Goal: Task Accomplishment & Management: Manage account settings

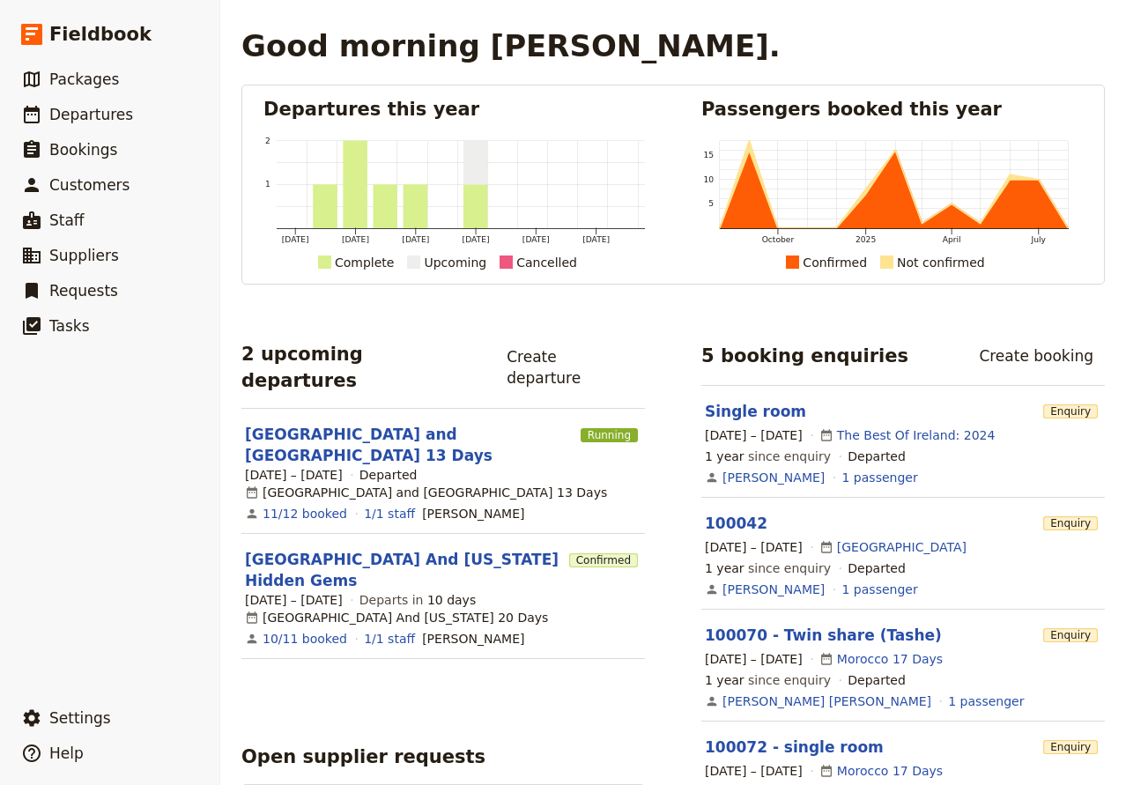
click at [360, 534] on section "[GEOGRAPHIC_DATA] And [US_STATE] Hidden Gems Confirmed [DATE] – [DATE] Departs …" at bounding box center [442, 596] width 403 height 125
click at [360, 549] on link "[GEOGRAPHIC_DATA] And [US_STATE] Hidden Gems" at bounding box center [403, 570] width 317 height 42
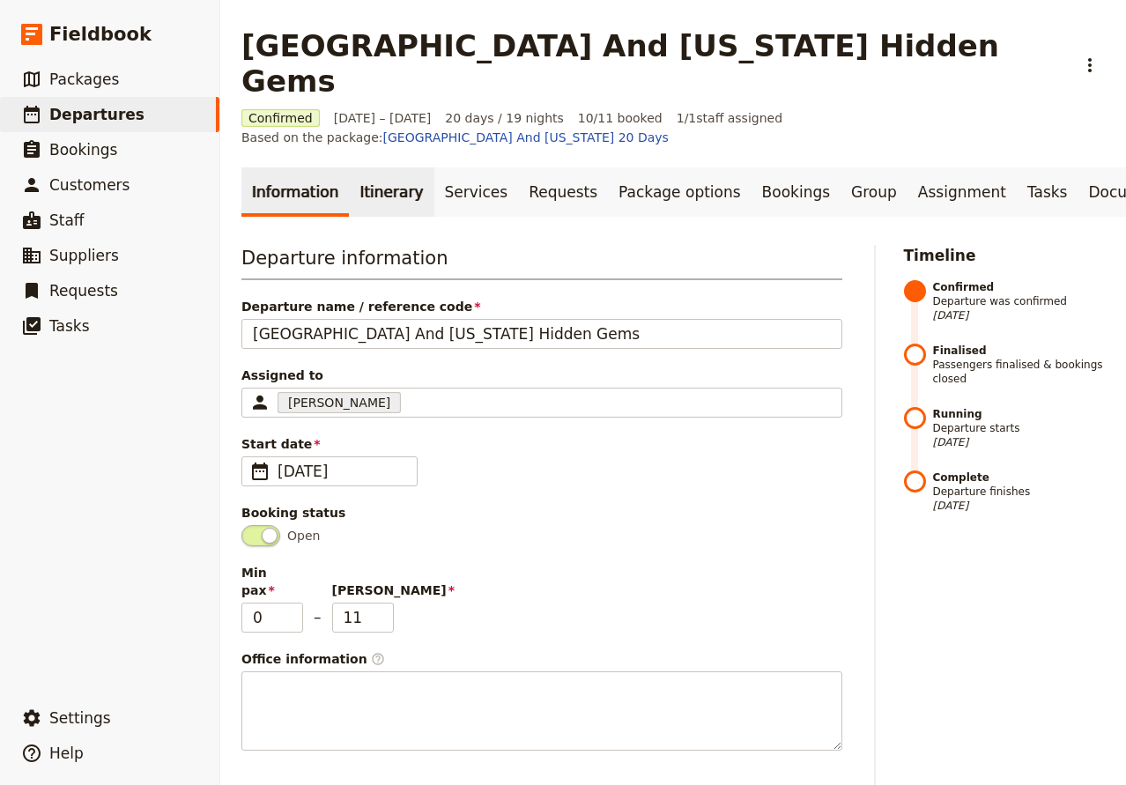
click at [361, 167] on link "Itinerary" at bounding box center [391, 191] width 85 height 49
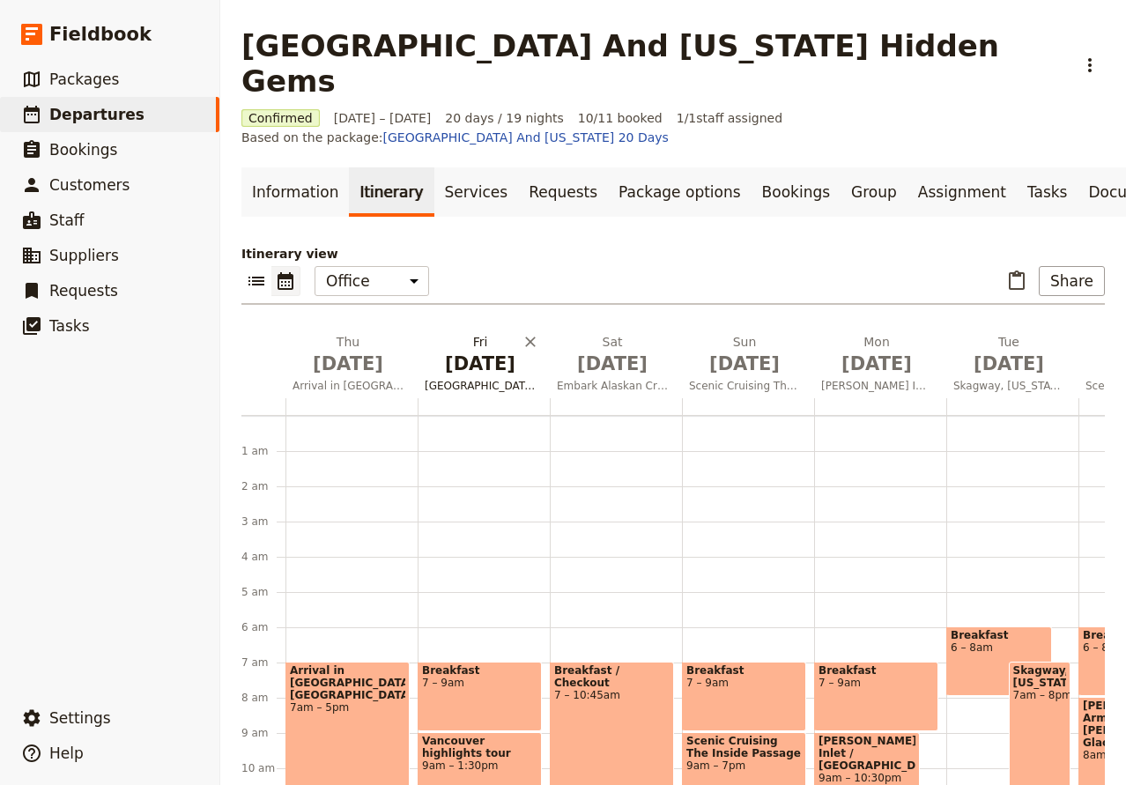
scroll to position [194, 0]
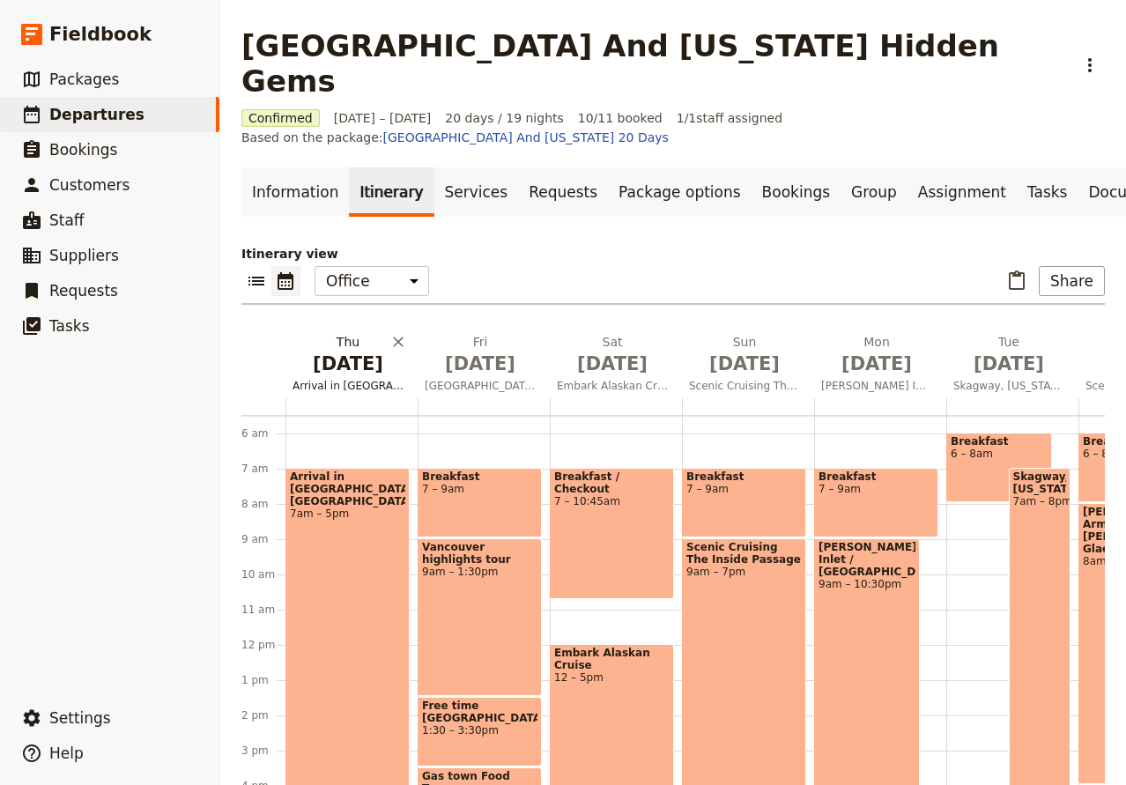
click at [353, 351] on span "[DATE]" at bounding box center [347, 364] width 111 height 26
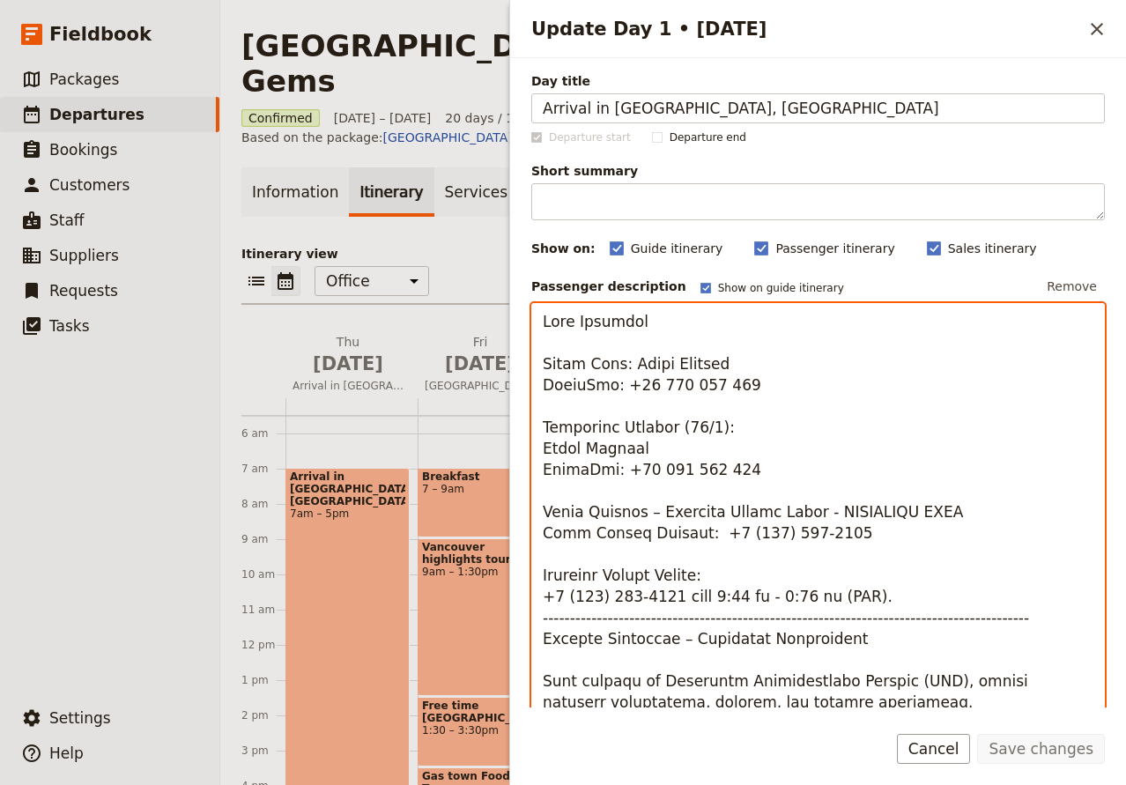
scroll to position [5419, 0]
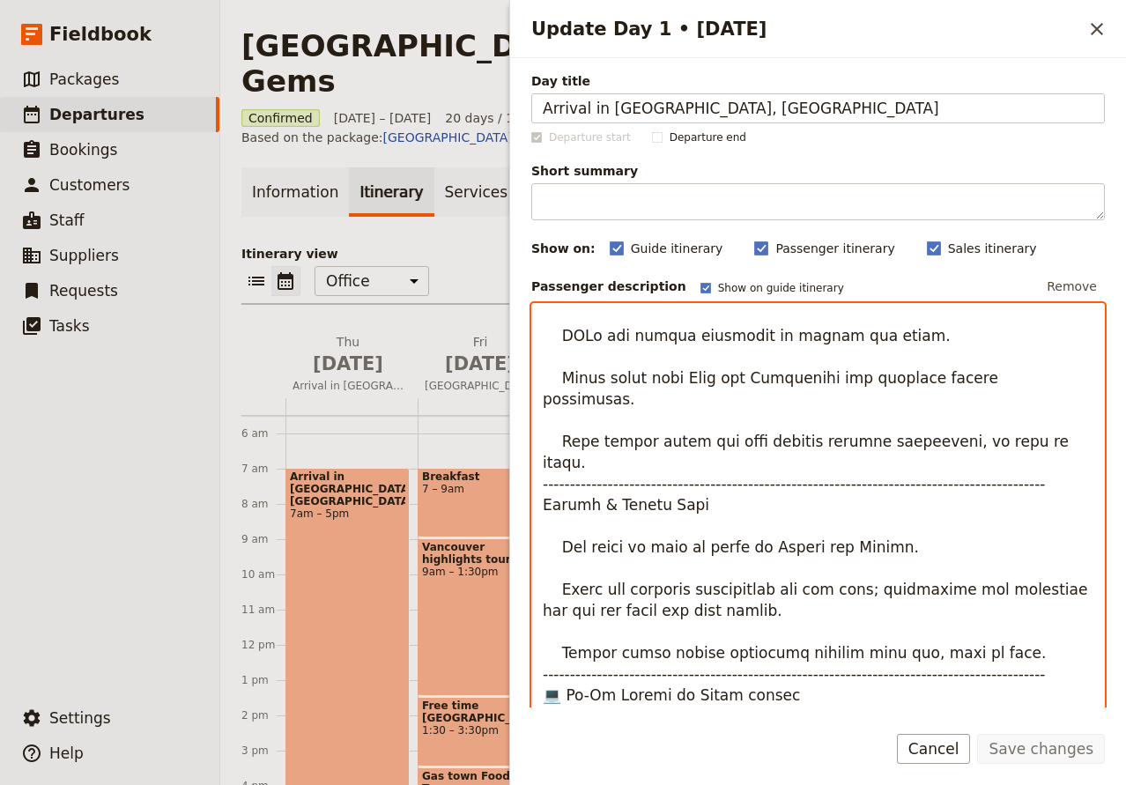
drag, startPoint x: 825, startPoint y: 526, endPoint x: 670, endPoint y: 529, distance: 155.1
click at [670, 529] on textarea "Update Day 1 • 28 Aug" at bounding box center [817, 578] width 573 height 551
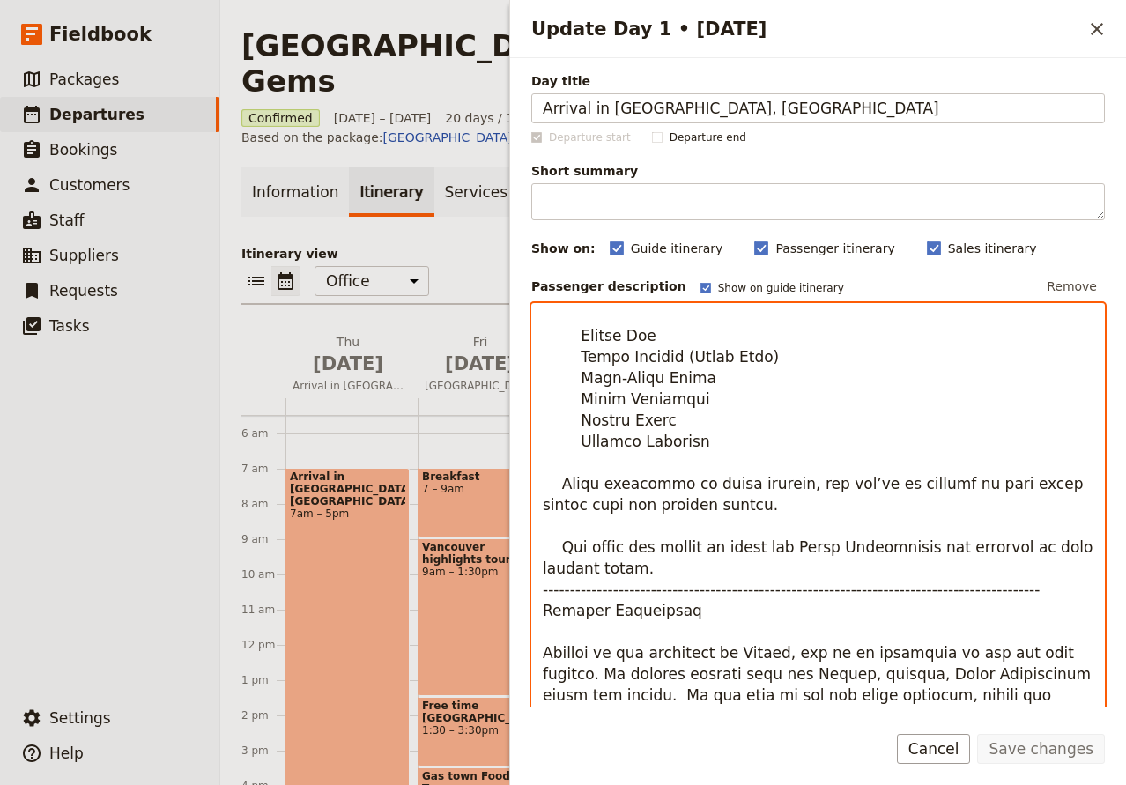
scroll to position [0, 0]
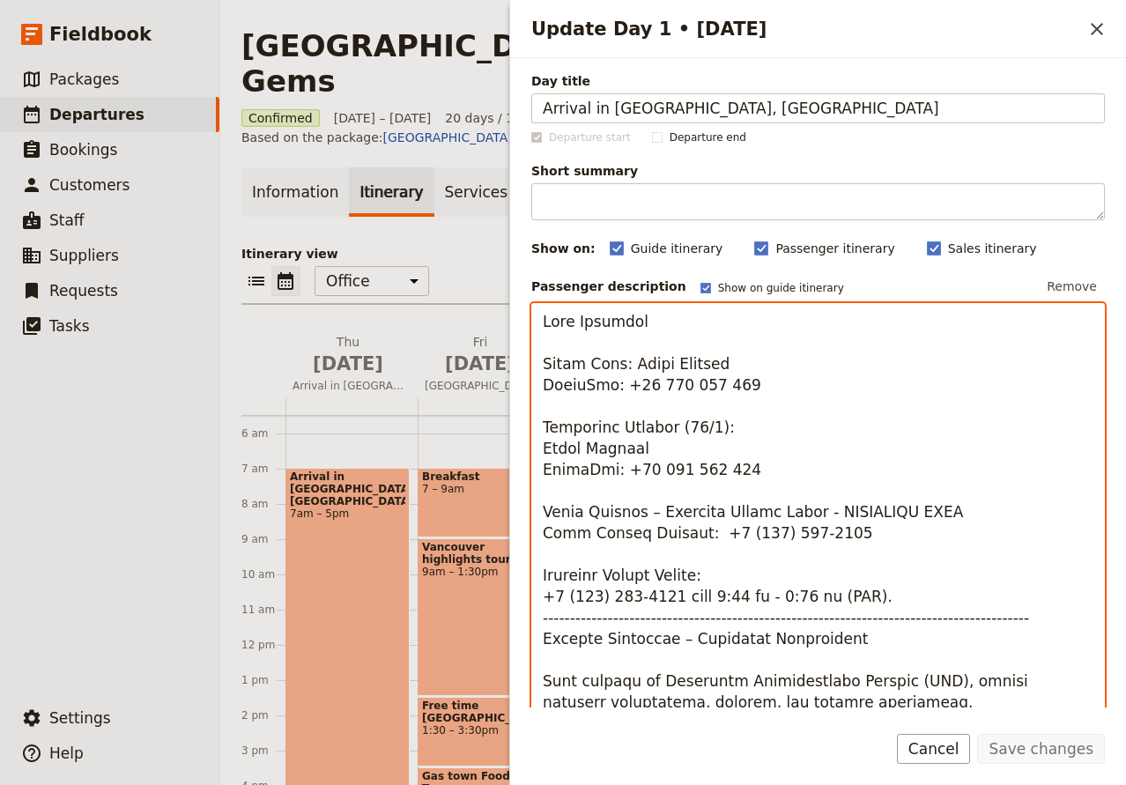
click at [835, 528] on textarea "Update Day 1 • 28 Aug" at bounding box center [817, 578] width 573 height 551
drag, startPoint x: 843, startPoint y: 528, endPoint x: 541, endPoint y: 517, distance: 302.3
click at [541, 517] on textarea "Update Day 1 • 28 Aug" at bounding box center [817, 578] width 573 height 551
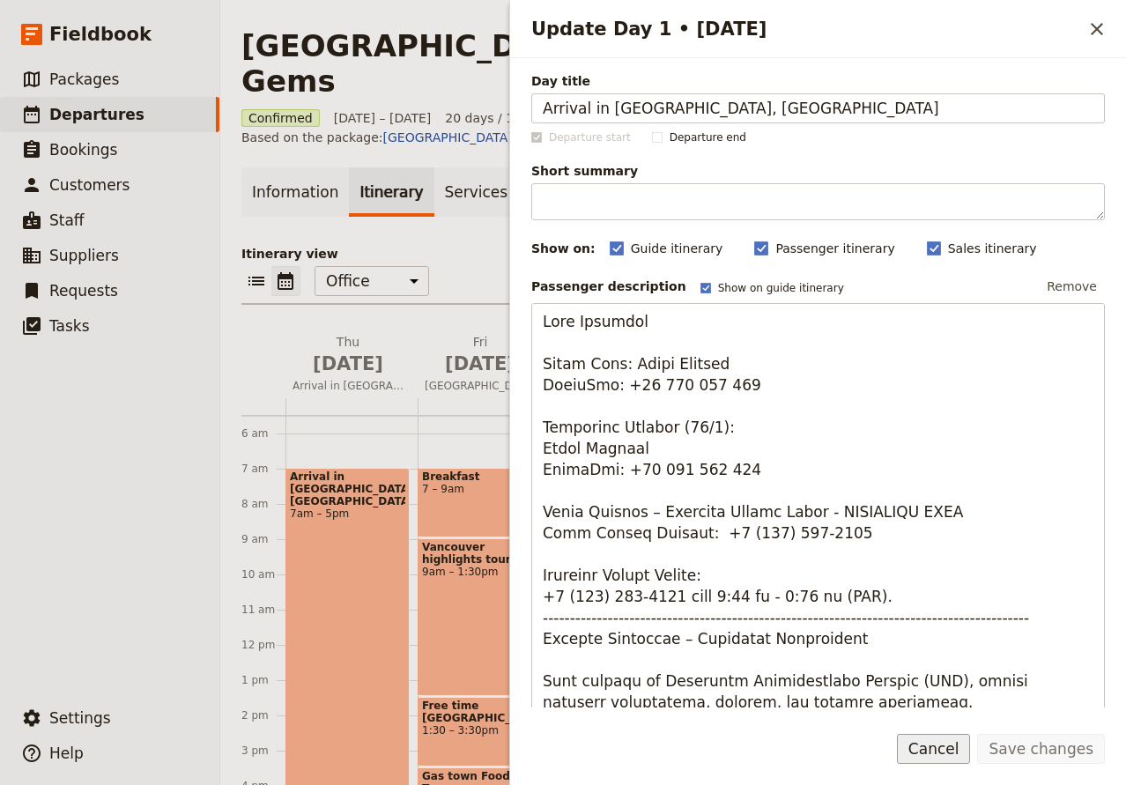
scroll to position [5419, 0]
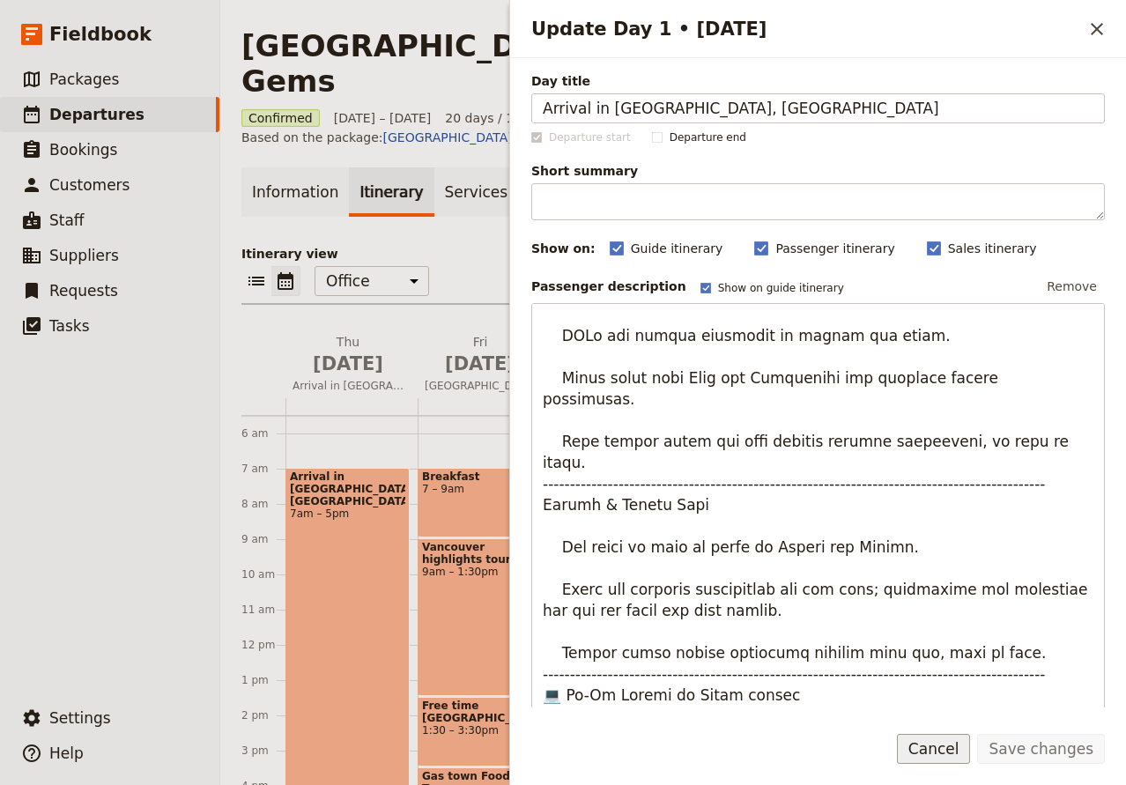
click at [954, 747] on button "Cancel" at bounding box center [934, 749] width 74 height 30
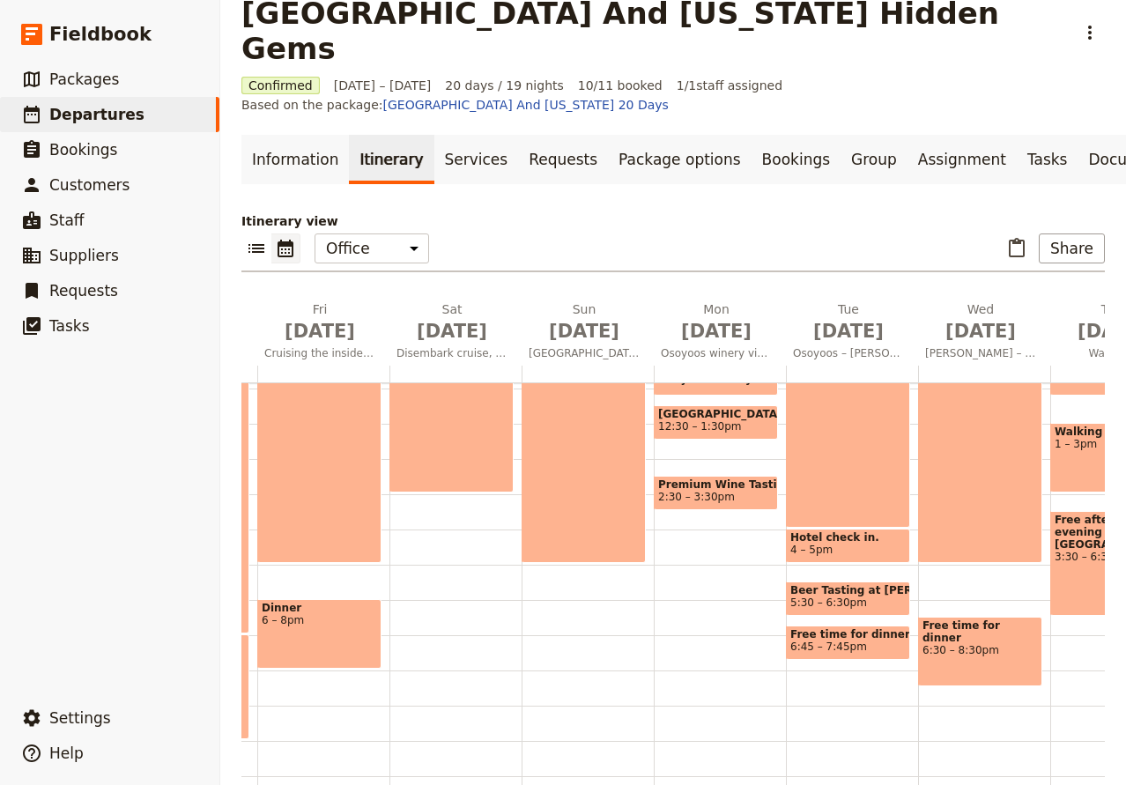
scroll to position [0, 1088]
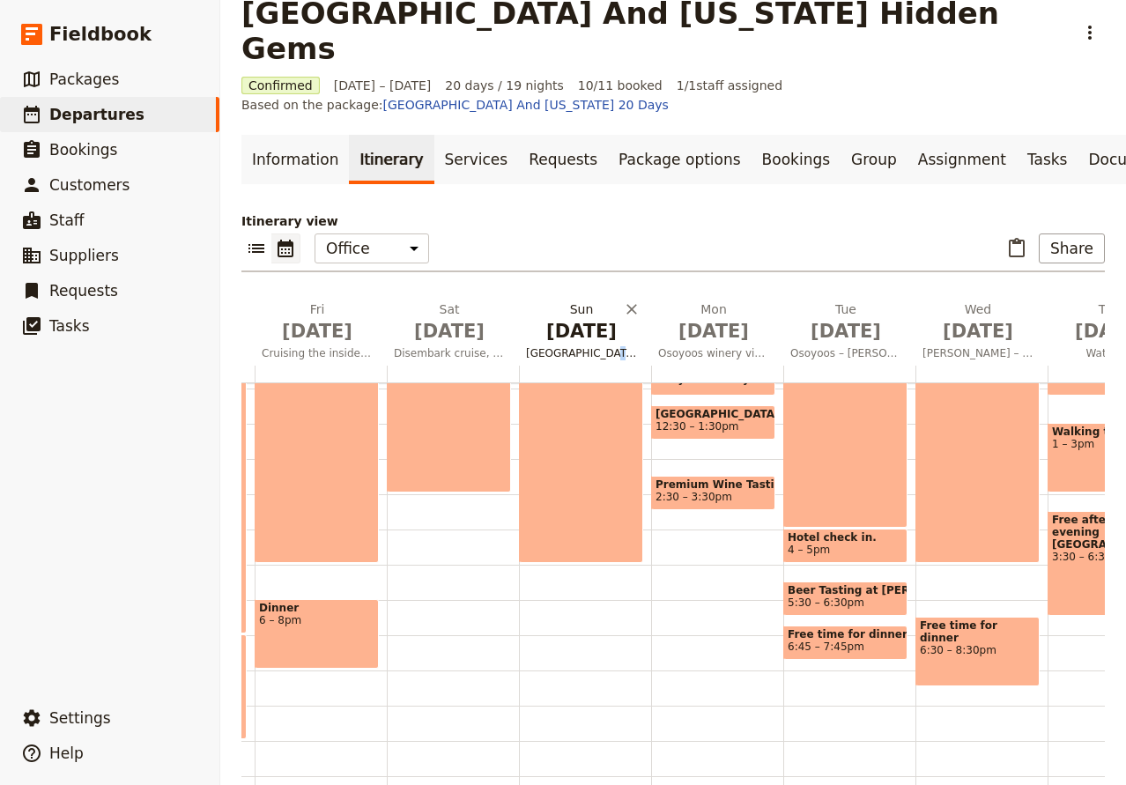
click at [603, 346] on span "[GEOGRAPHIC_DATA] – [GEOGRAPHIC_DATA]" at bounding box center [581, 353] width 125 height 14
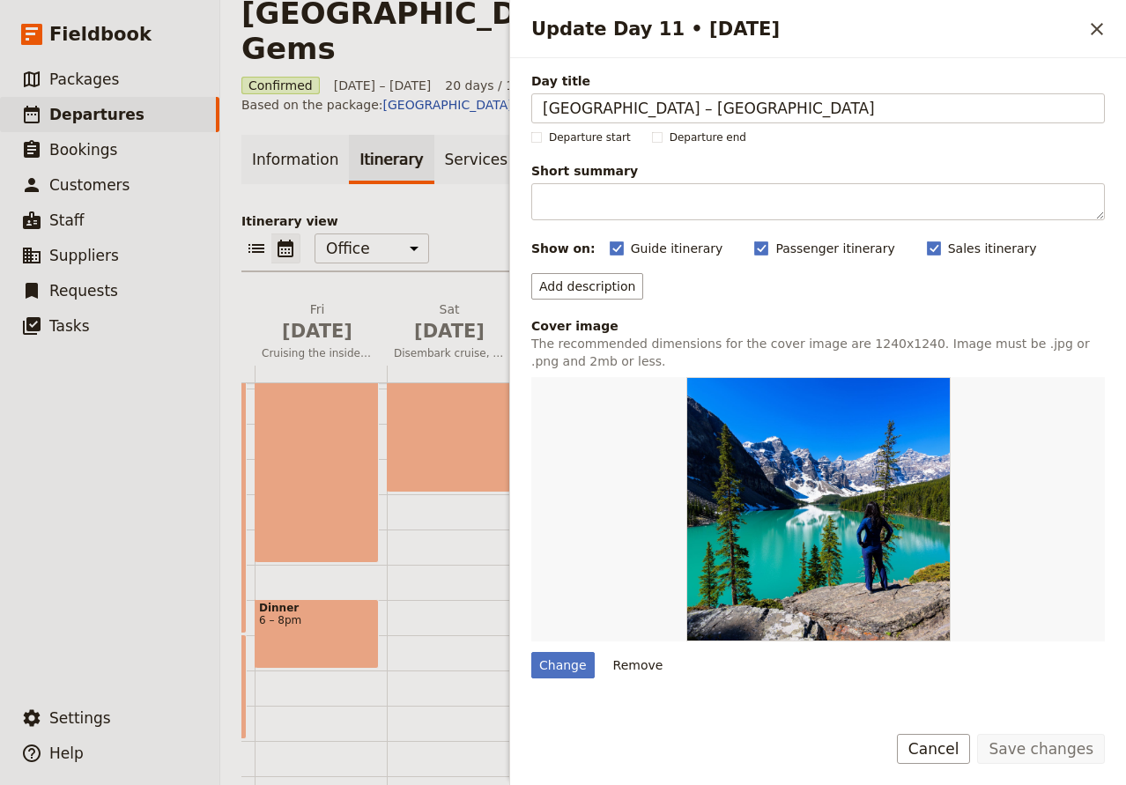
scroll to position [212, 0]
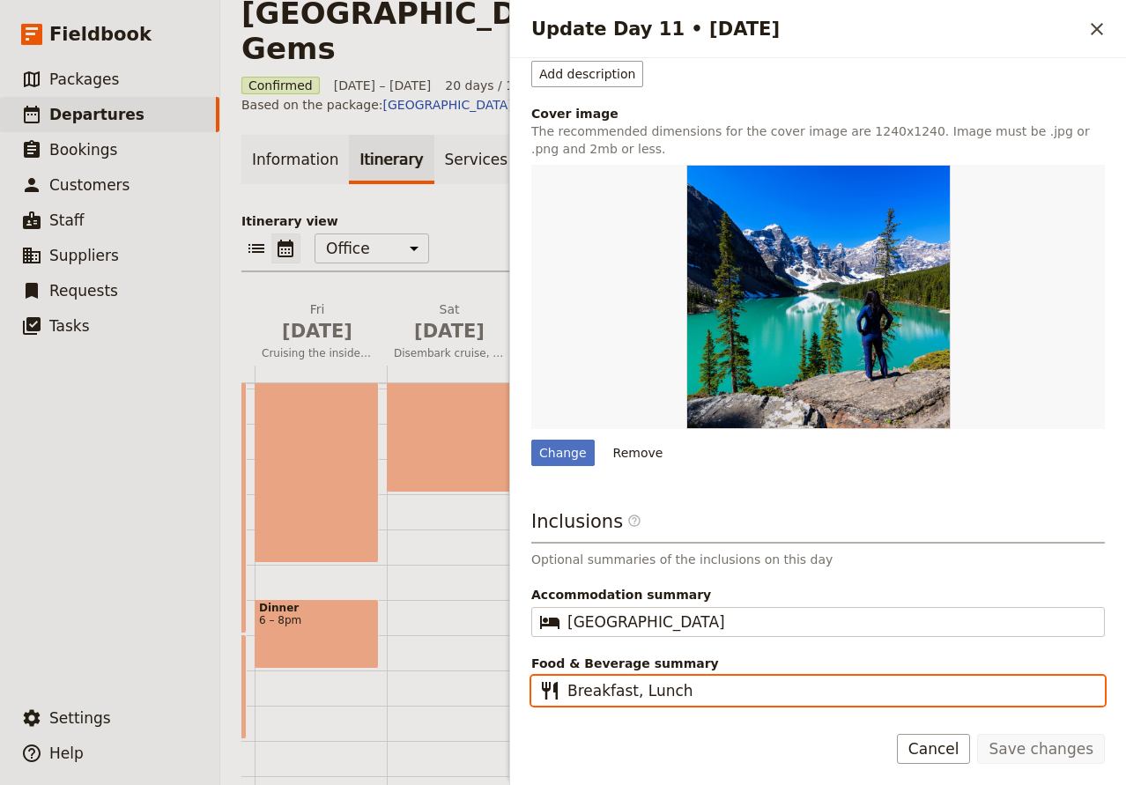
drag, startPoint x: 693, startPoint y: 691, endPoint x: 629, endPoint y: 690, distance: 64.3
click at [629, 690] on input "Breakfast, Lunch" at bounding box center [830, 690] width 526 height 21
type input "Breakfast"
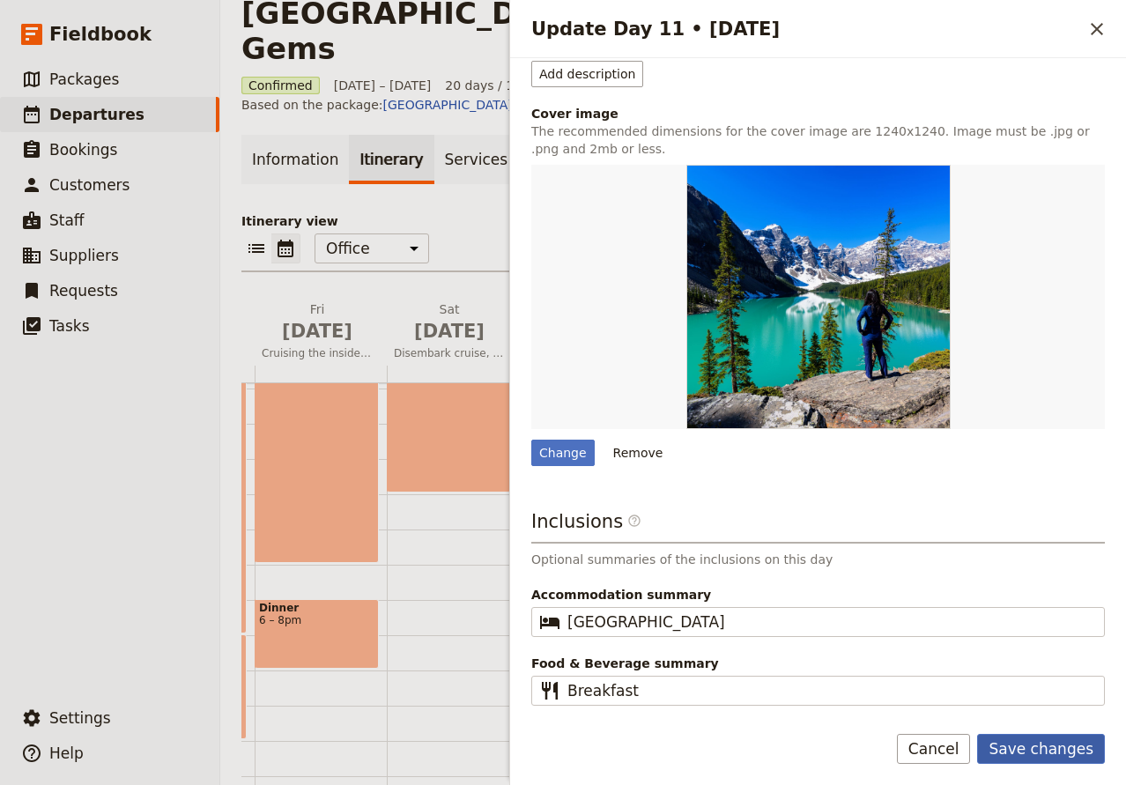
click at [1044, 754] on button "Save changes" at bounding box center [1041, 749] width 128 height 30
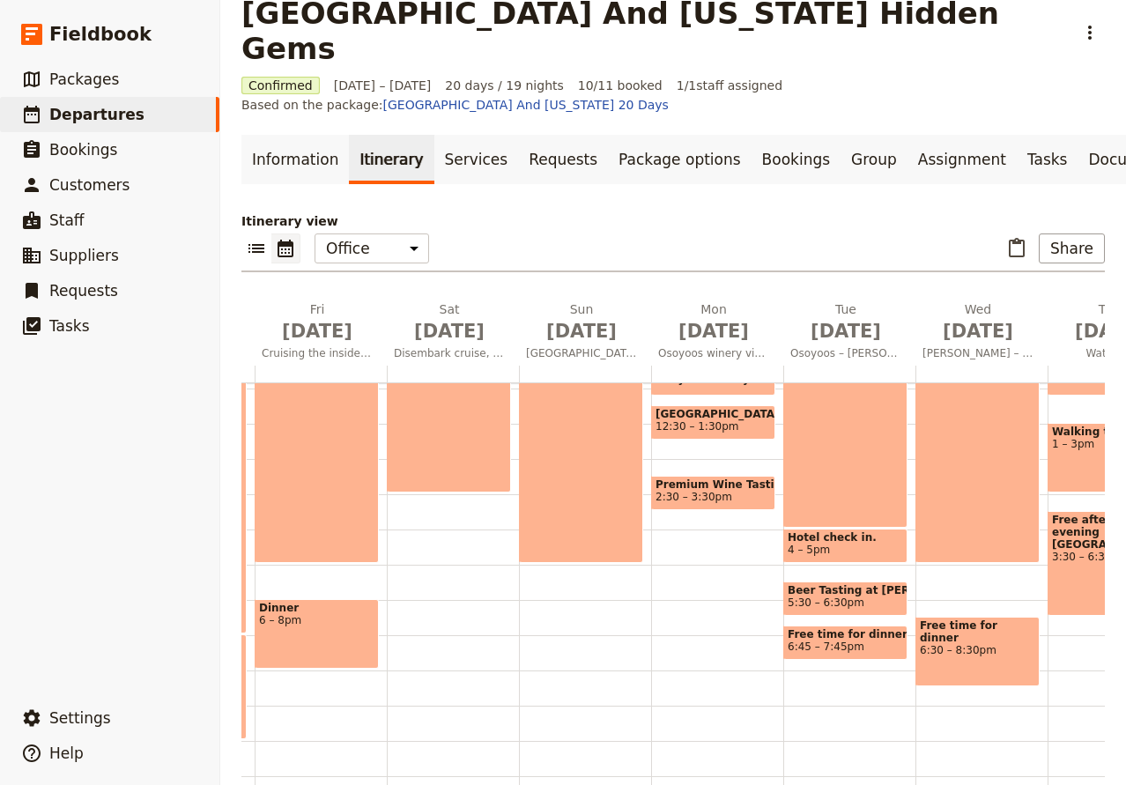
click at [569, 408] on div "[GEOGRAPHIC_DATA] – [GEOGRAPHIC_DATA] 9am – 5pm" at bounding box center [581, 422] width 124 height 281
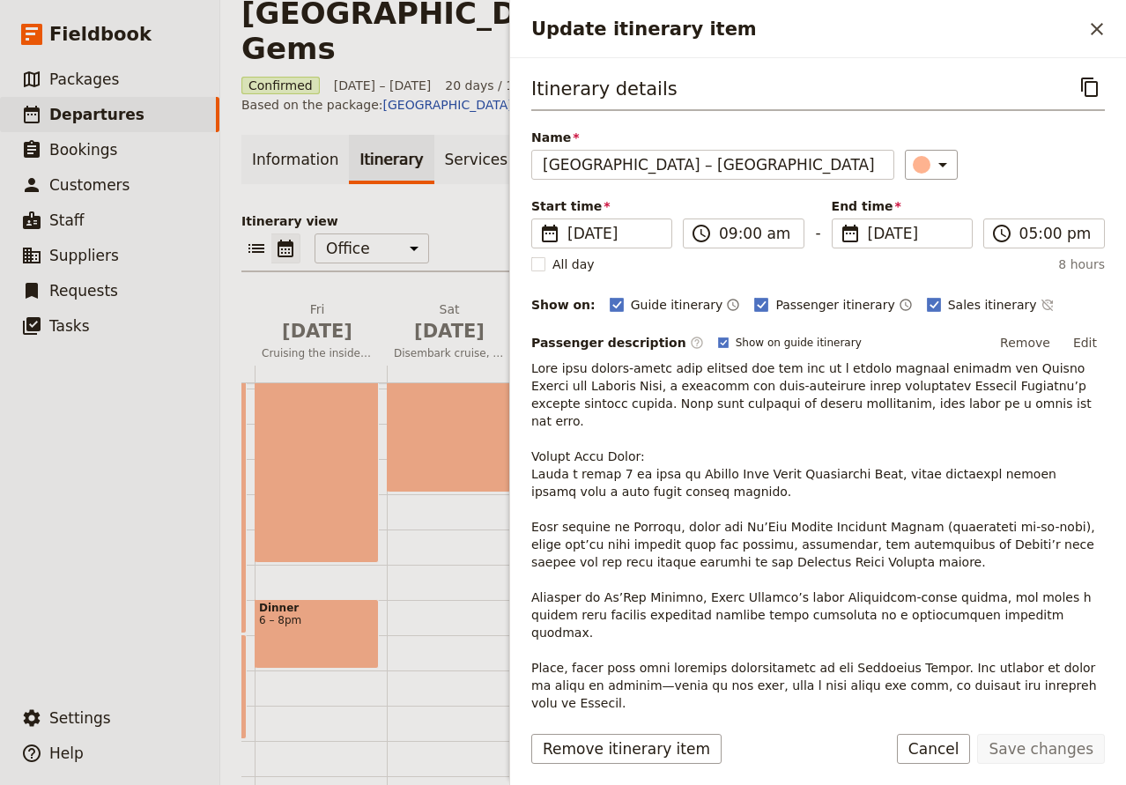
click at [475, 376] on div "Disembark cruise, [GEOGRAPHIC_DATA] 9am – 3pm" at bounding box center [449, 387] width 124 height 211
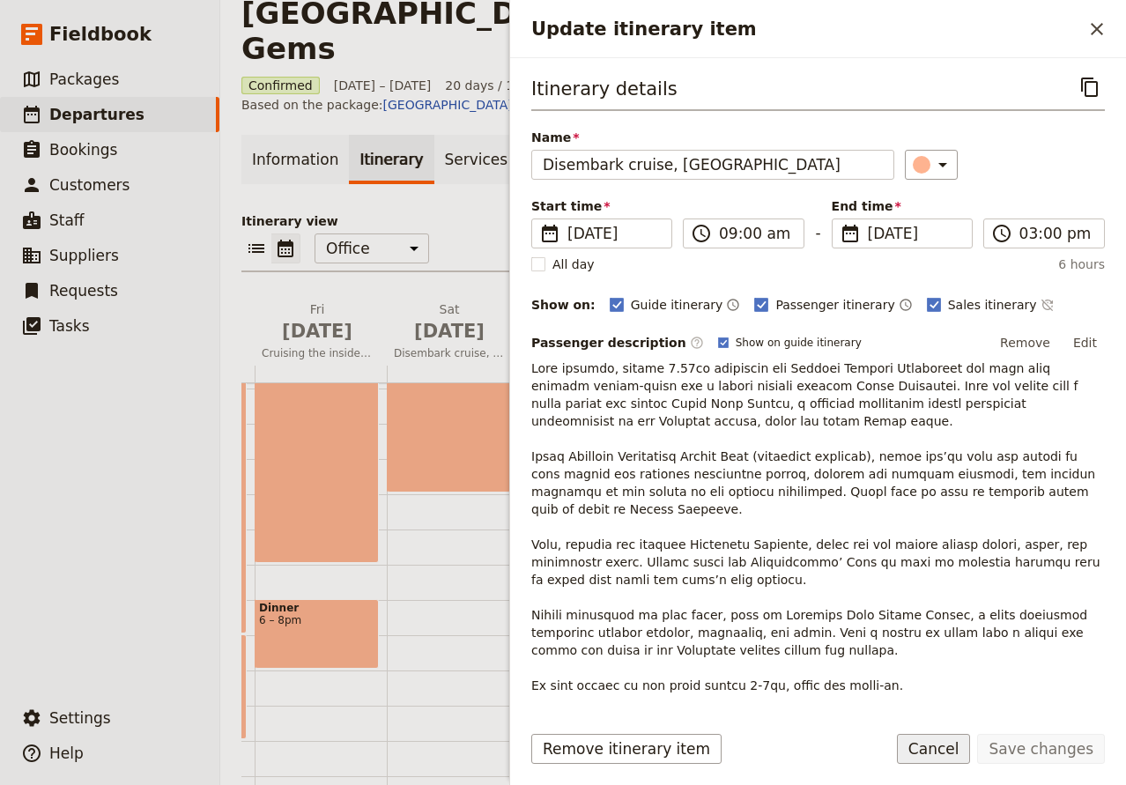
click at [940, 747] on button "Cancel" at bounding box center [934, 749] width 74 height 30
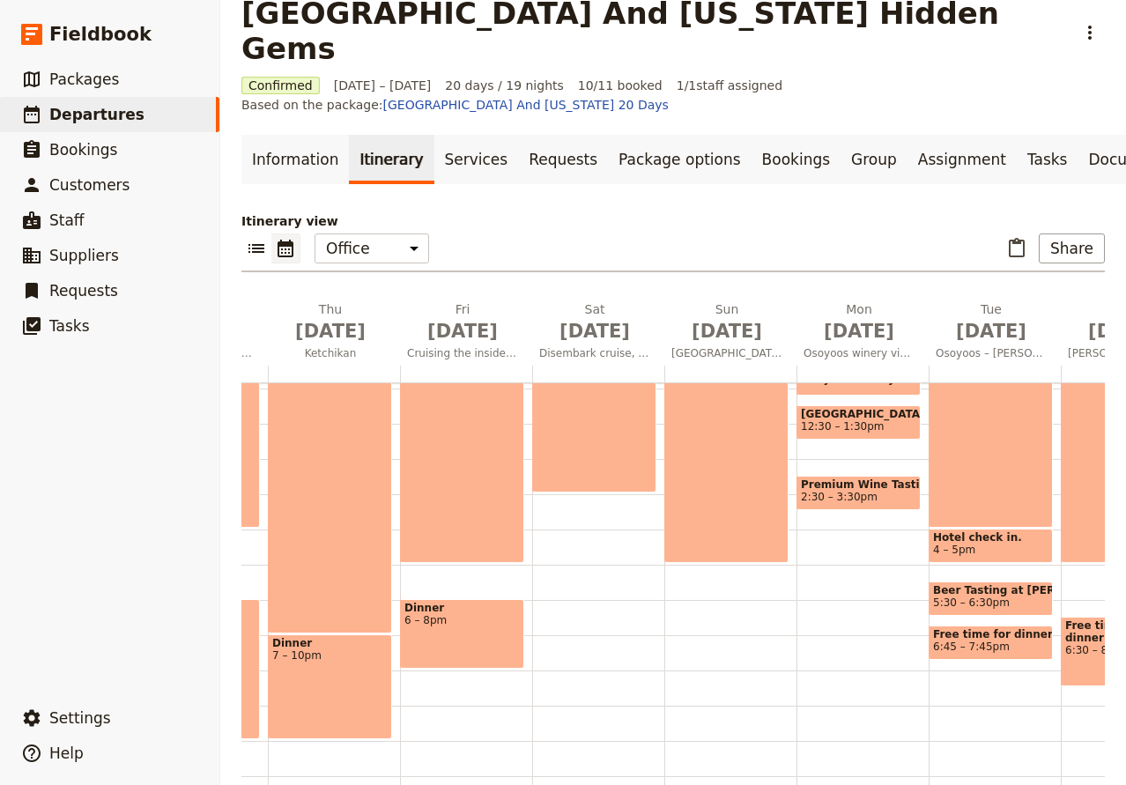
scroll to position [0, 1101]
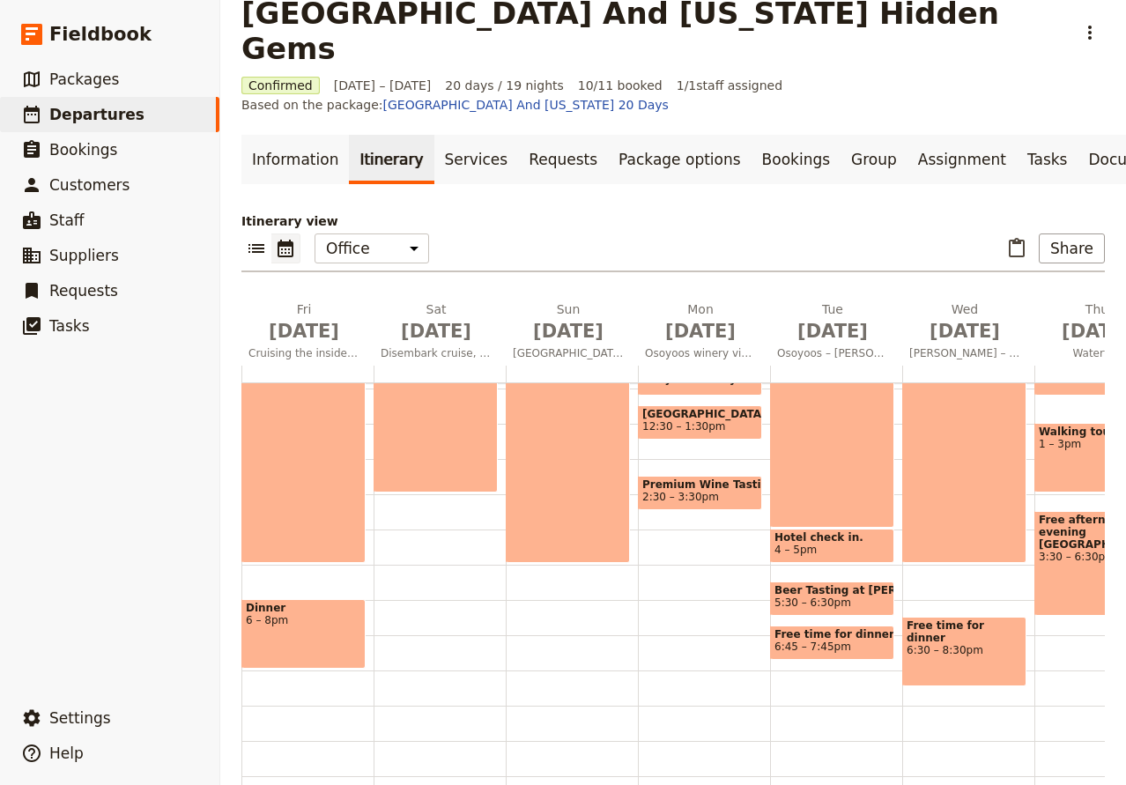
click at [576, 346] on div "[GEOGRAPHIC_DATA] – [GEOGRAPHIC_DATA] 9am – 5pm" at bounding box center [568, 422] width 124 height 281
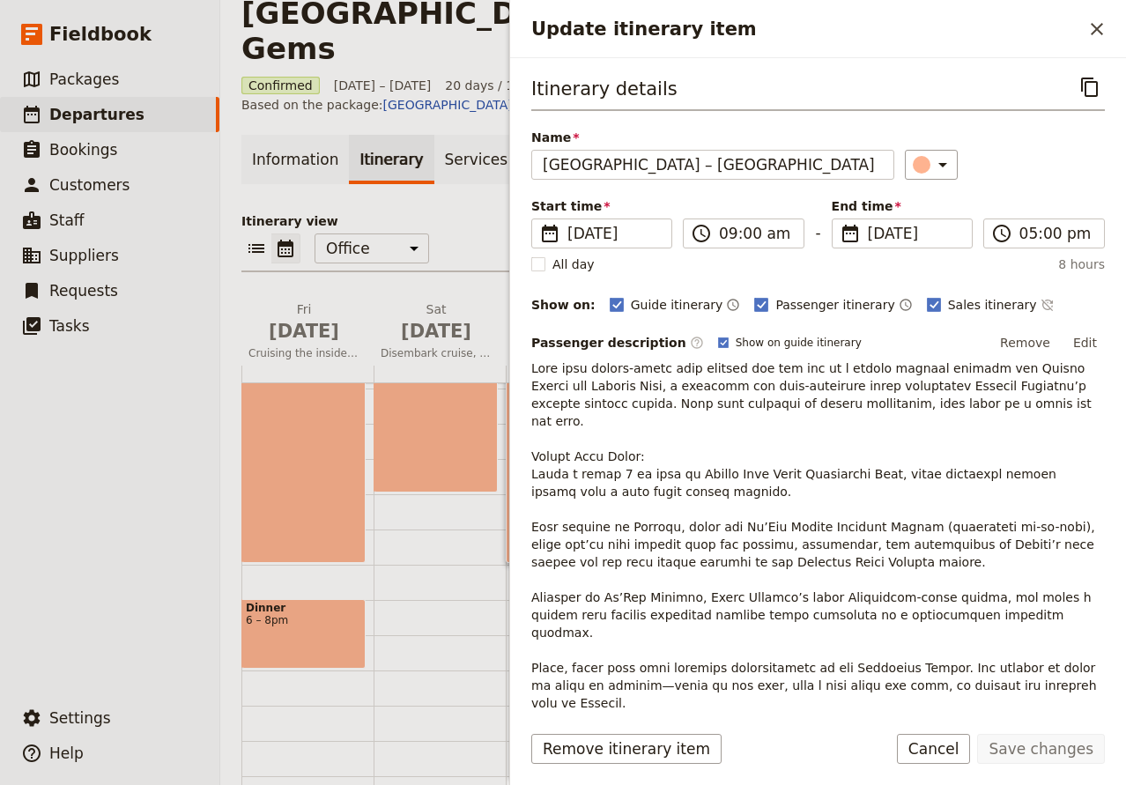
scroll to position [233, 0]
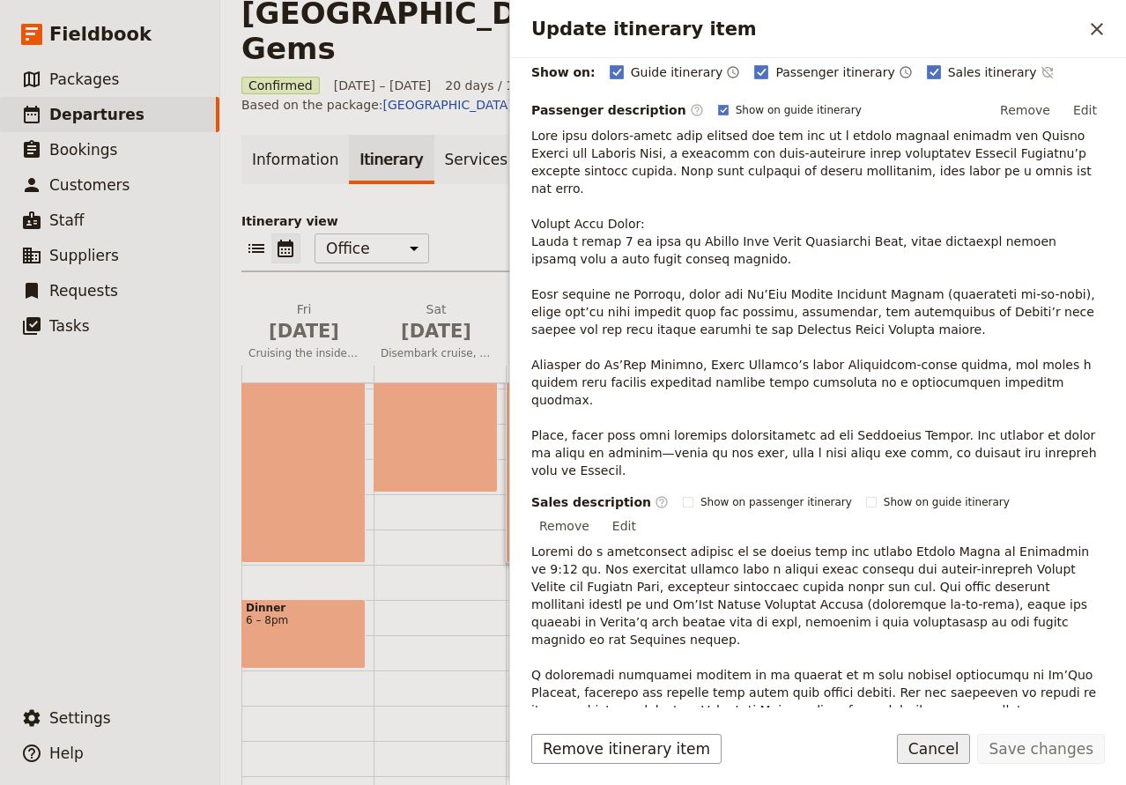
click at [954, 752] on button "Cancel" at bounding box center [934, 749] width 74 height 30
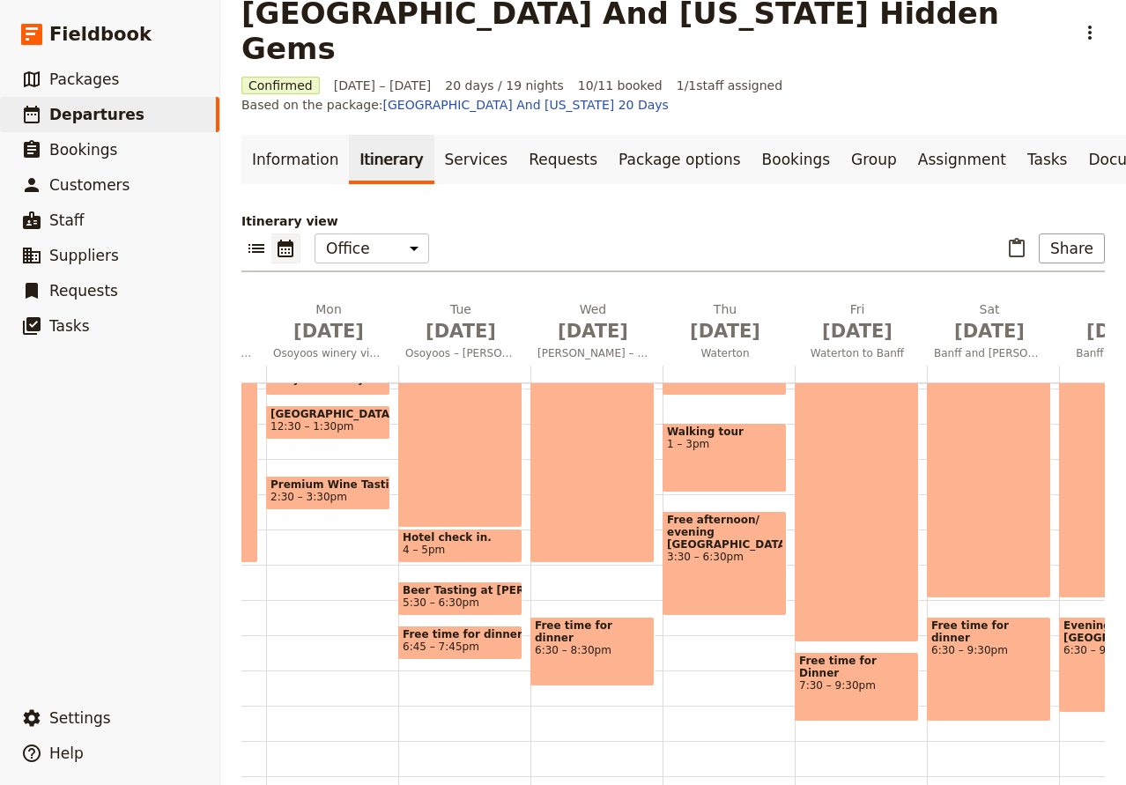
scroll to position [0, 1478]
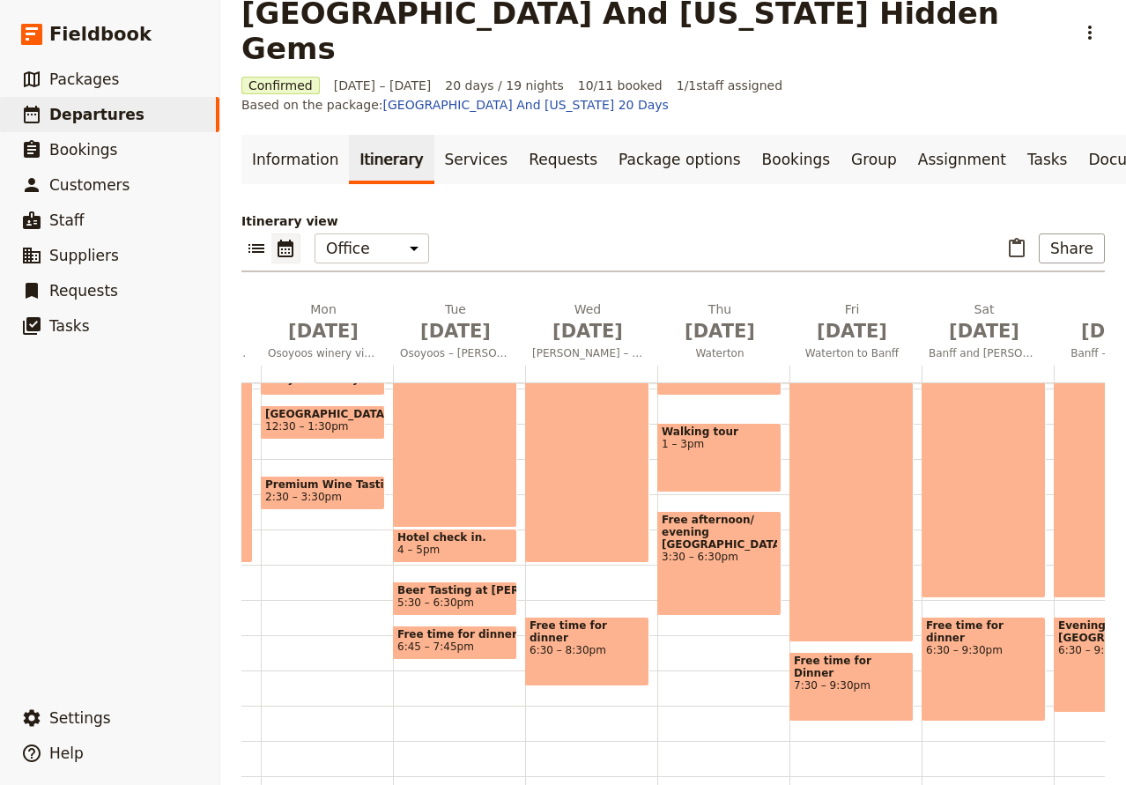
click at [593, 417] on div "[PERSON_NAME] – Waterton 9am – 5pm" at bounding box center [587, 422] width 124 height 281
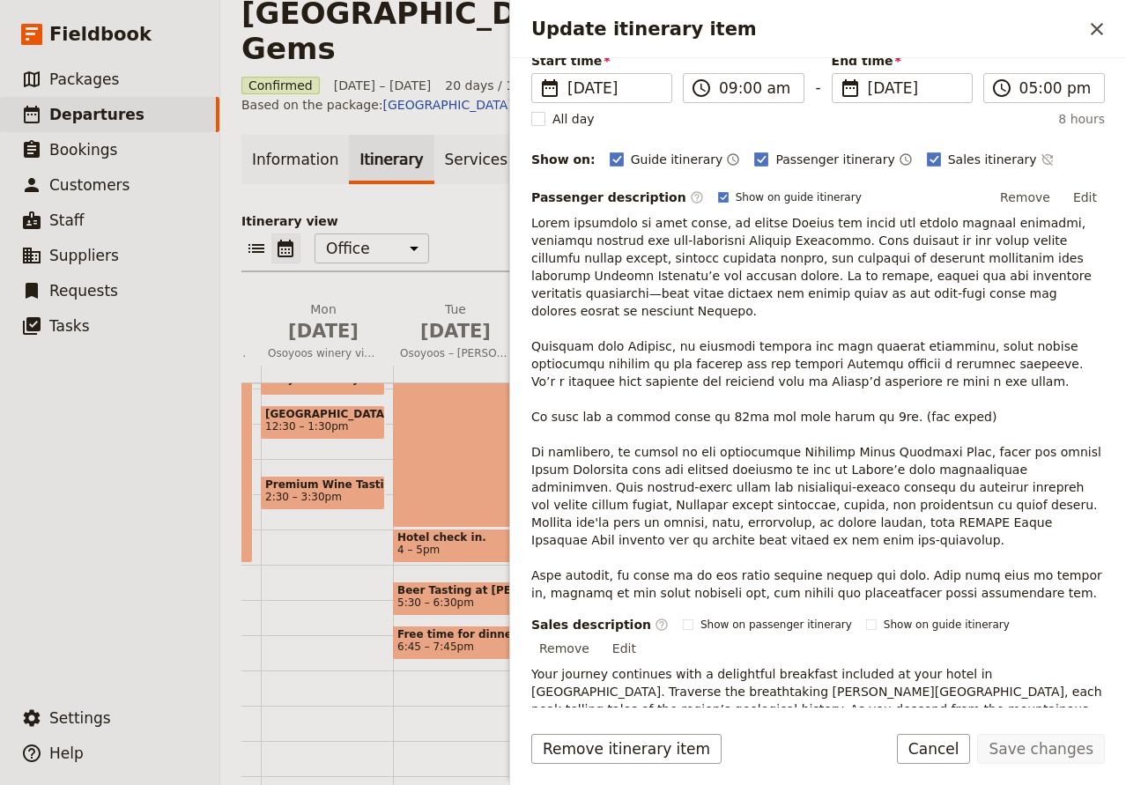
scroll to position [233, 0]
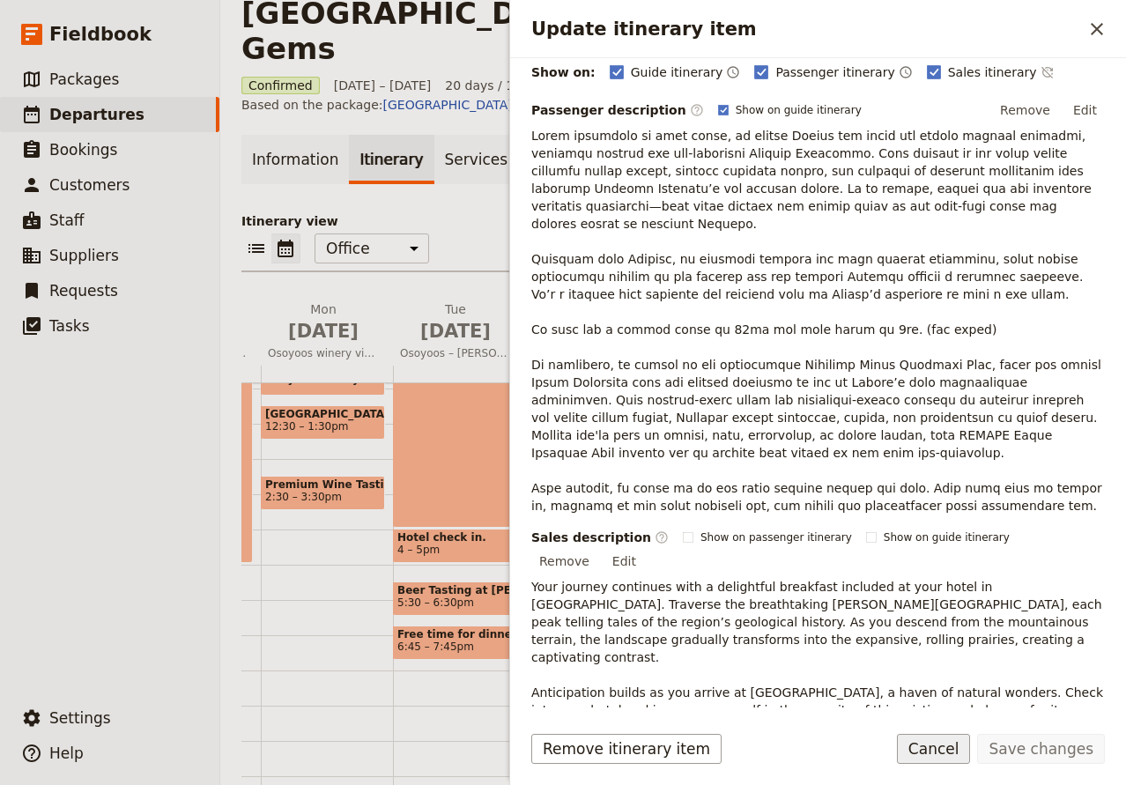
click at [961, 747] on button "Cancel" at bounding box center [934, 749] width 74 height 30
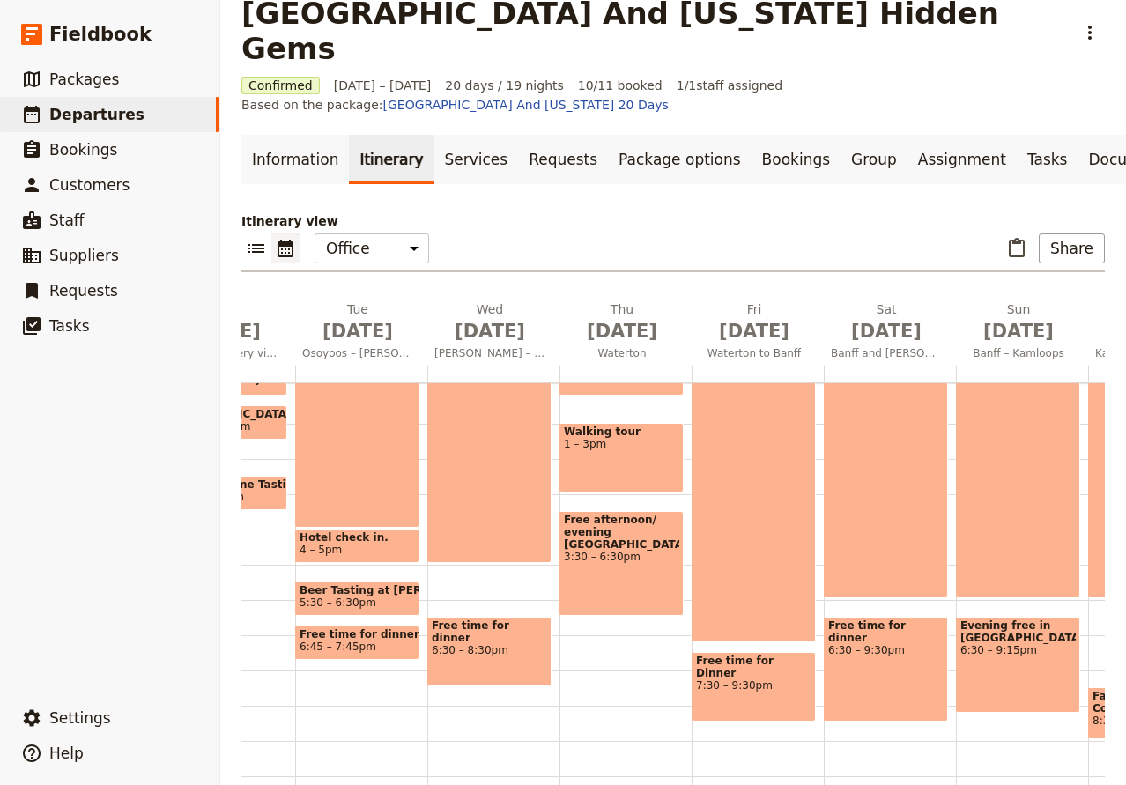
scroll to position [185, 0]
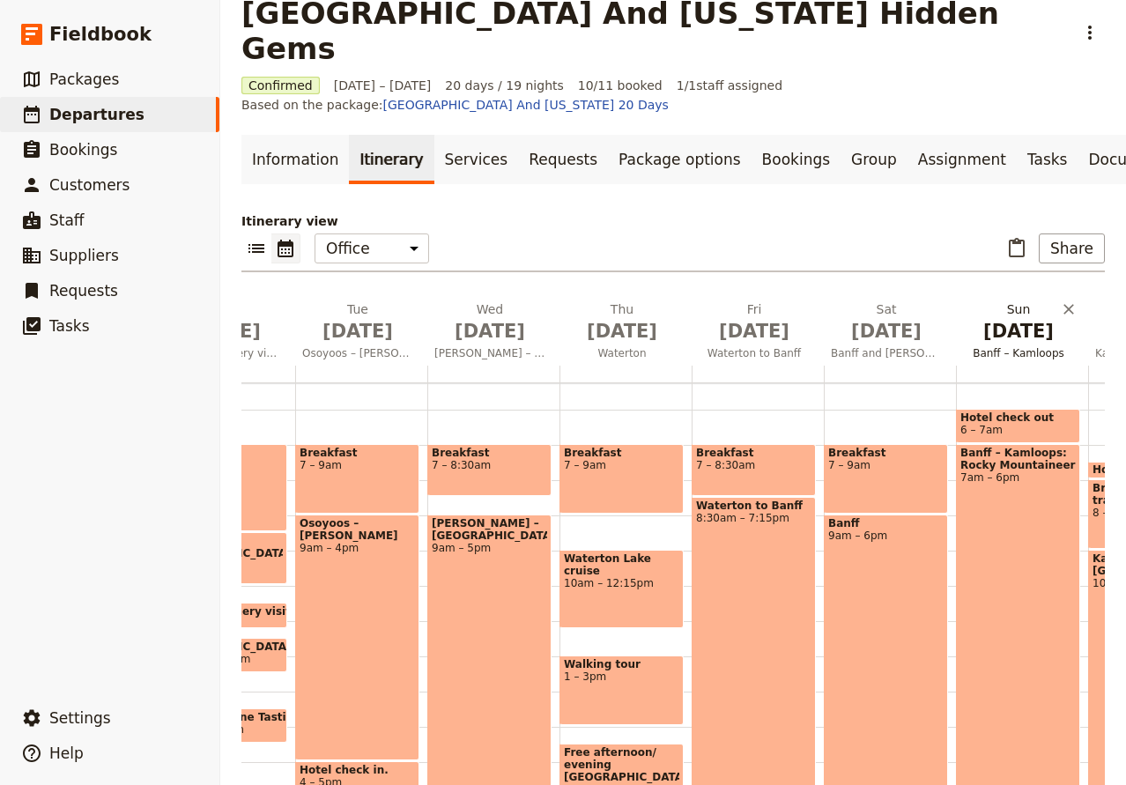
click at [1024, 318] on span "[DATE]" at bounding box center [1018, 331] width 111 height 26
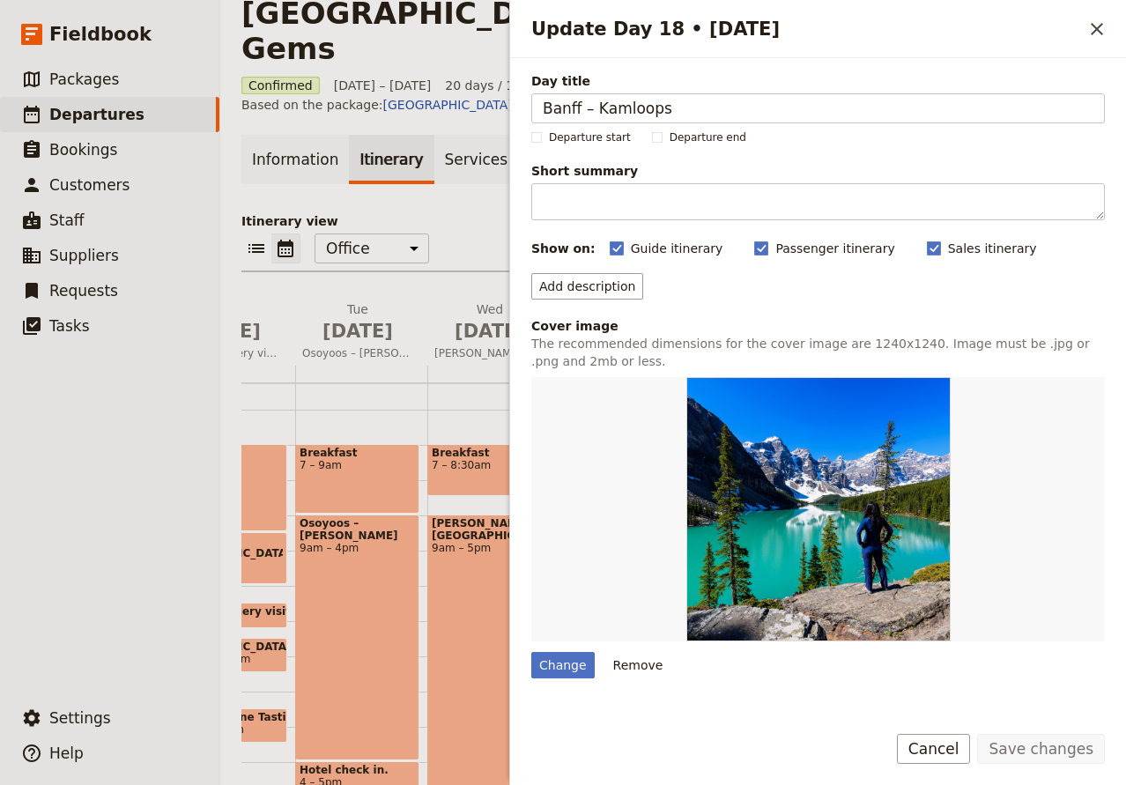
click at [965, 743] on button "Cancel" at bounding box center [934, 749] width 74 height 30
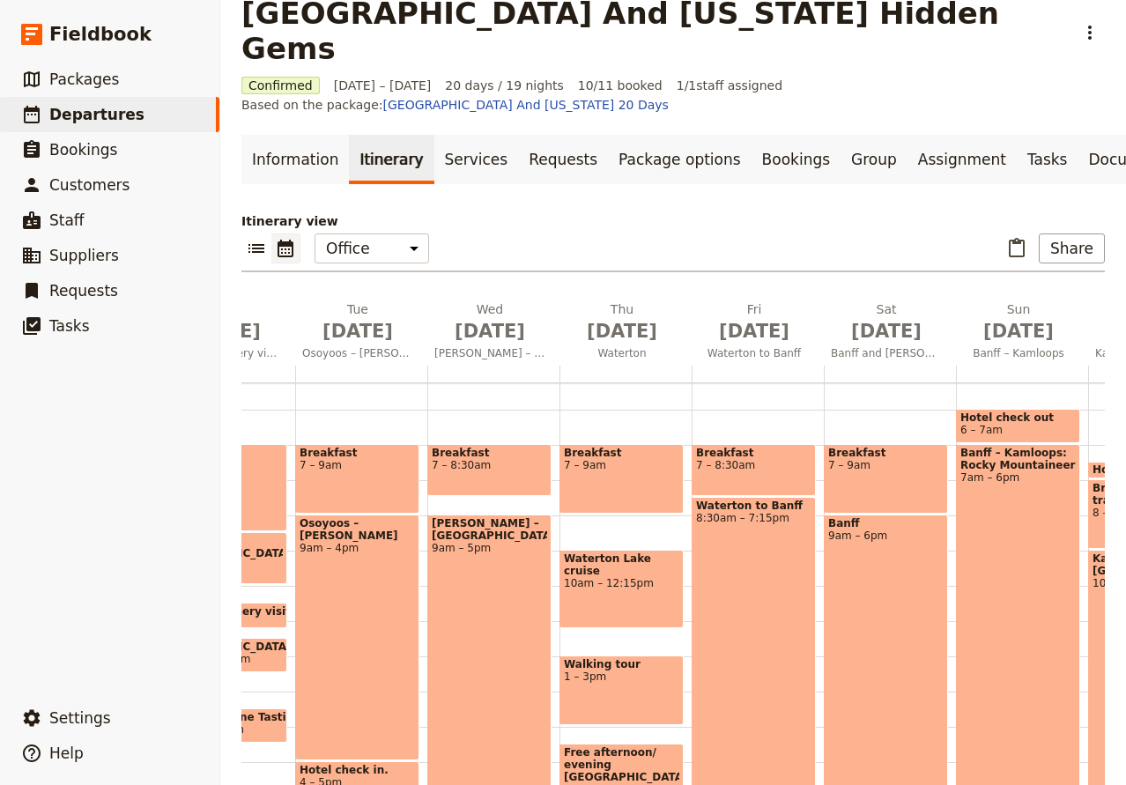
click at [1017, 444] on div "Banff – Kamloops: Rocky Mountaineer 7am – 6pm" at bounding box center [1018, 637] width 124 height 387
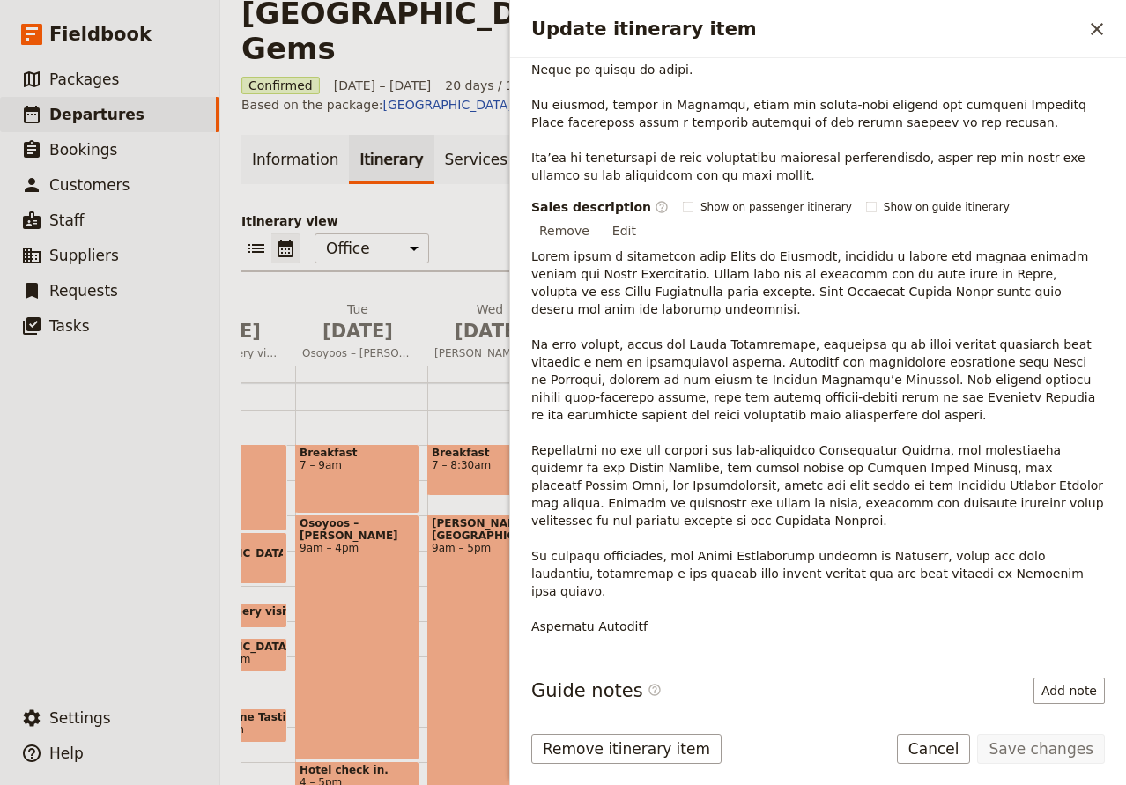
scroll to position [785, 0]
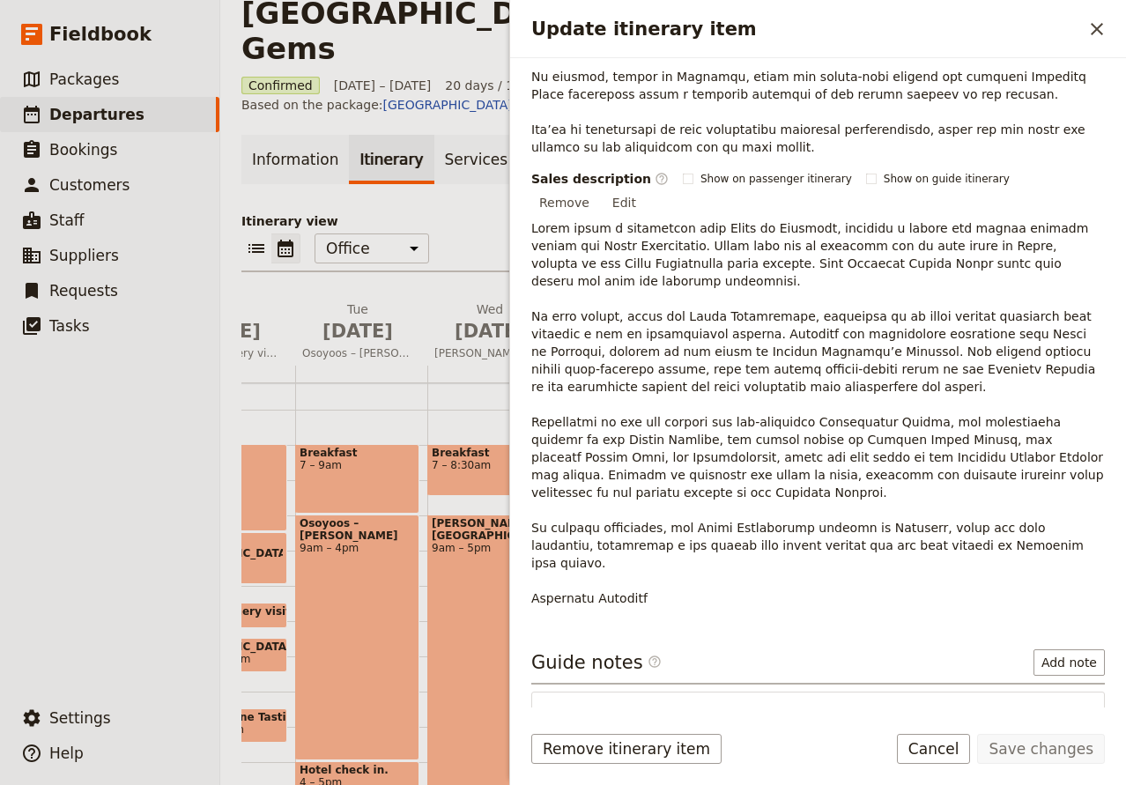
click at [1046, 704] on icon "Update itinerary item" at bounding box center [1049, 714] width 21 height 21
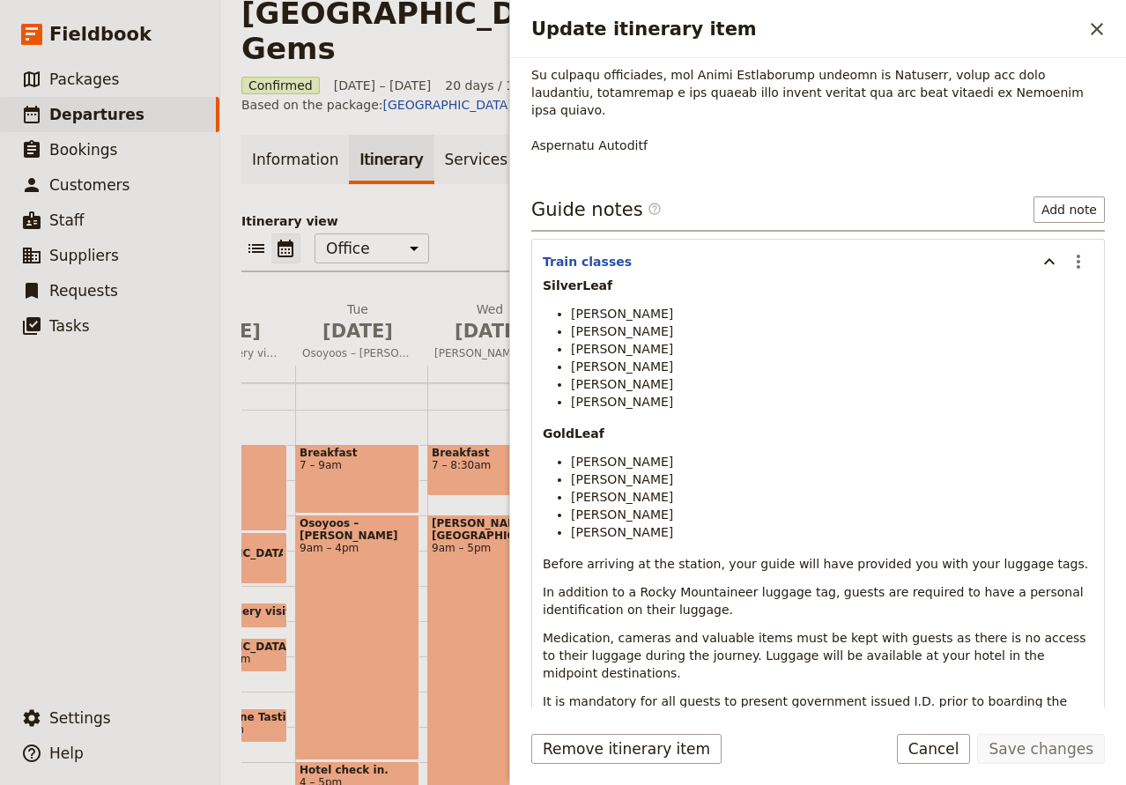
scroll to position [1250, 0]
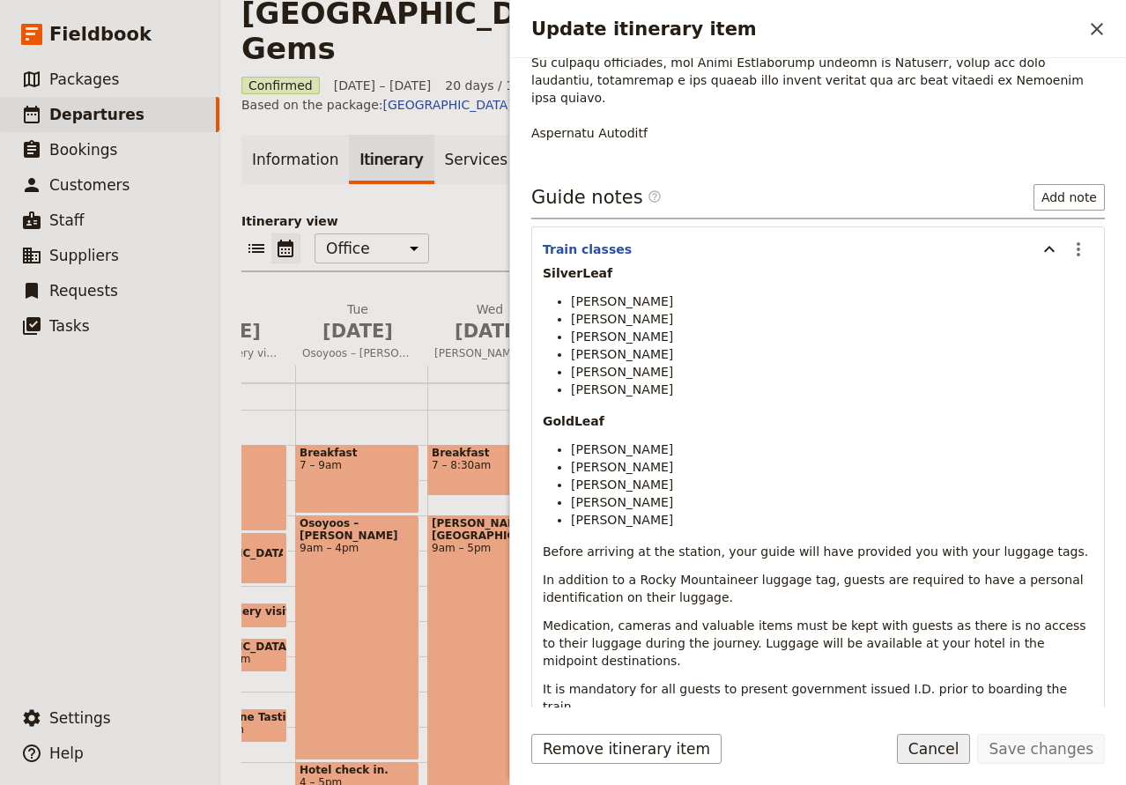
click at [956, 751] on button "Cancel" at bounding box center [934, 749] width 74 height 30
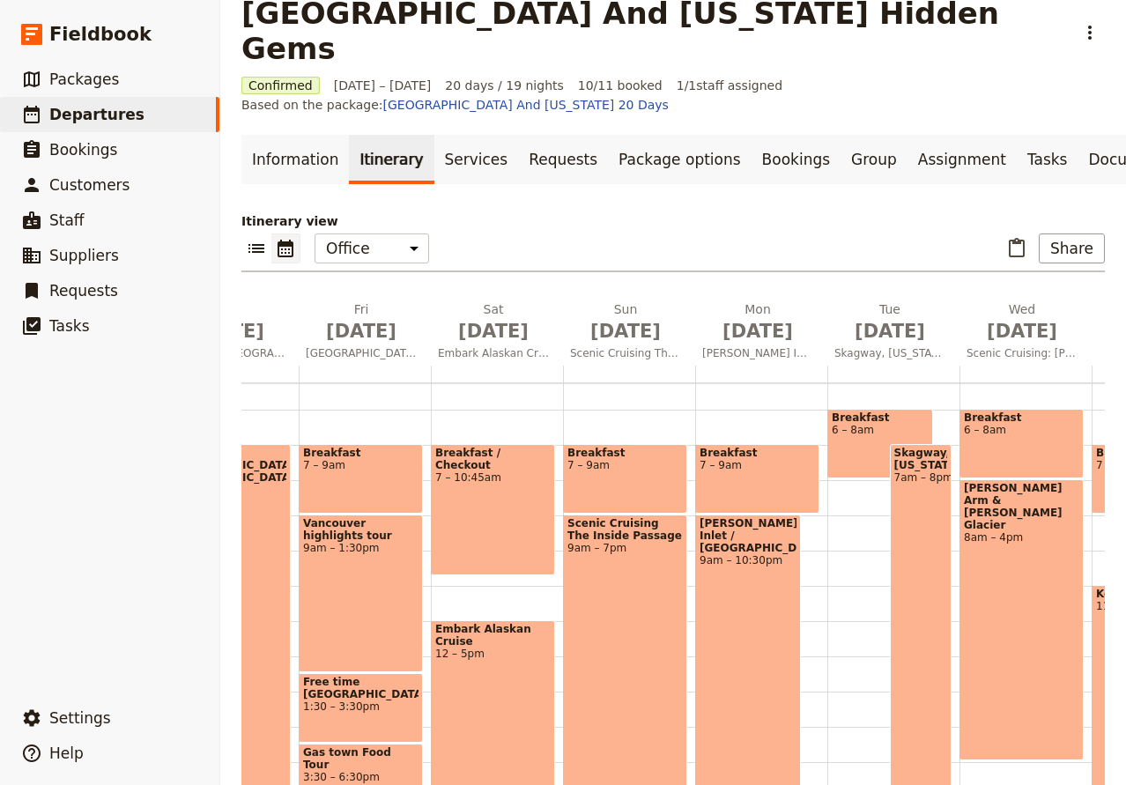
scroll to position [0, 0]
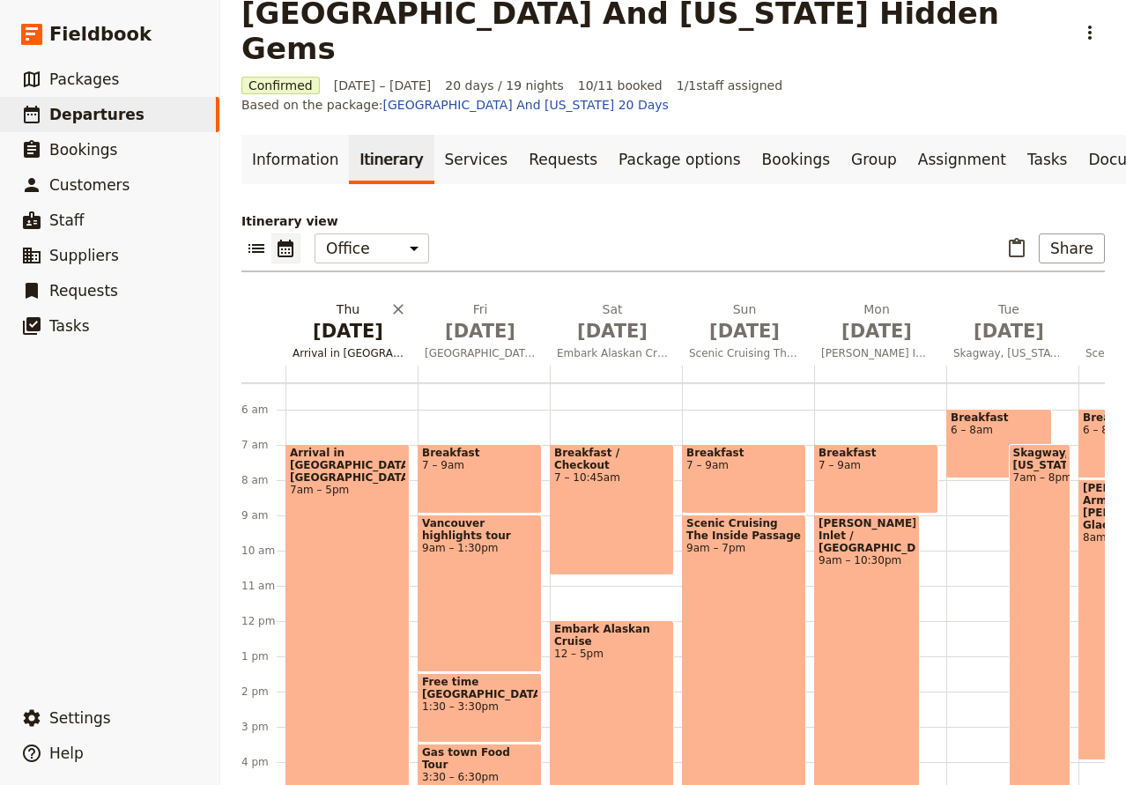
click at [351, 318] on span "[DATE]" at bounding box center [347, 331] width 111 height 26
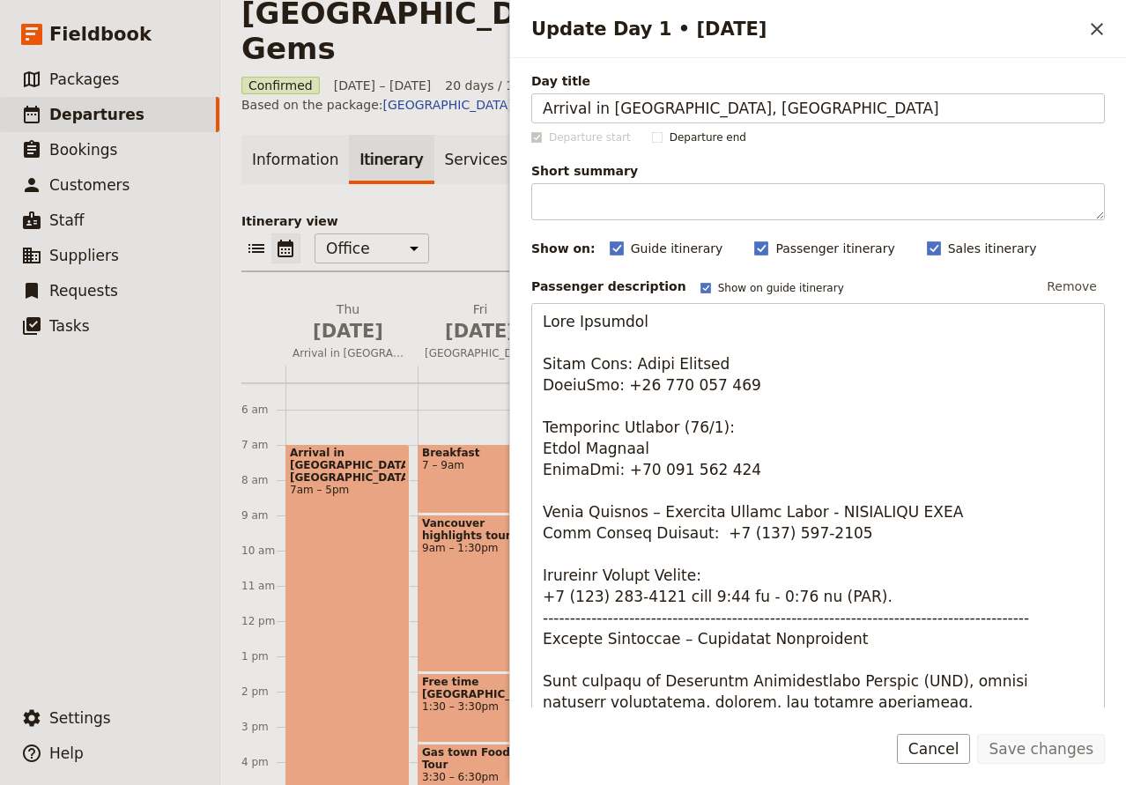
click at [824, 280] on div "Passenger description Show on guide itinerary Remove" at bounding box center [817, 286] width 573 height 26
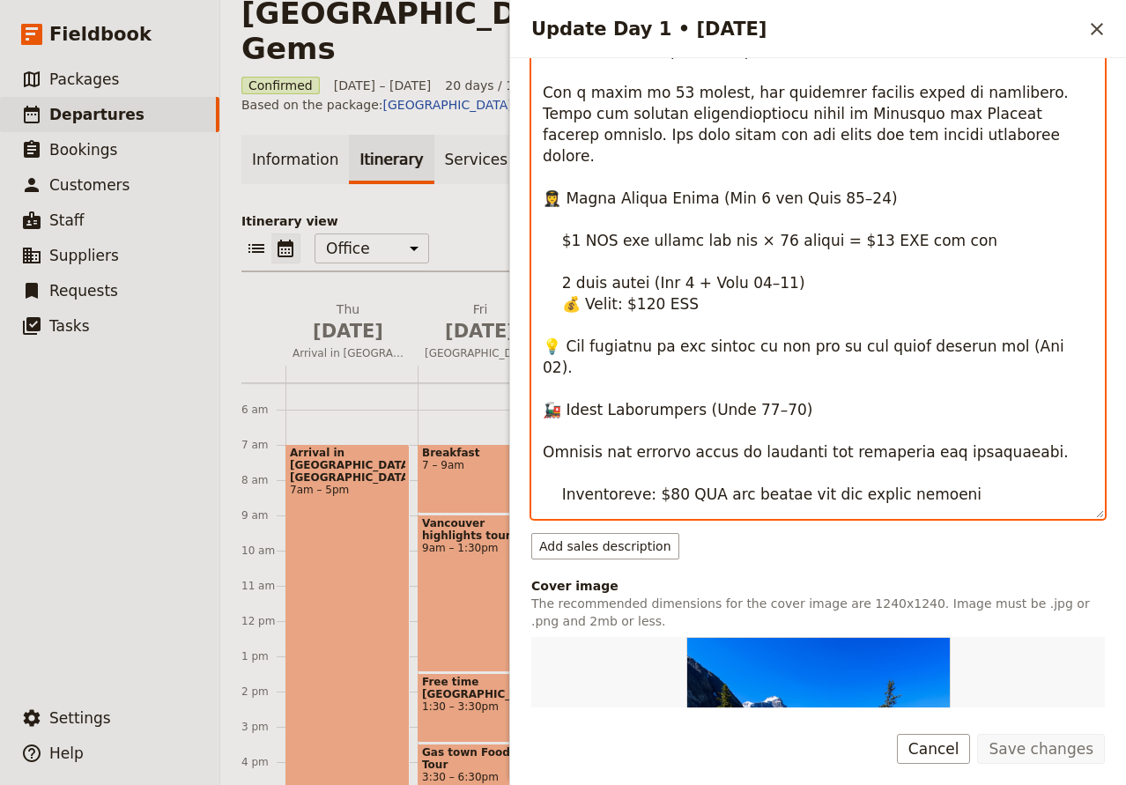
scroll to position [1423, 0]
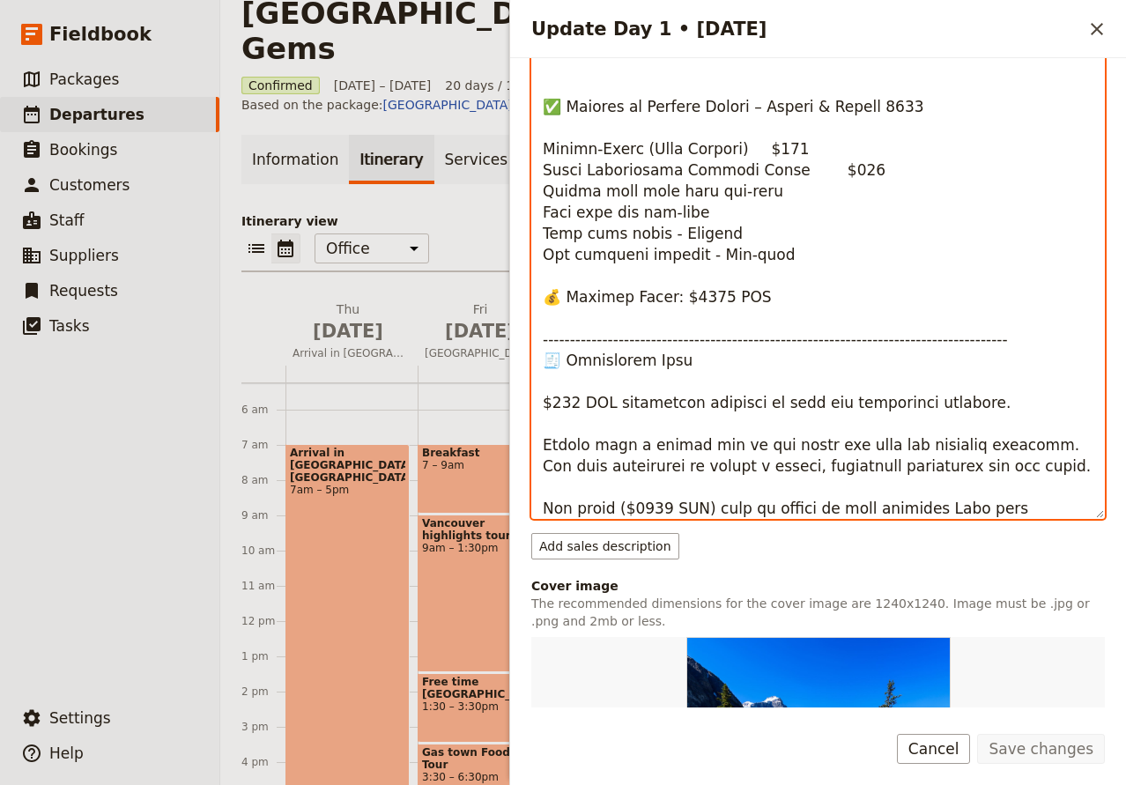
drag, startPoint x: 600, startPoint y: 411, endPoint x: 629, endPoint y: 411, distance: 29.1
click at [629, 411] on textarea "Update Day 1 • 28 Aug" at bounding box center [817, 243] width 573 height 551
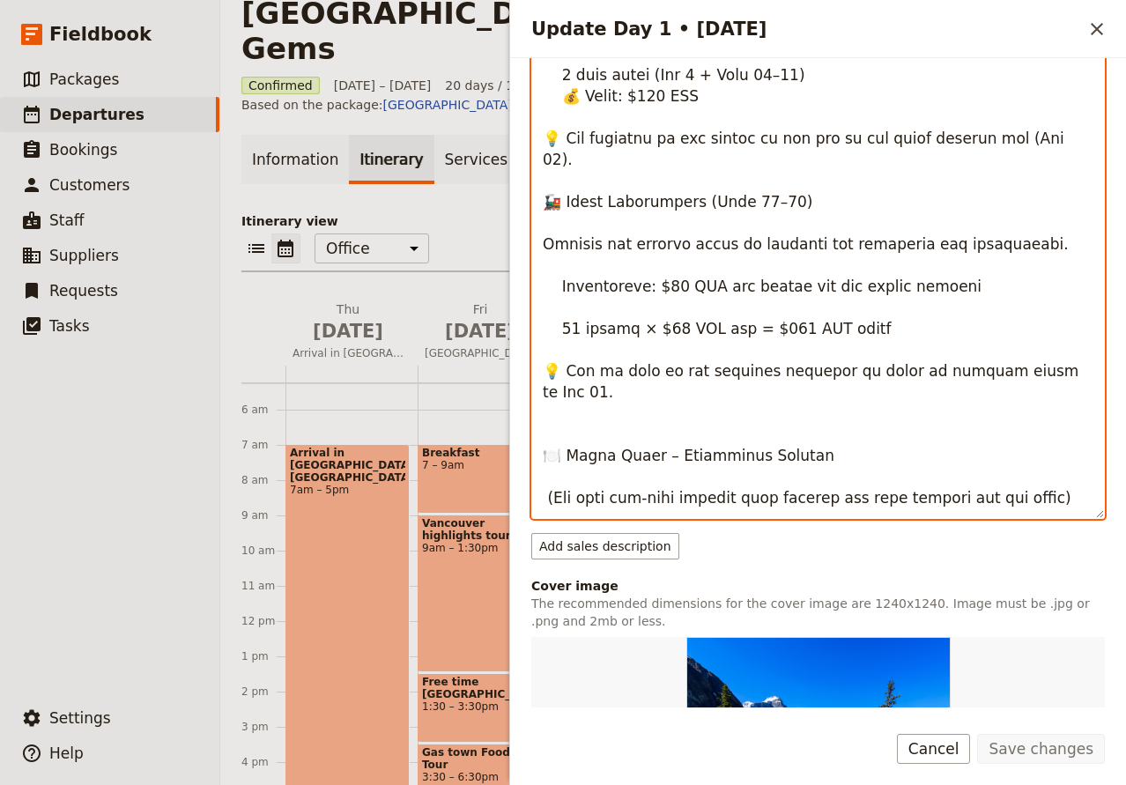
scroll to position [726, 0]
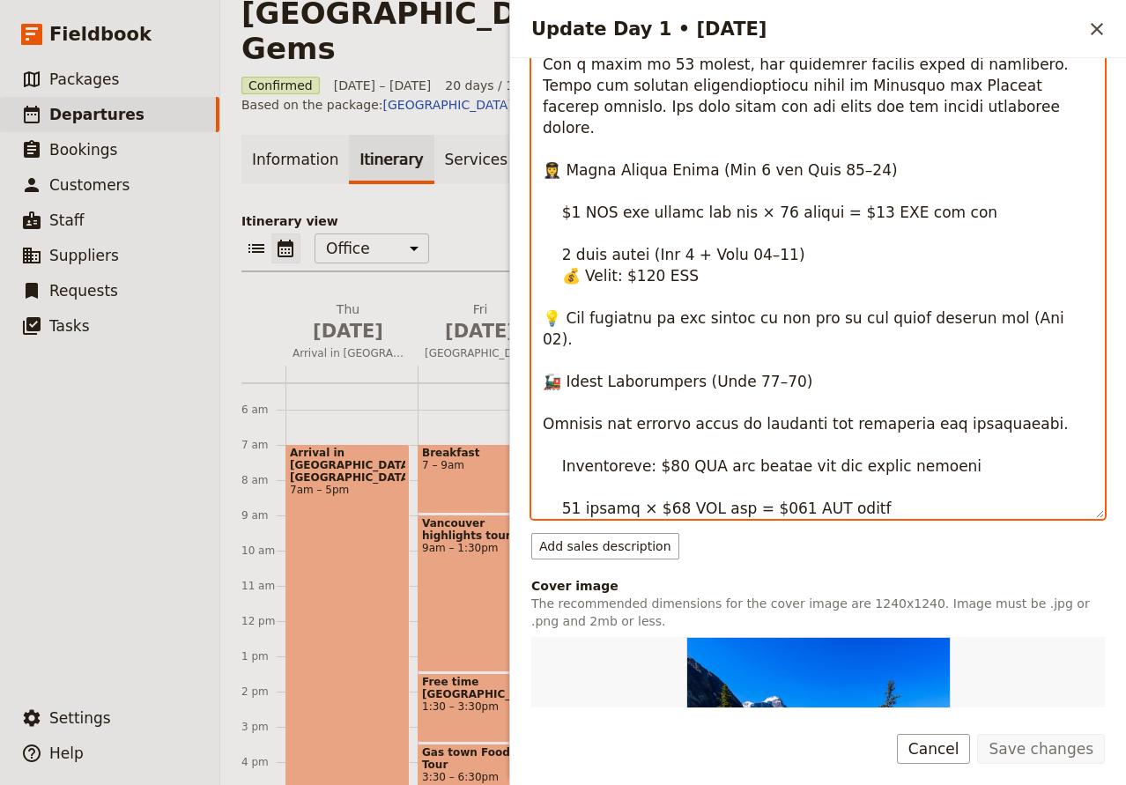
drag, startPoint x: 598, startPoint y: 384, endPoint x: 903, endPoint y: 479, distance: 319.3
click at [903, 479] on textarea "Update Day 1 • 28 Aug" at bounding box center [817, 243] width 573 height 551
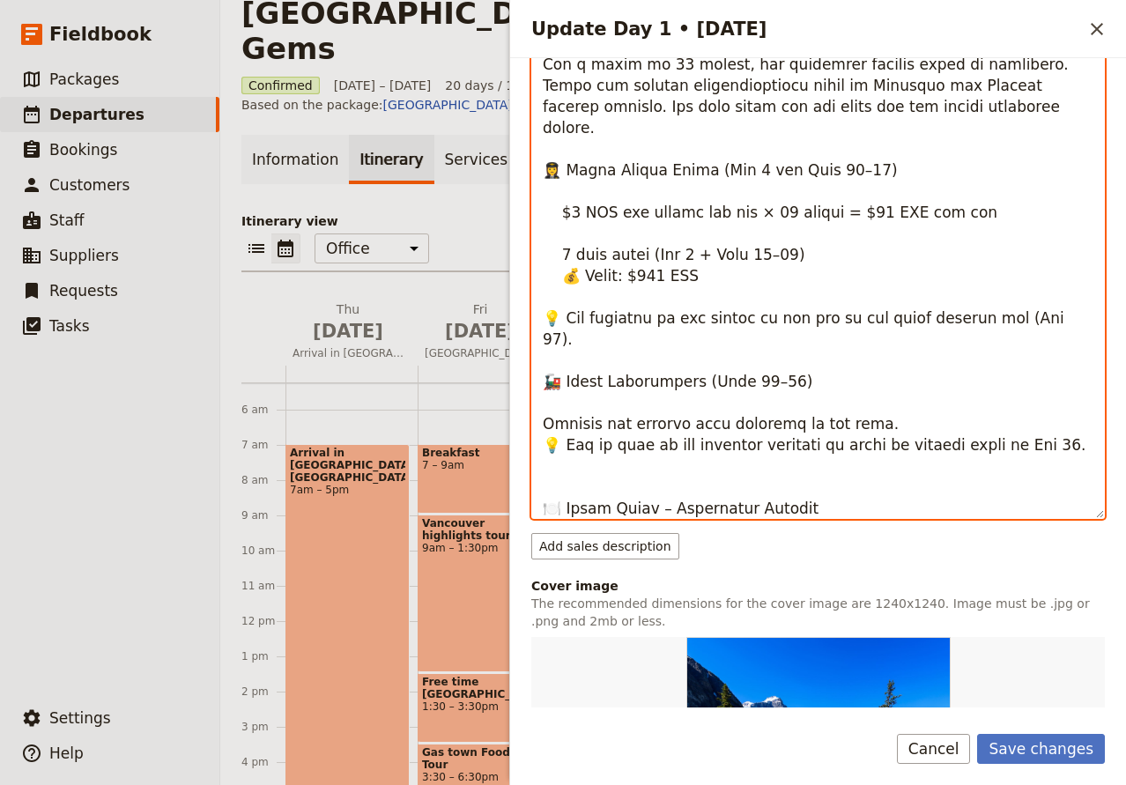
click at [909, 409] on textarea "Update Day 1 • 28 Aug" at bounding box center [817, 243] width 573 height 551
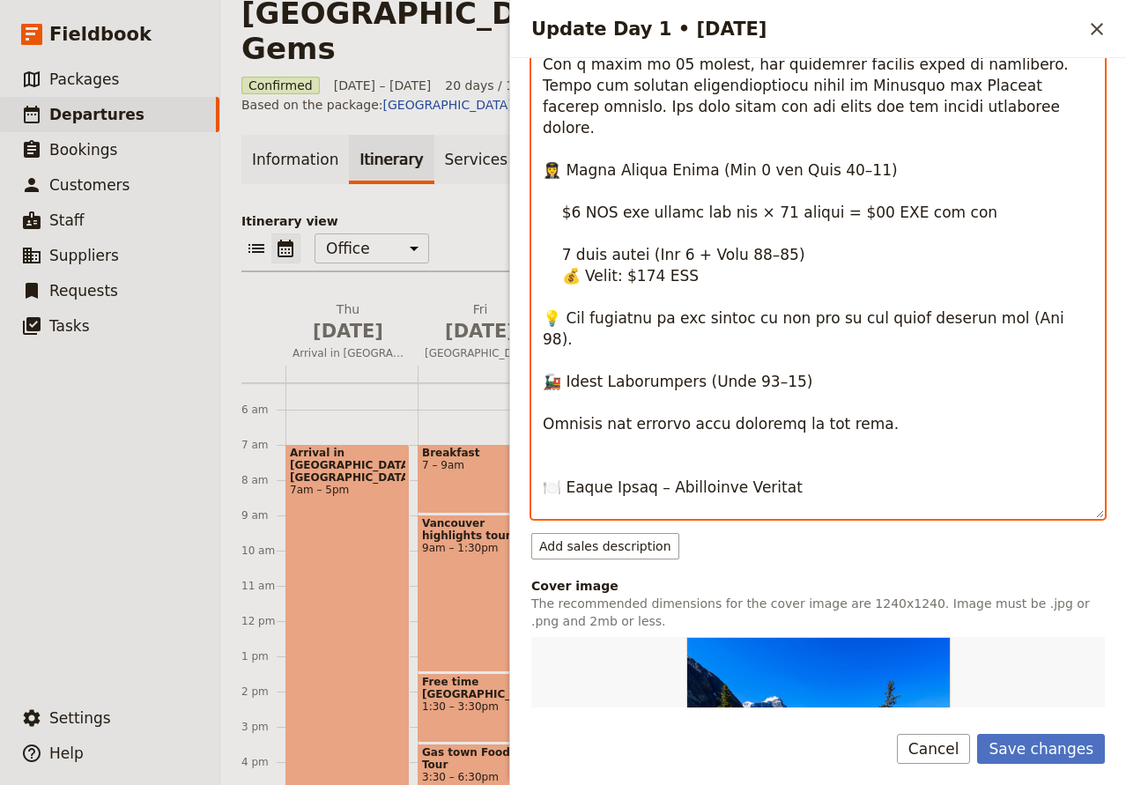
click at [733, 402] on textarea "Update Day 1 • 28 Aug" at bounding box center [817, 243] width 573 height 551
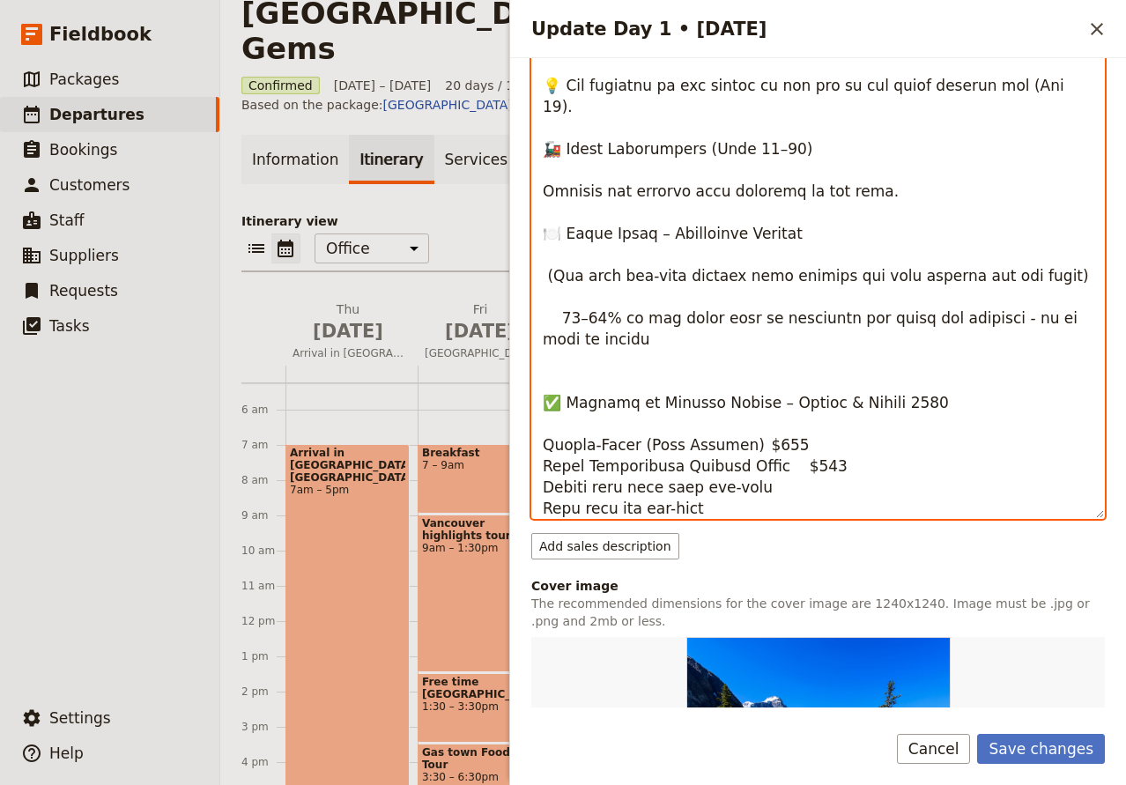
scroll to position [1191, 0]
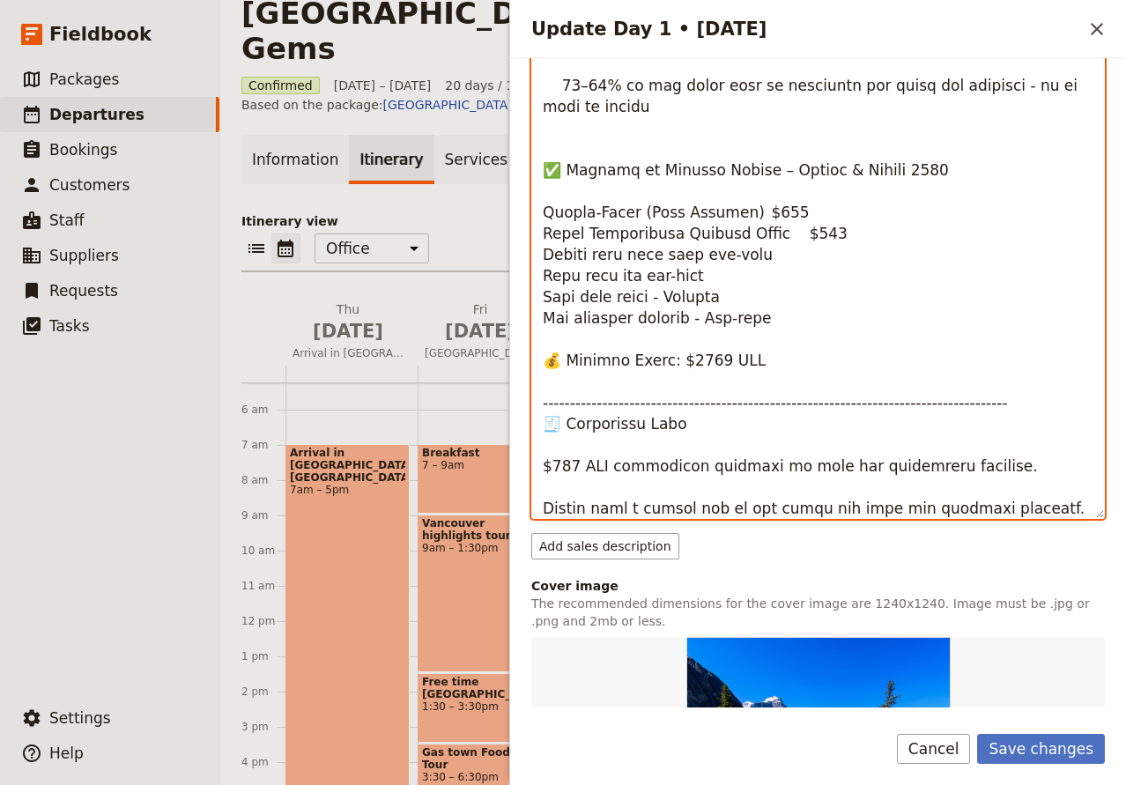
drag, startPoint x: 831, startPoint y: 189, endPoint x: 770, endPoint y: 191, distance: 60.8
click at [770, 191] on textarea "Update Day 1 • 28 Aug" at bounding box center [817, 243] width 573 height 551
click at [764, 275] on textarea "Update Day 1 • 28 Aug" at bounding box center [817, 243] width 573 height 551
drag, startPoint x: 749, startPoint y: 317, endPoint x: 665, endPoint y: 324, distance: 84.0
click at [665, 324] on textarea "Update Day 1 • 28 Aug" at bounding box center [817, 243] width 573 height 551
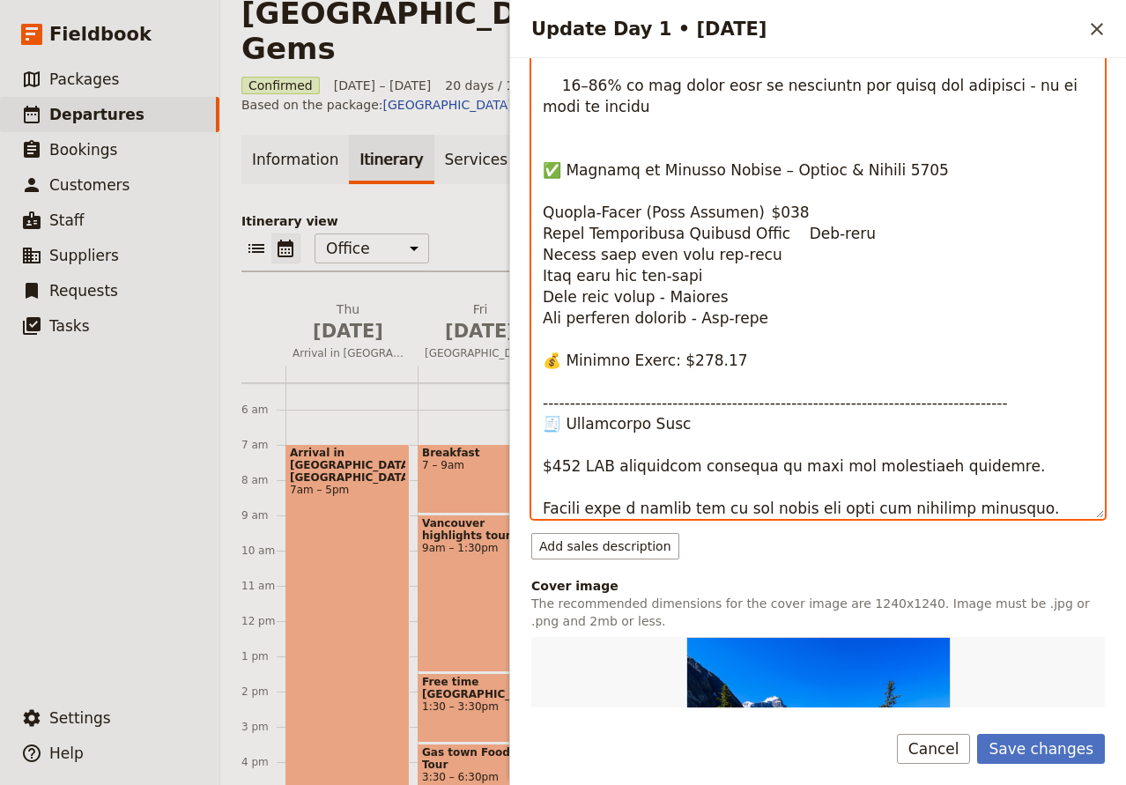
drag, startPoint x: 709, startPoint y: 317, endPoint x: 671, endPoint y: 322, distance: 38.2
click at [671, 322] on textarea "Update Day 1 • 28 Aug" at bounding box center [817, 243] width 573 height 551
click at [744, 316] on textarea "Update Day 1 • 28 Aug" at bounding box center [817, 243] width 573 height 551
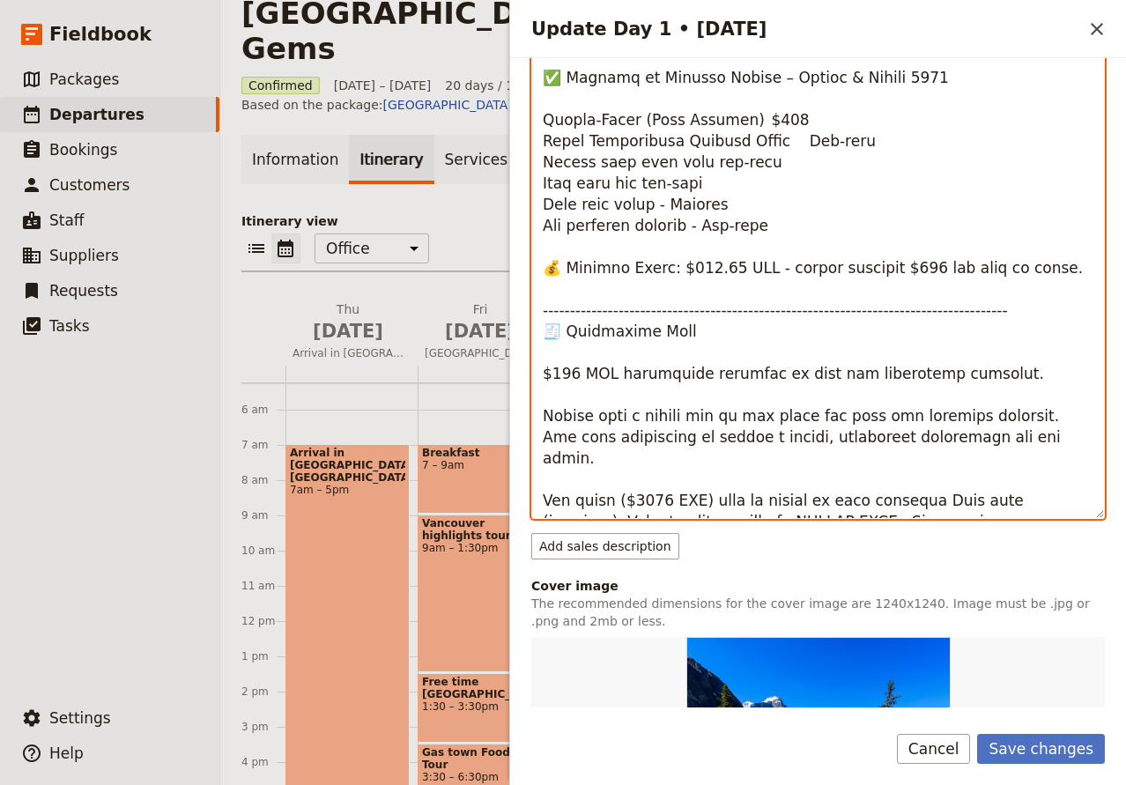
drag, startPoint x: 620, startPoint y: 439, endPoint x: 654, endPoint y: 437, distance: 34.4
click at [654, 437] on textarea "Update Day 1 • 28 Aug" at bounding box center [817, 243] width 573 height 551
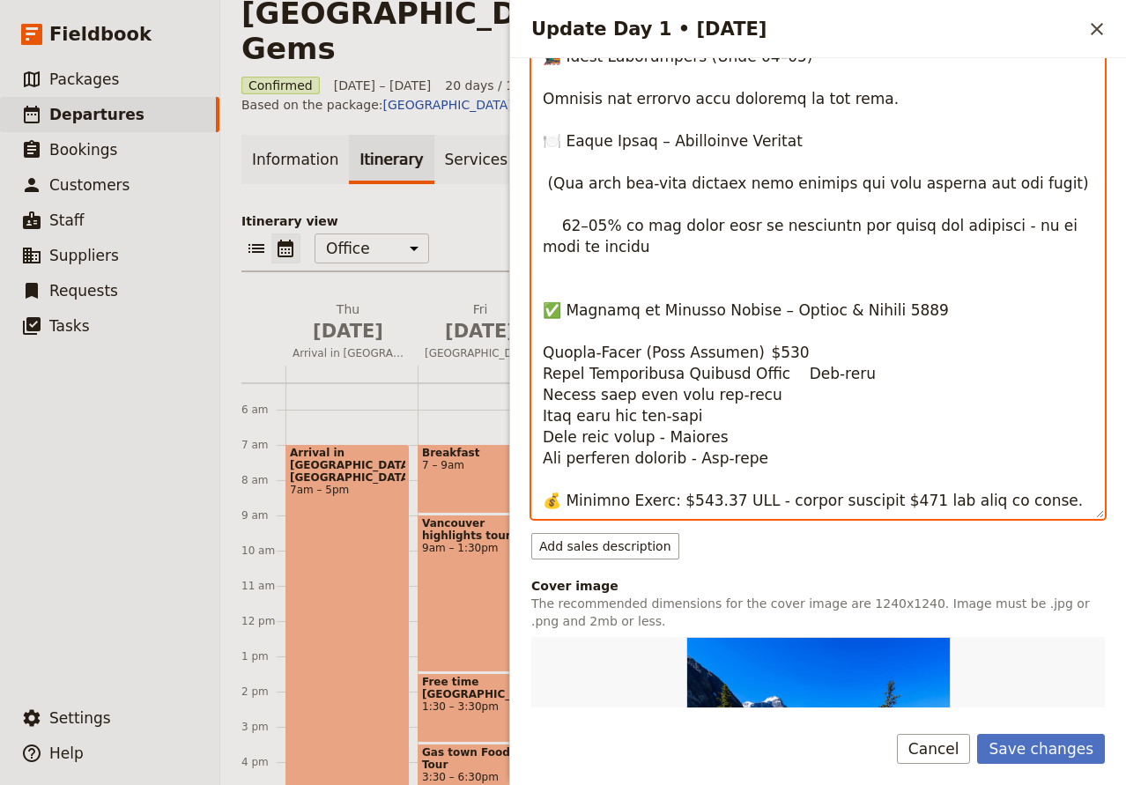
click at [756, 410] on textarea "Update Day 1 • 28 Aug" at bounding box center [817, 243] width 573 height 551
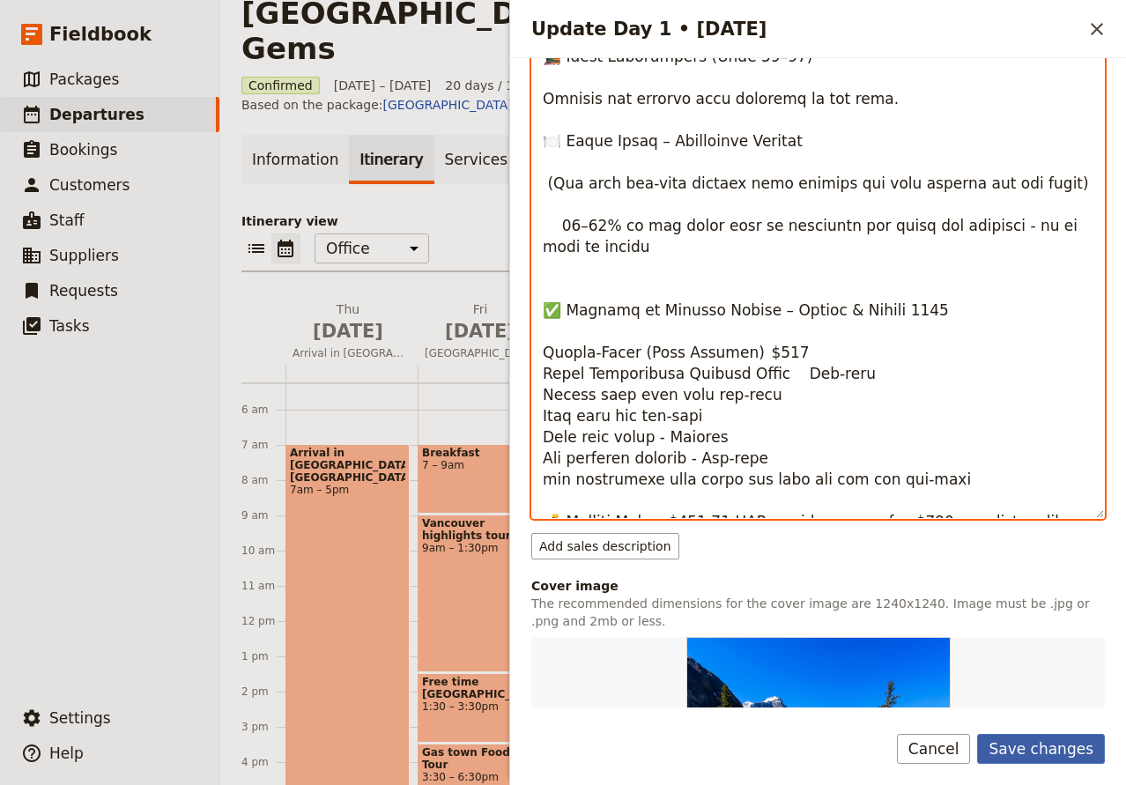
type textarea "🇨🇦 Loremips Dolorsitame – Consec & Adipis 9838 ELITSEDDO EIUSMOD – Tempor Incid…"
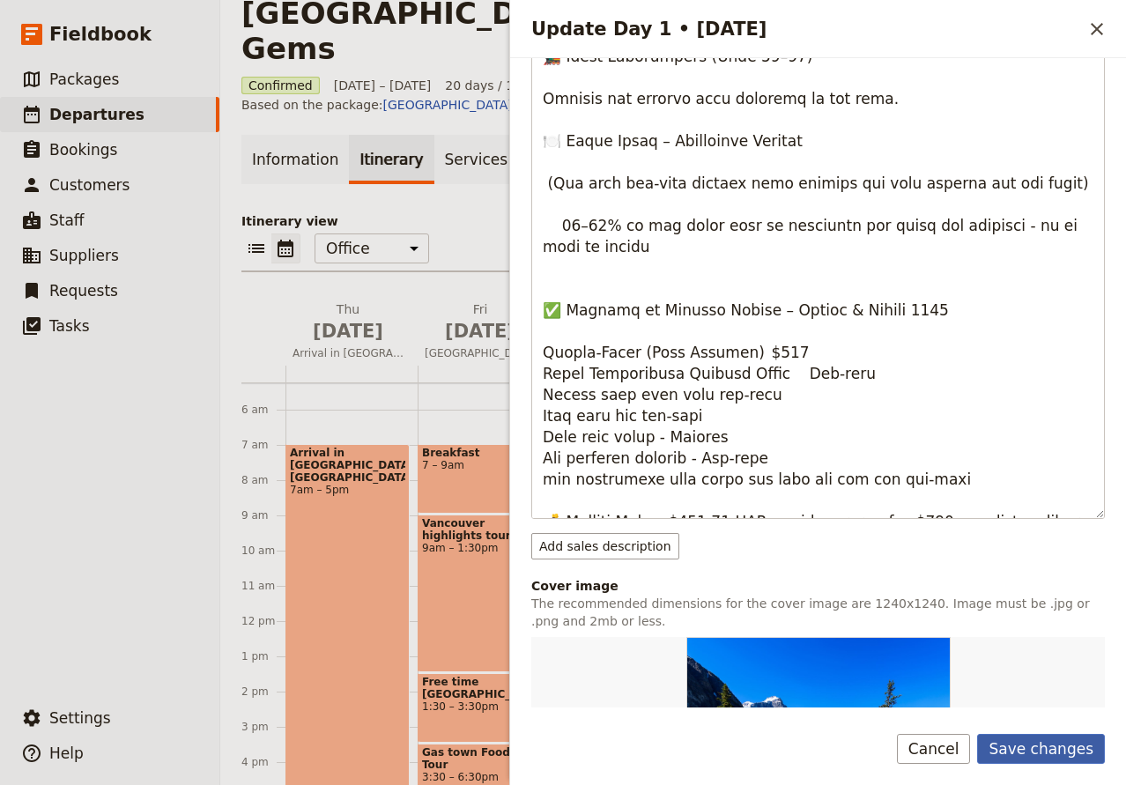
click at [1063, 753] on button "Save changes" at bounding box center [1041, 749] width 128 height 30
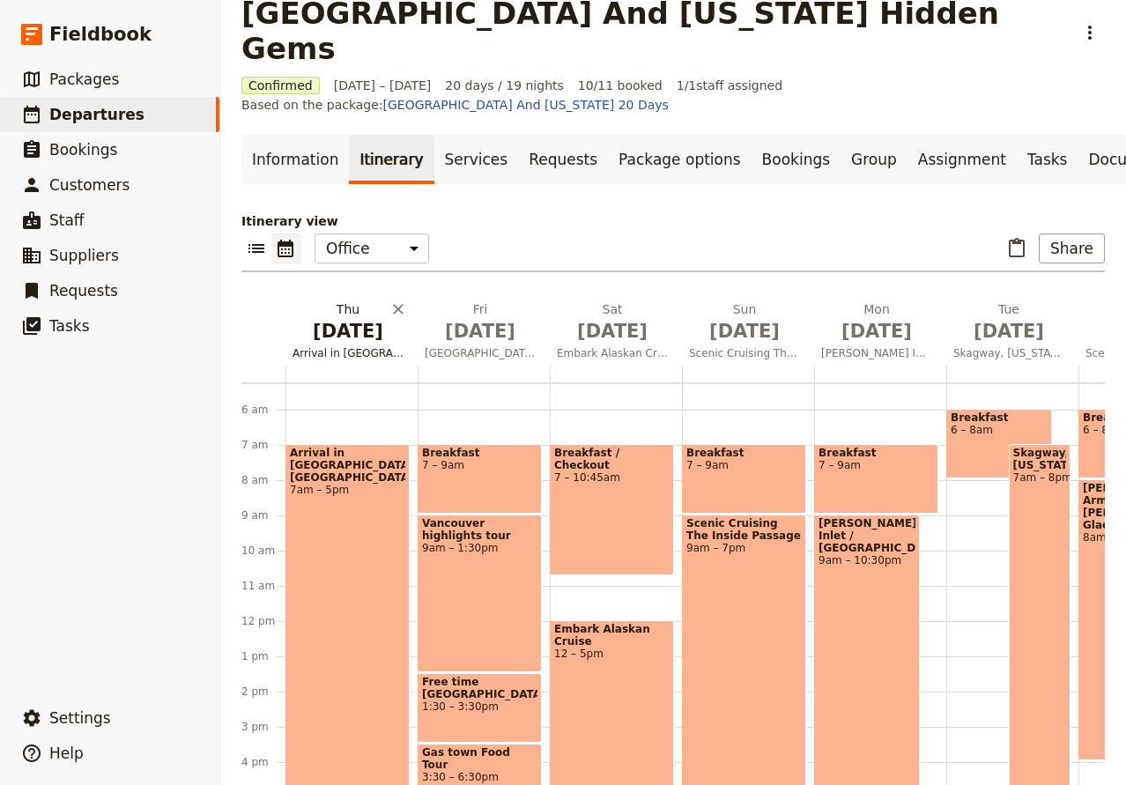
click at [340, 318] on span "[DATE]" at bounding box center [347, 331] width 111 height 26
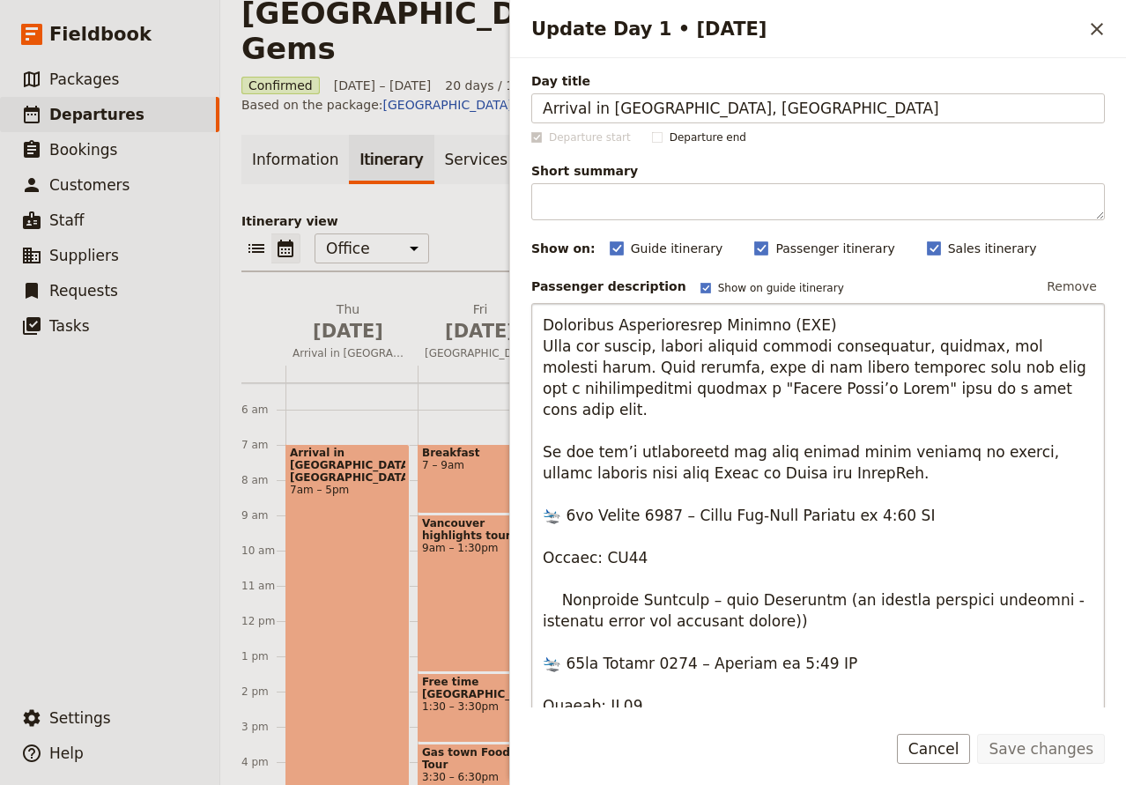
scroll to position [2093, 0]
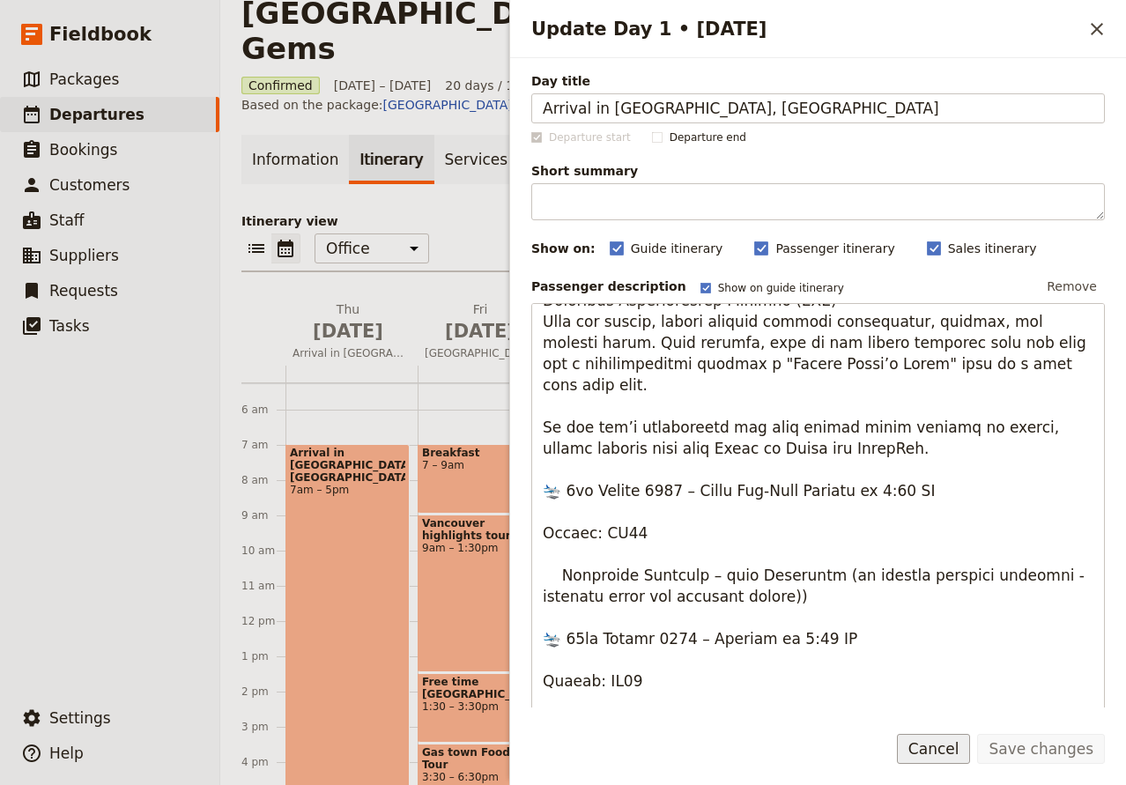
click at [971, 749] on button "Cancel" at bounding box center [934, 749] width 74 height 30
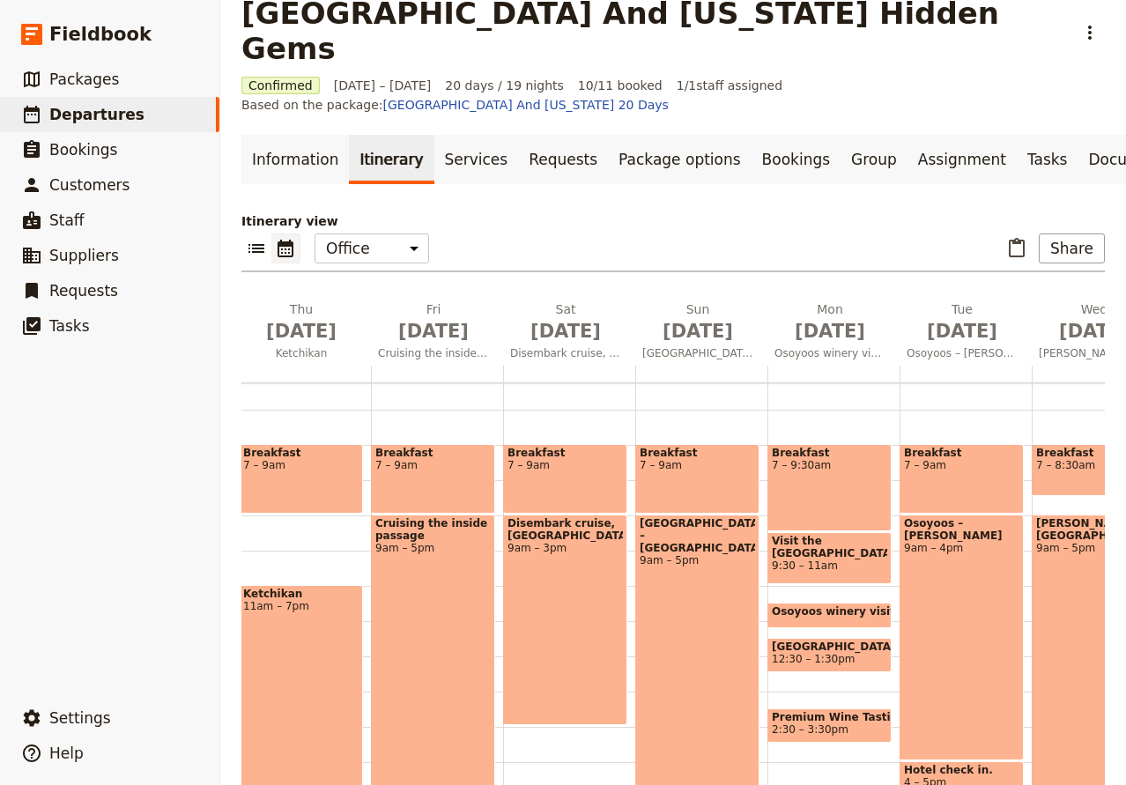
scroll to position [0, 1832]
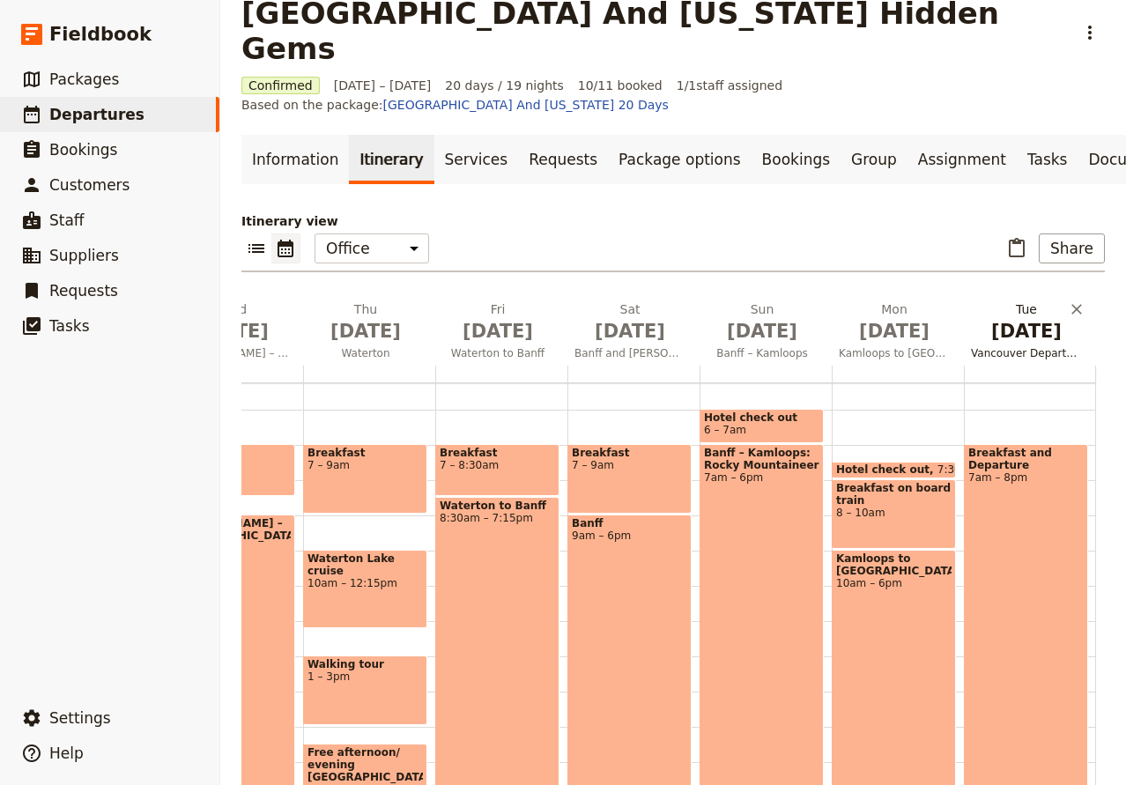
click at [1018, 318] on span "[DATE]" at bounding box center [1026, 331] width 111 height 26
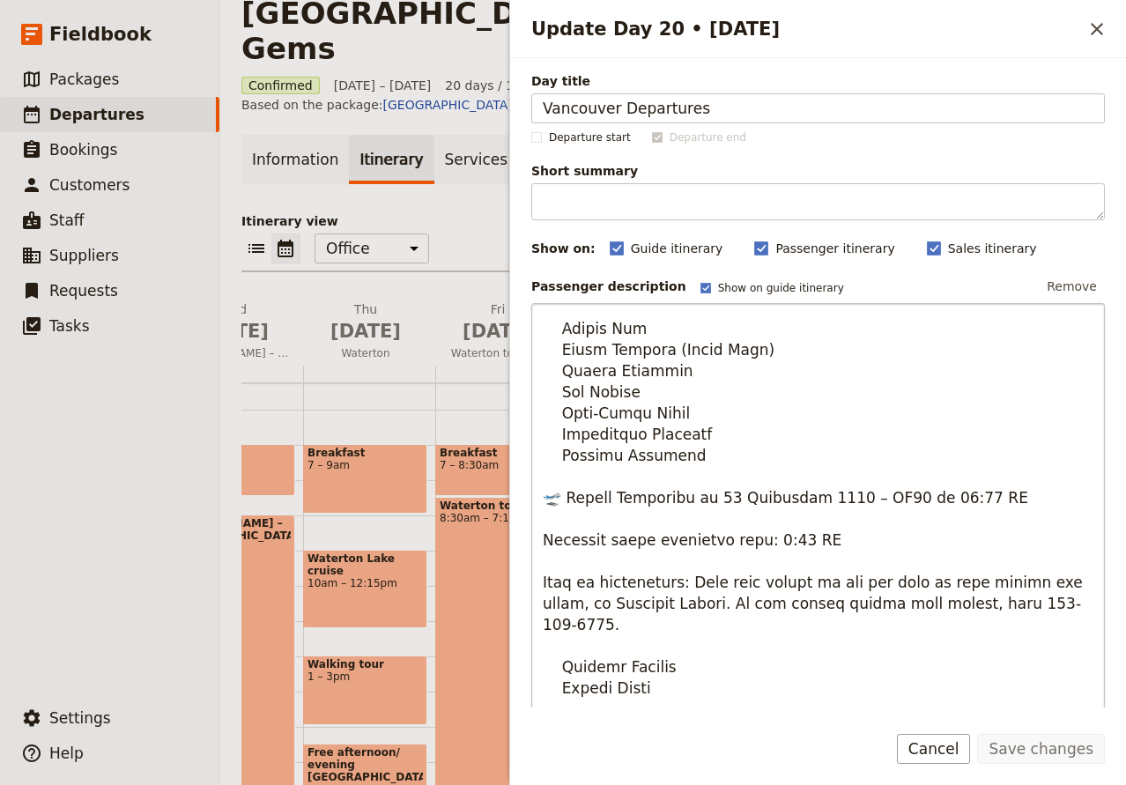
scroll to position [233, 0]
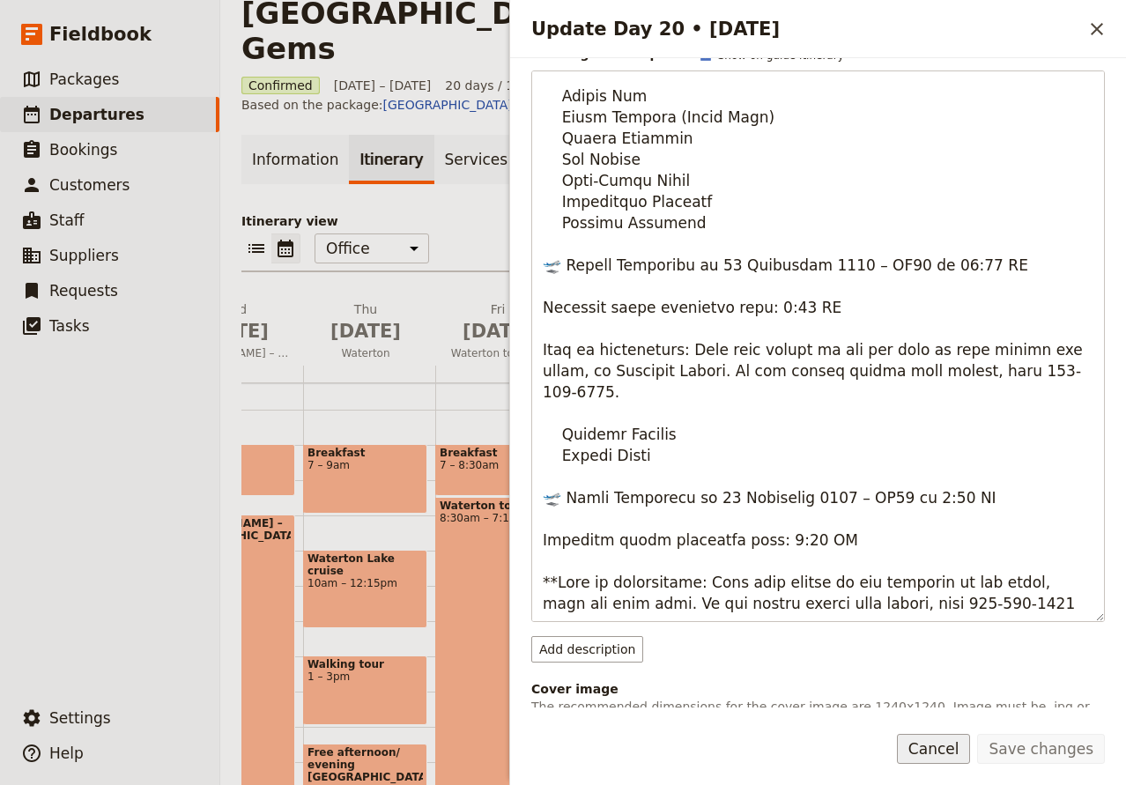
click at [956, 758] on button "Cancel" at bounding box center [934, 749] width 74 height 30
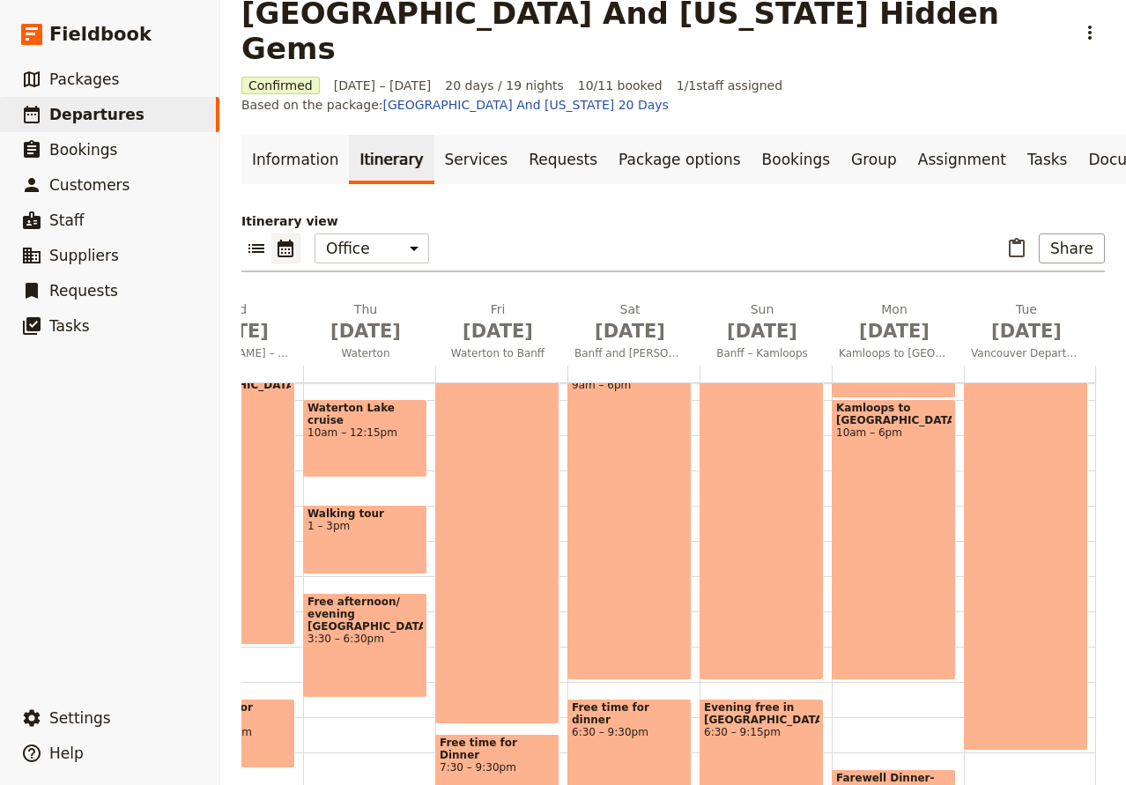
scroll to position [418, 0]
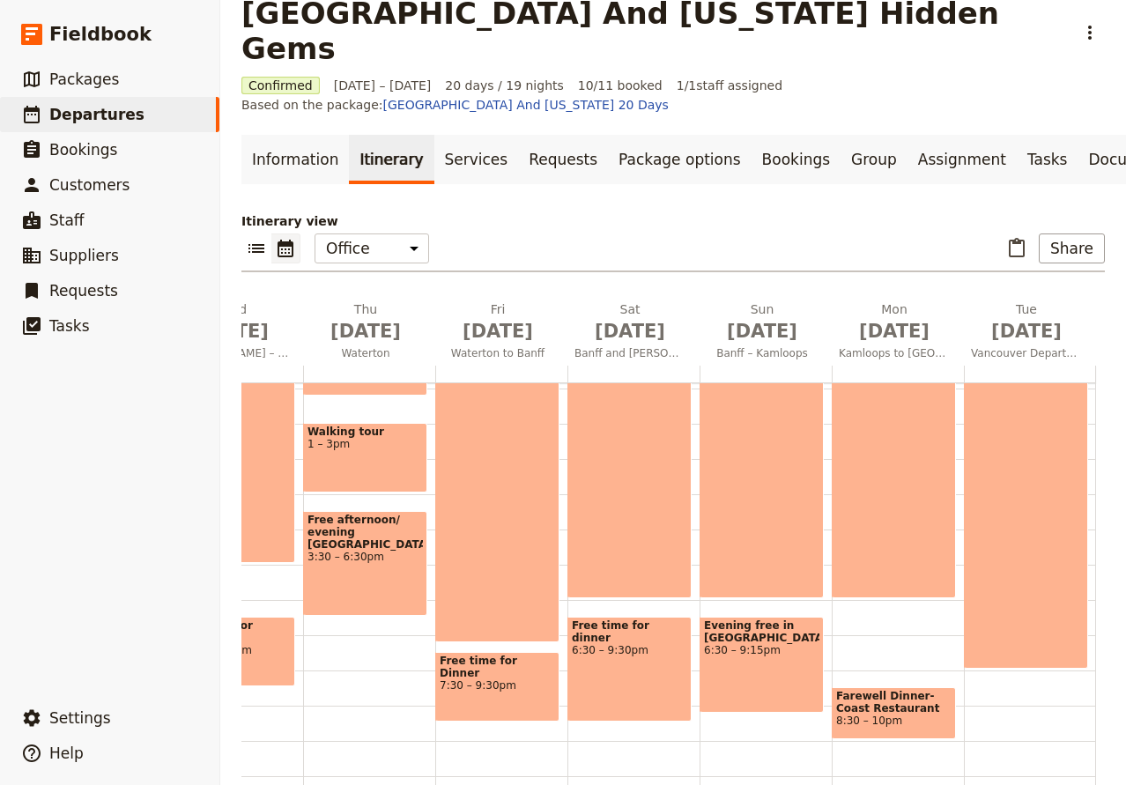
click at [1044, 233] on div "​ Share" at bounding box center [1053, 248] width 103 height 30
click at [1068, 233] on button "Share" at bounding box center [1072, 248] width 66 height 30
click at [1065, 241] on button "Guide itinerary" at bounding box center [1034, 232] width 140 height 25
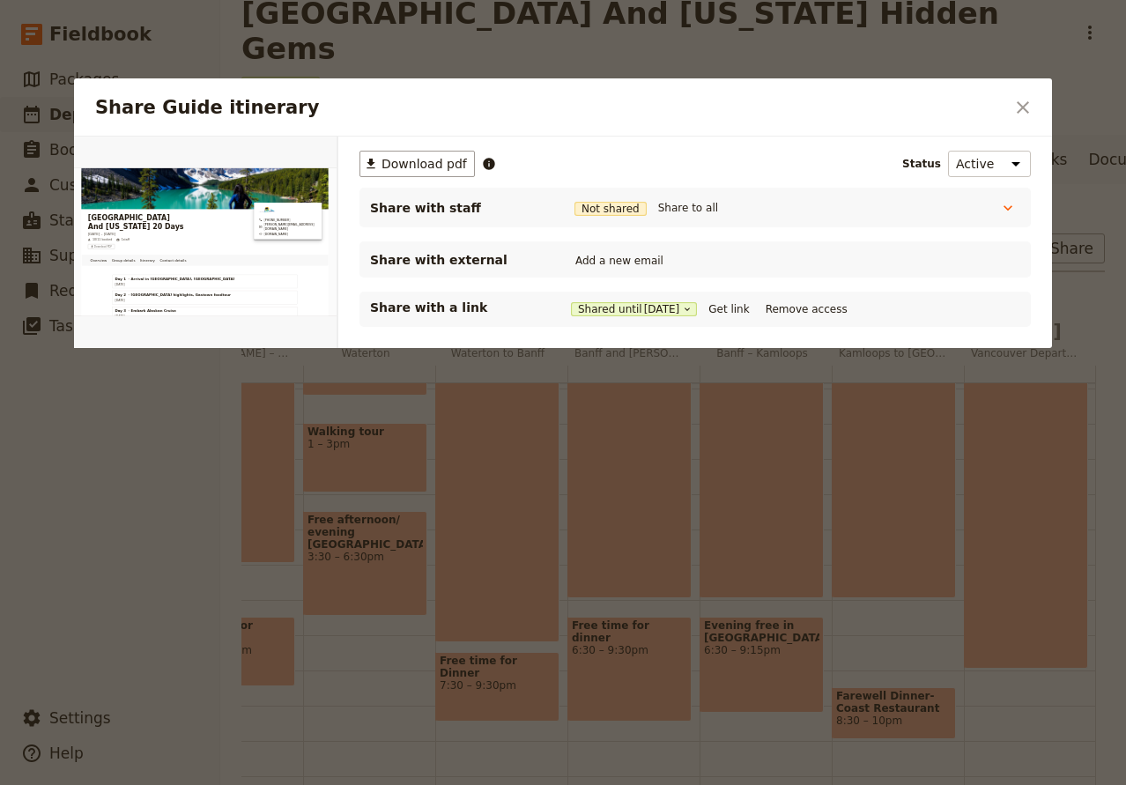
scroll to position [0, 0]
click at [431, 169] on span "Download pdf" at bounding box center [423, 164] width 85 height 18
click at [1032, 107] on icon "Close dialog" at bounding box center [1022, 107] width 21 height 21
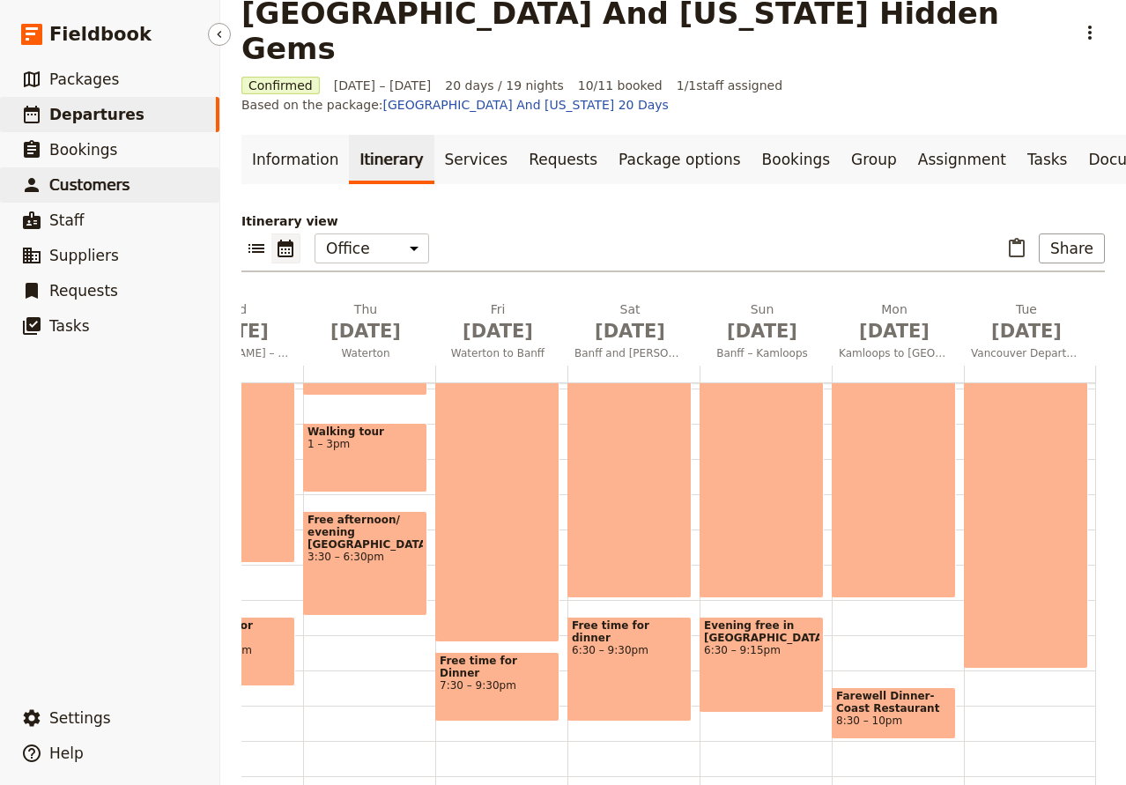
click at [68, 189] on span "Customers" at bounding box center [89, 185] width 80 height 18
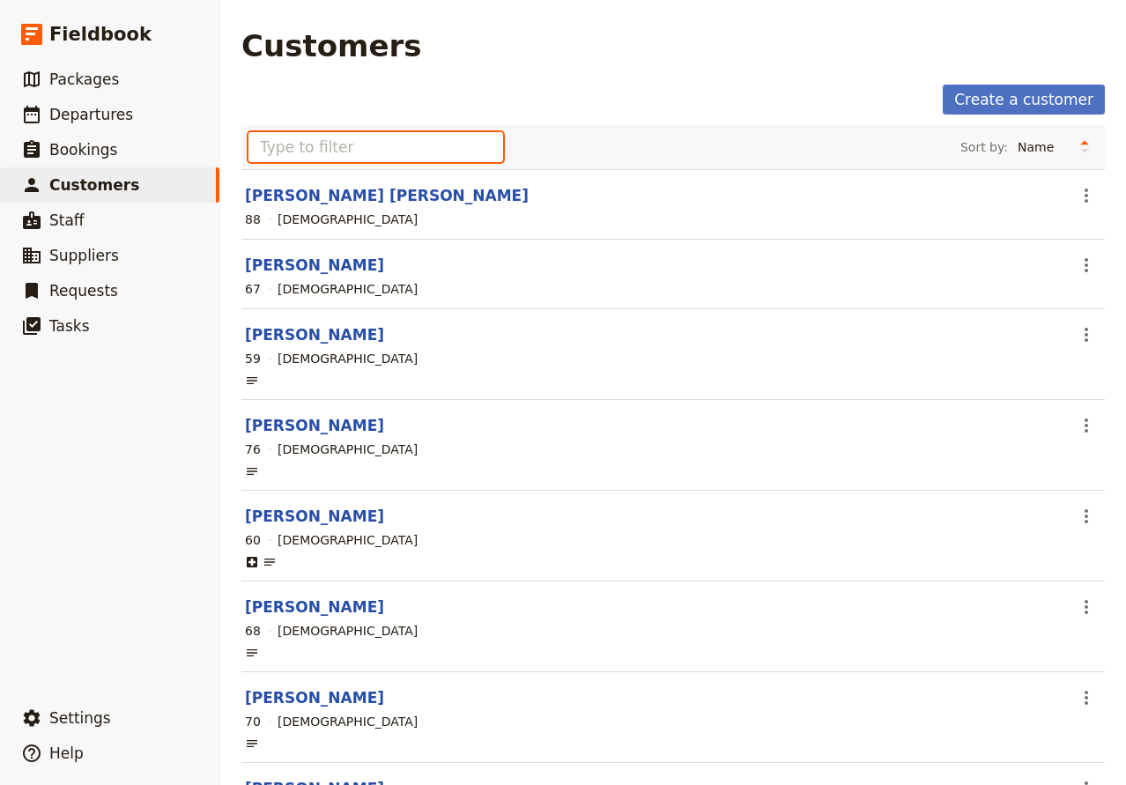
click at [411, 155] on input "text" at bounding box center [375, 147] width 255 height 30
click at [340, 141] on input "text" at bounding box center [375, 147] width 255 height 30
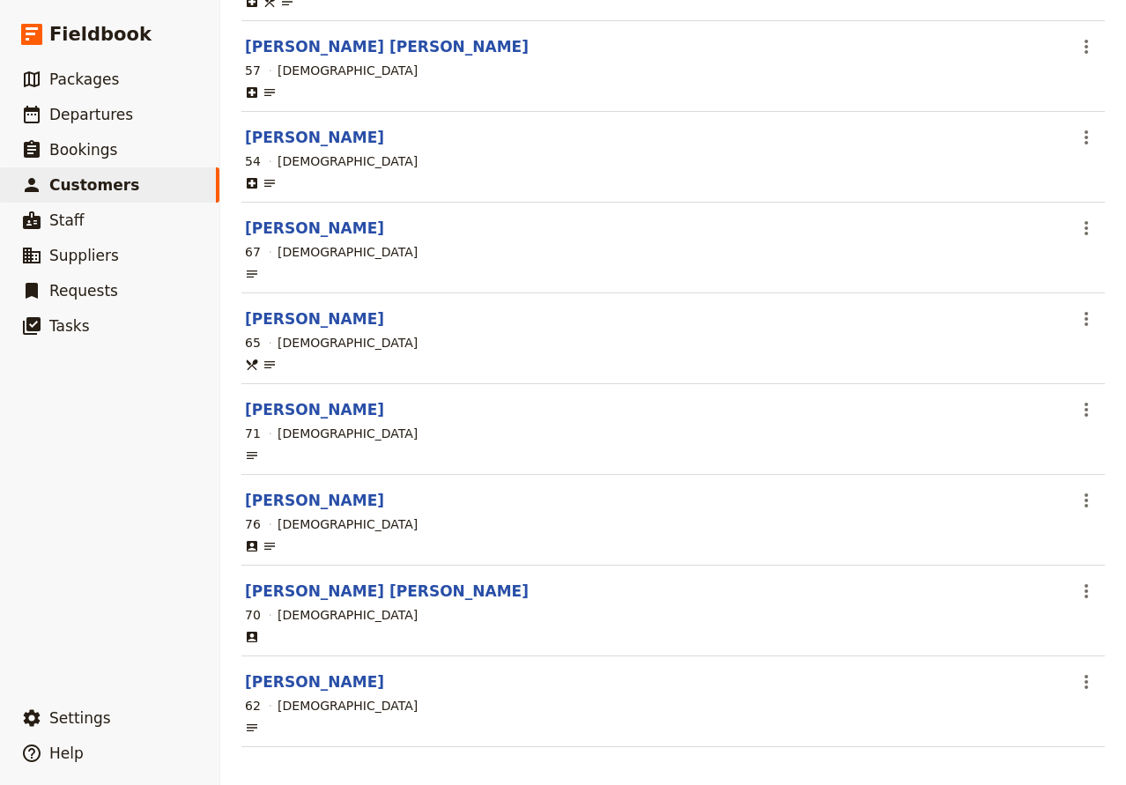
scroll to position [502, 0]
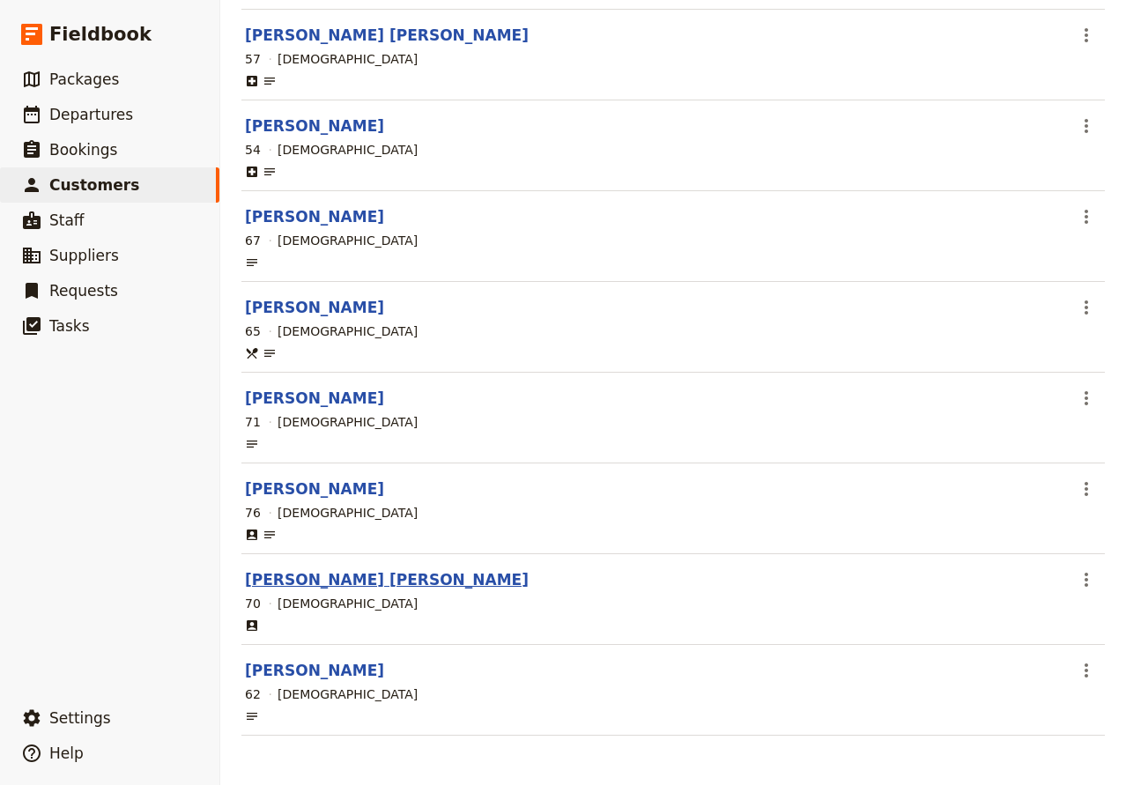
type input "[PERSON_NAME]"
click at [338, 587] on link "[PERSON_NAME] [PERSON_NAME]" at bounding box center [387, 580] width 284 height 18
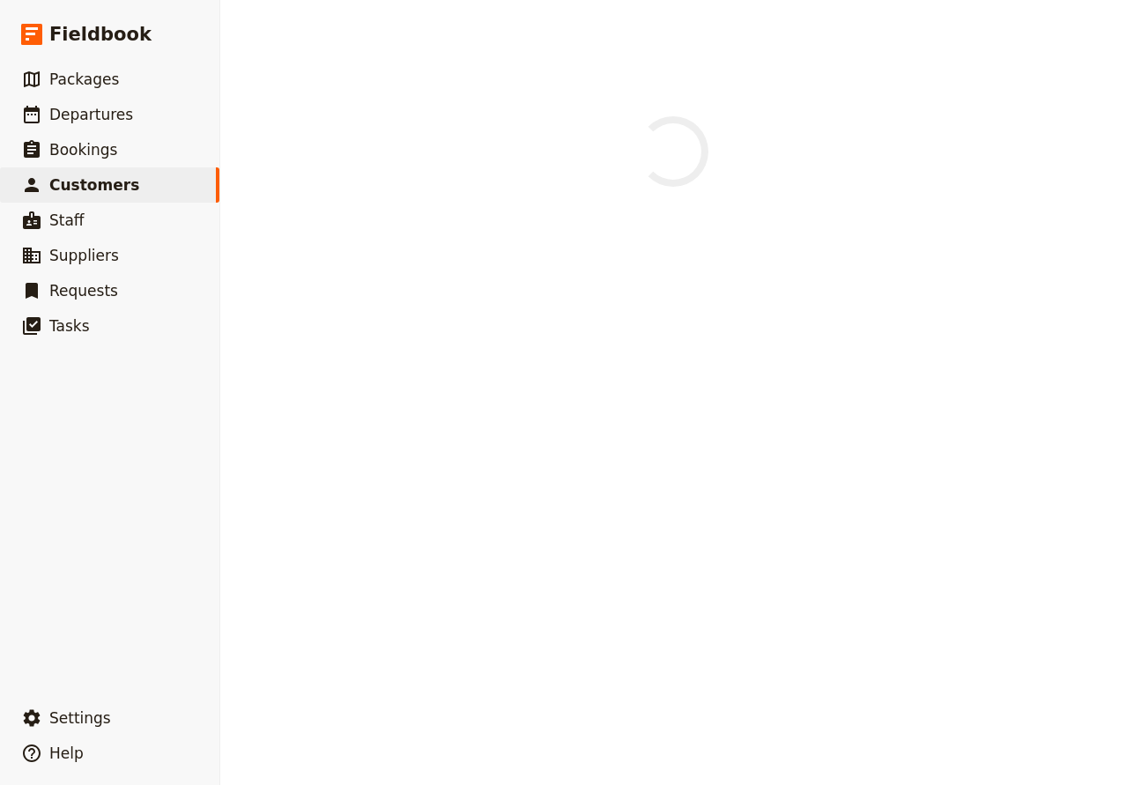
select select "[DEMOGRAPHIC_DATA]"
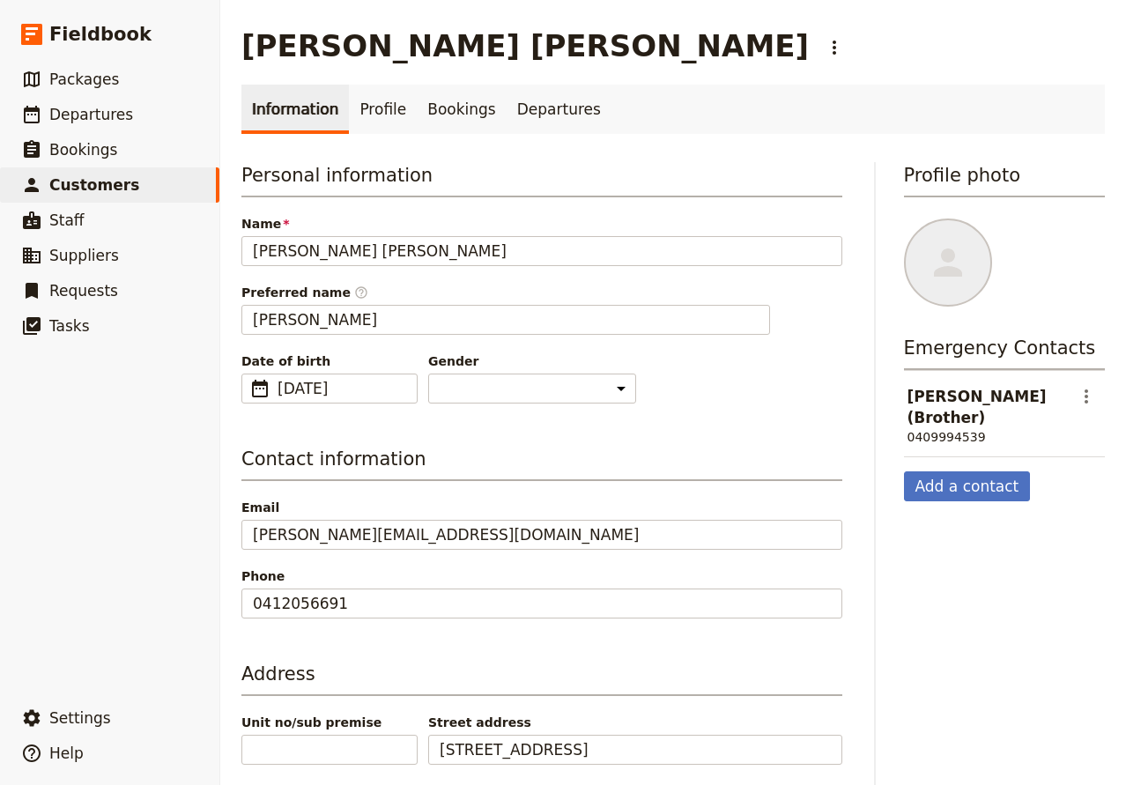
scroll to position [152, 0]
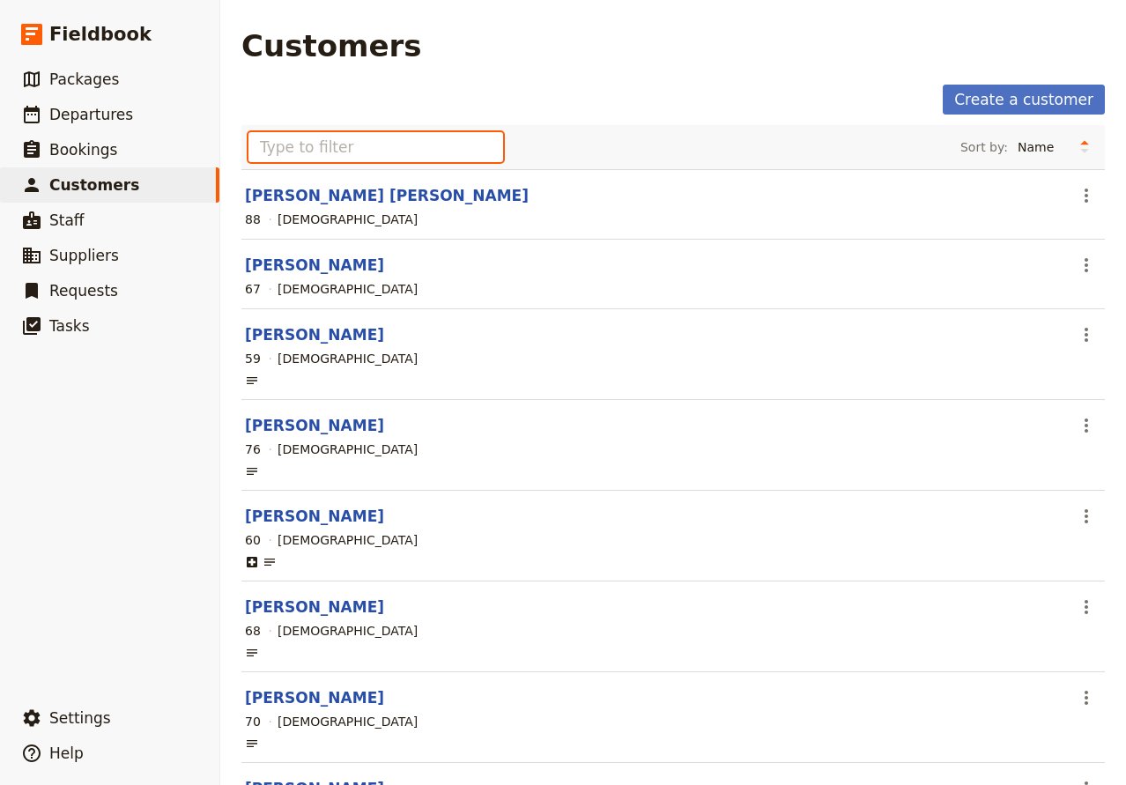
click at [404, 149] on input "text" at bounding box center [375, 147] width 255 height 30
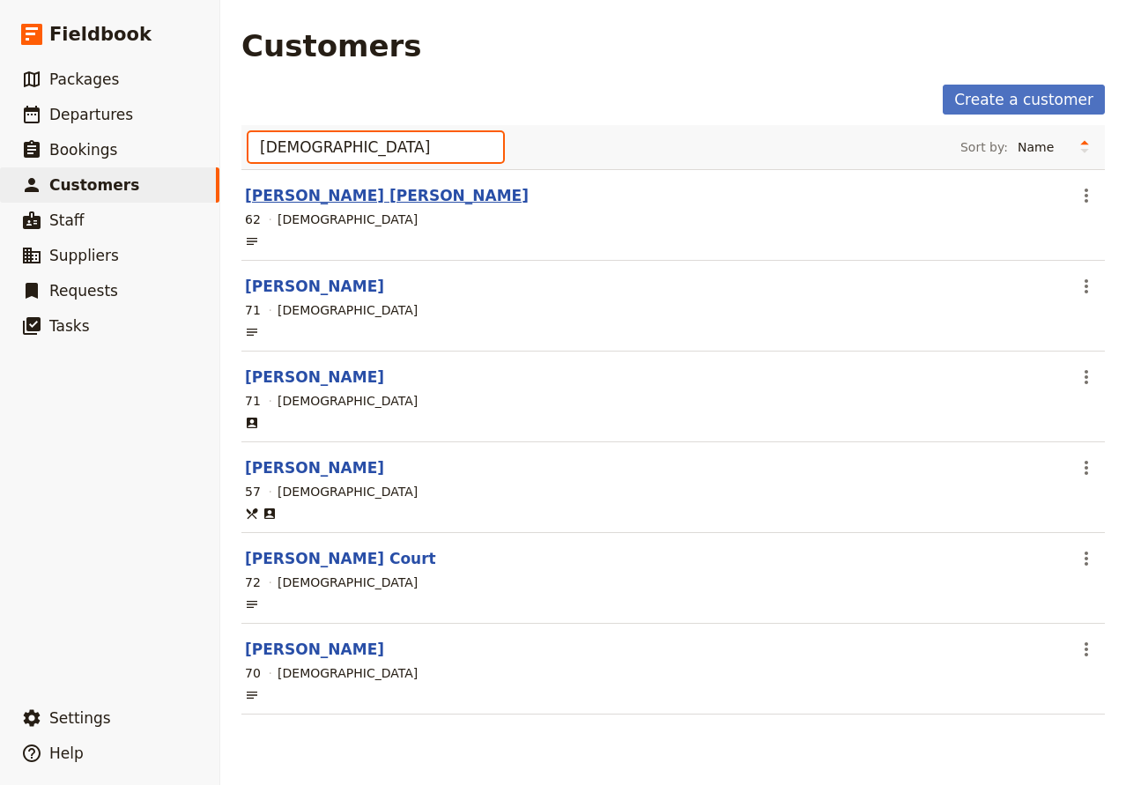
type input "[DEMOGRAPHIC_DATA]"
click at [381, 193] on link "[PERSON_NAME] [PERSON_NAME]" at bounding box center [387, 196] width 284 height 18
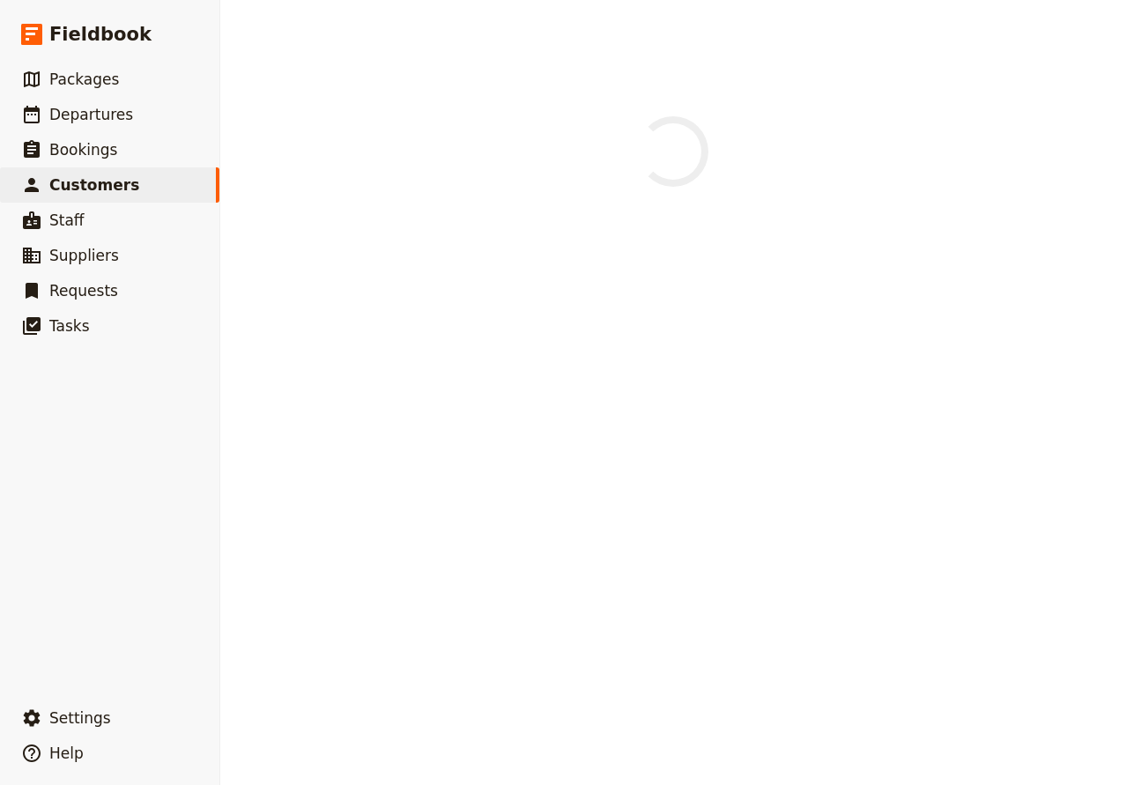
select select "[DEMOGRAPHIC_DATA]"
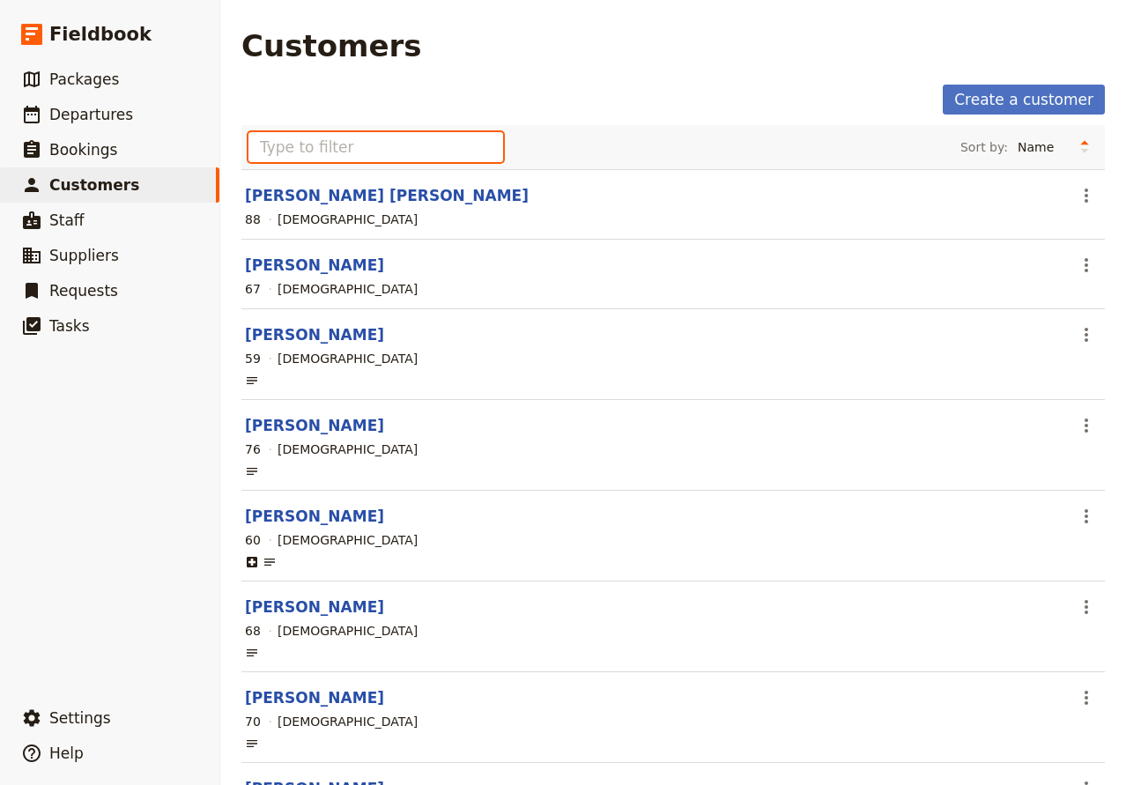
click at [345, 157] on input "text" at bounding box center [375, 147] width 255 height 30
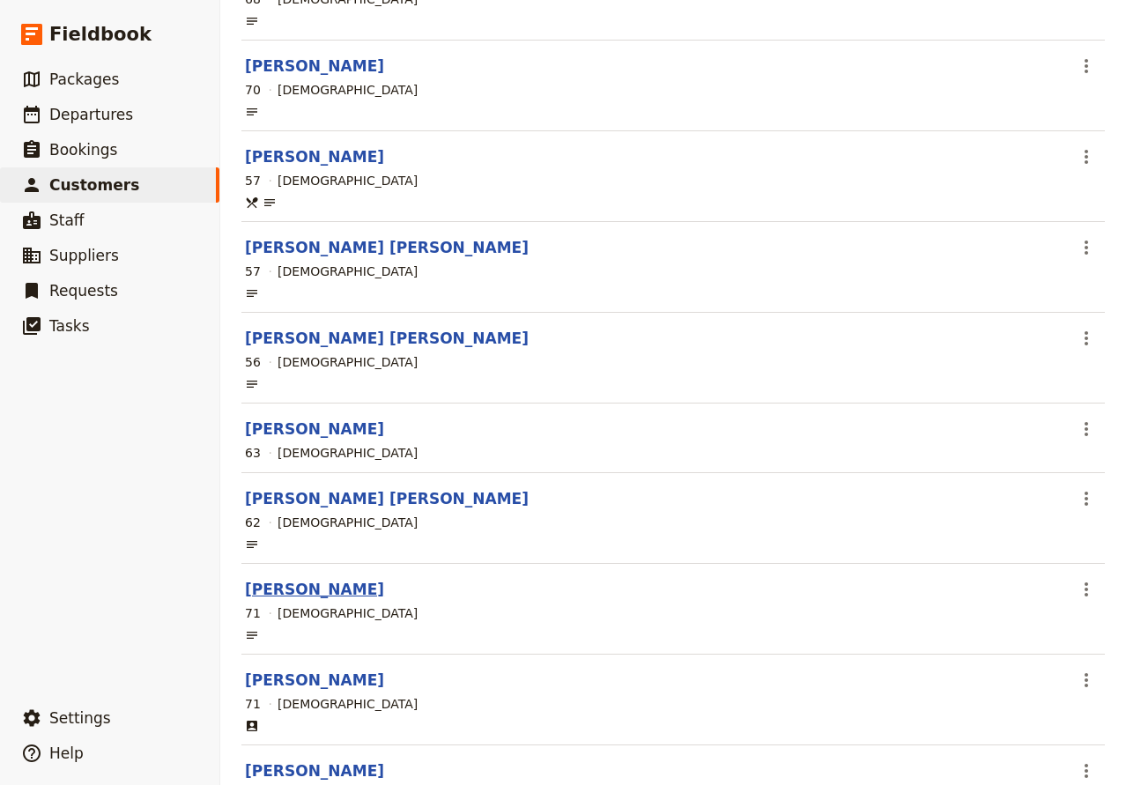
scroll to position [698, 0]
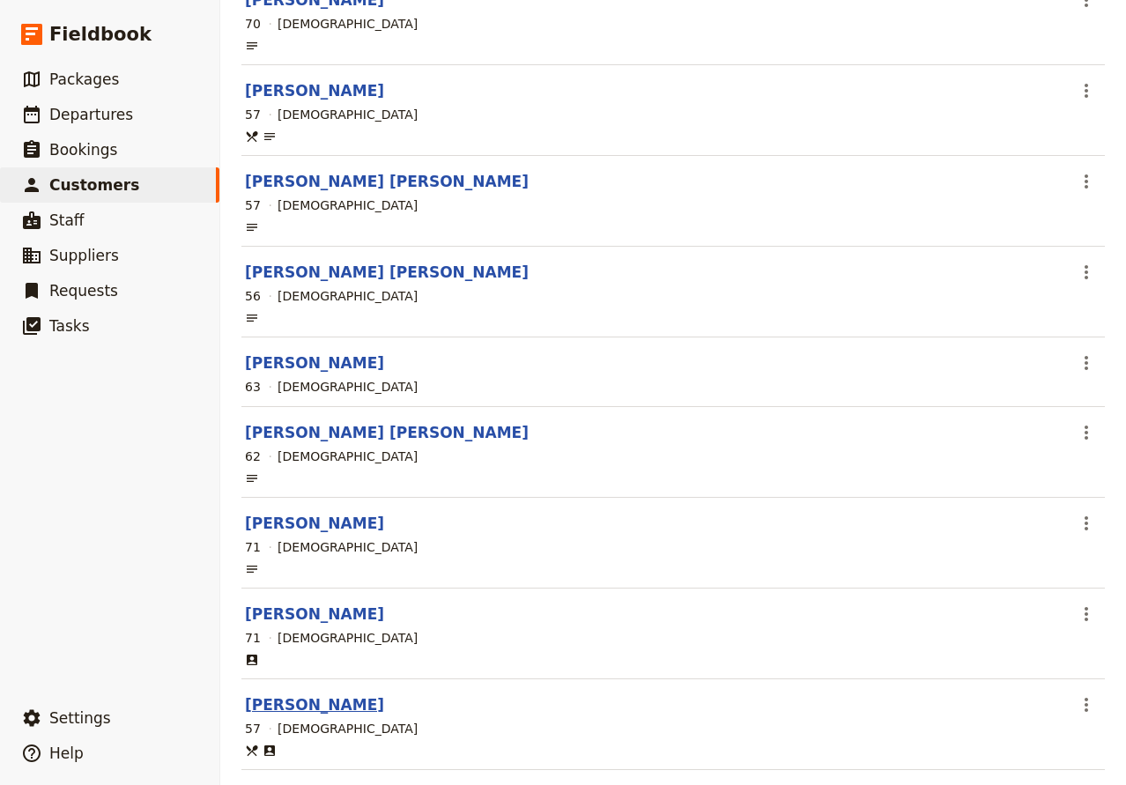
click at [318, 705] on link "[PERSON_NAME]" at bounding box center [314, 705] width 139 height 18
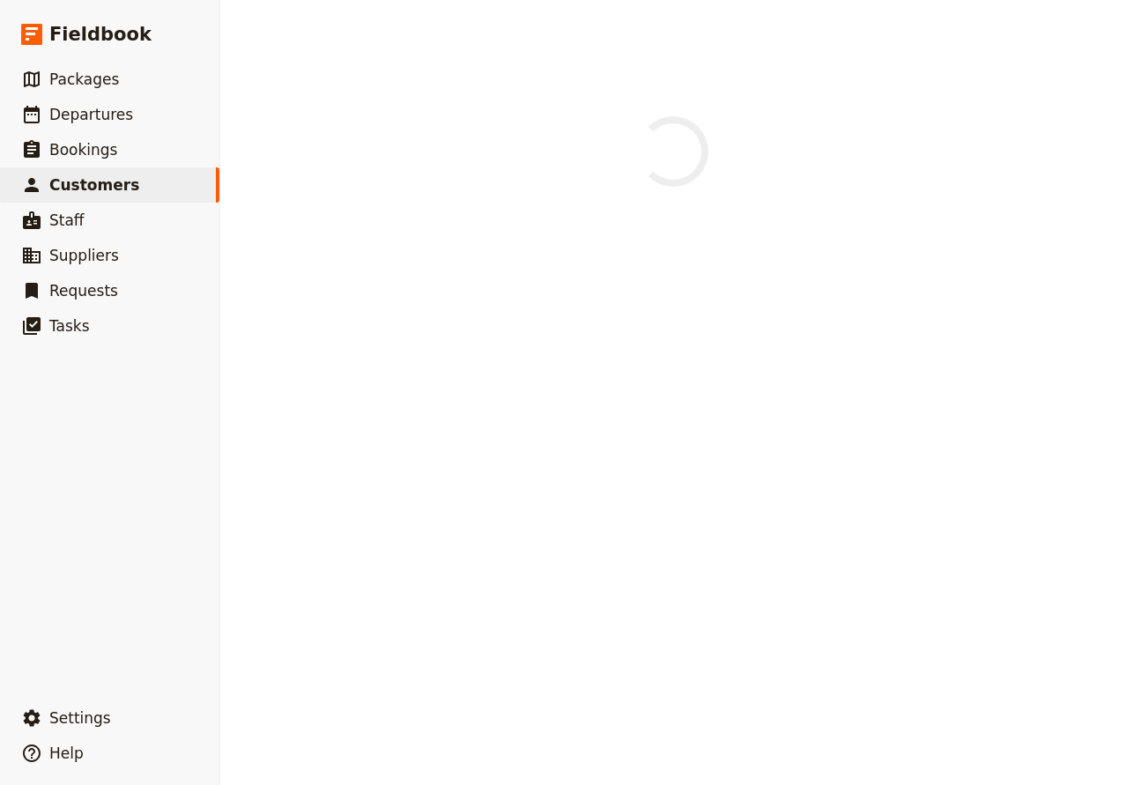
select select "[DEMOGRAPHIC_DATA]"
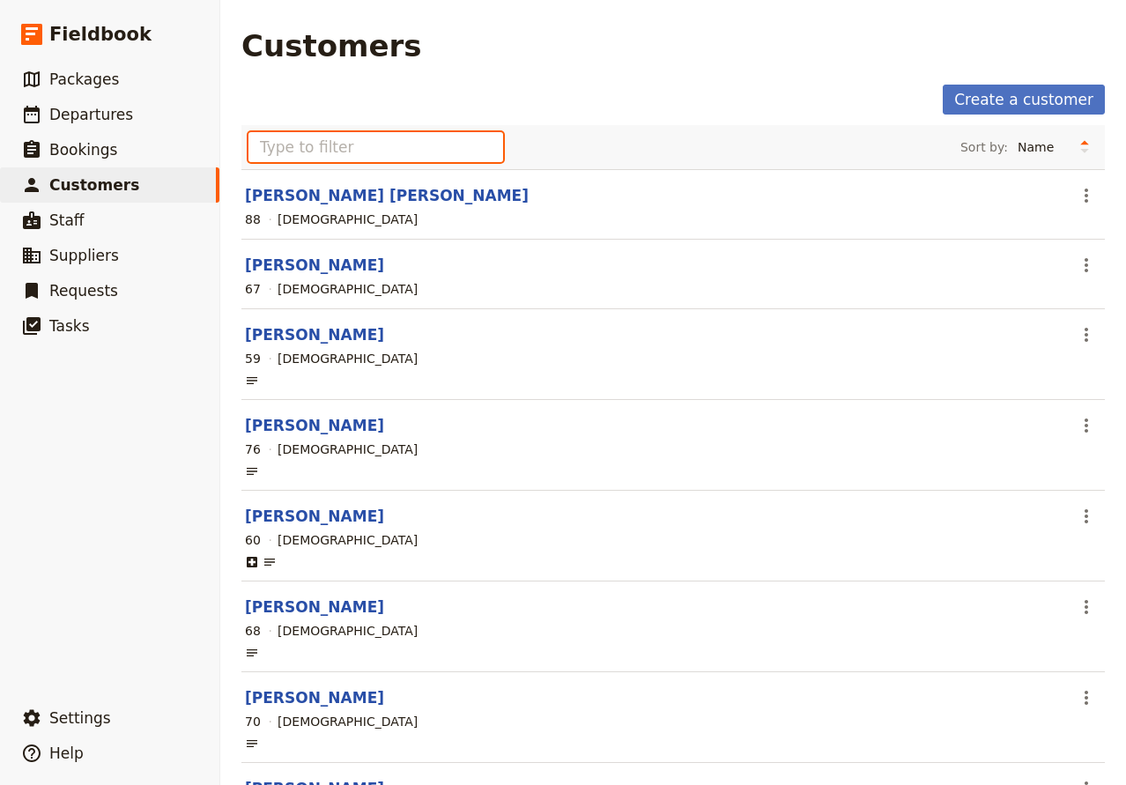
click at [432, 145] on input "text" at bounding box center [375, 147] width 255 height 30
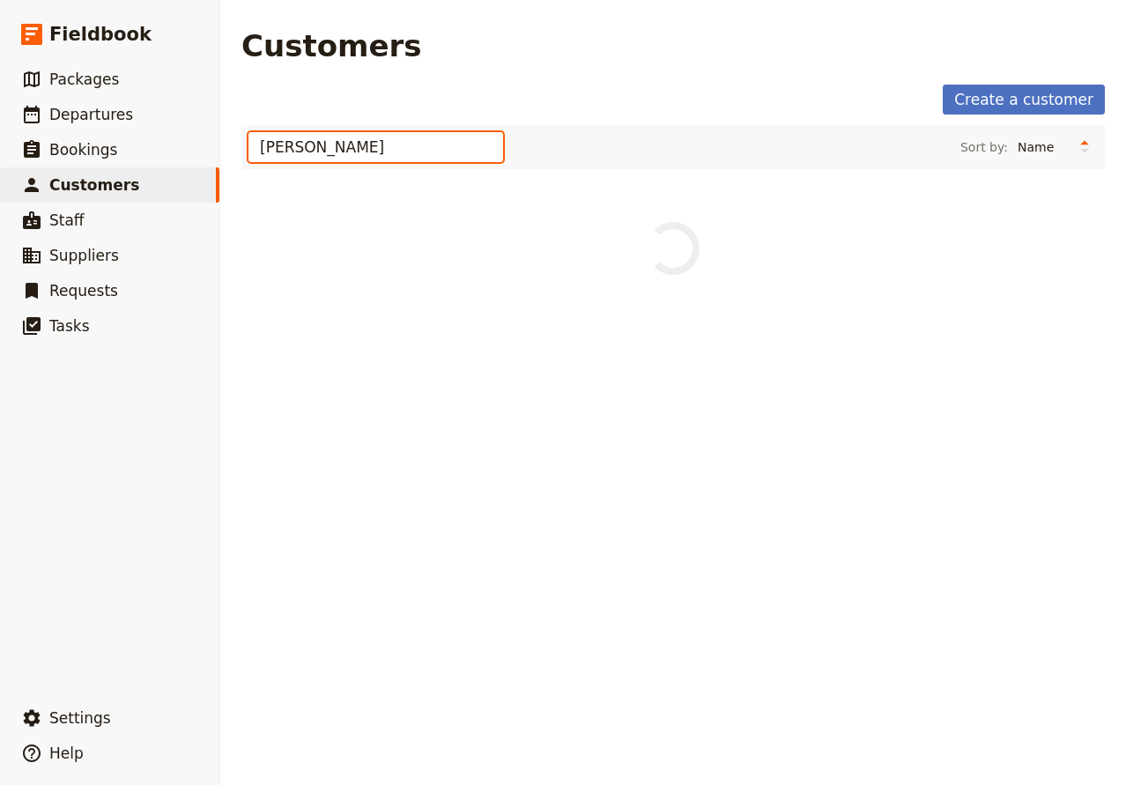
type input "[PERSON_NAME]"
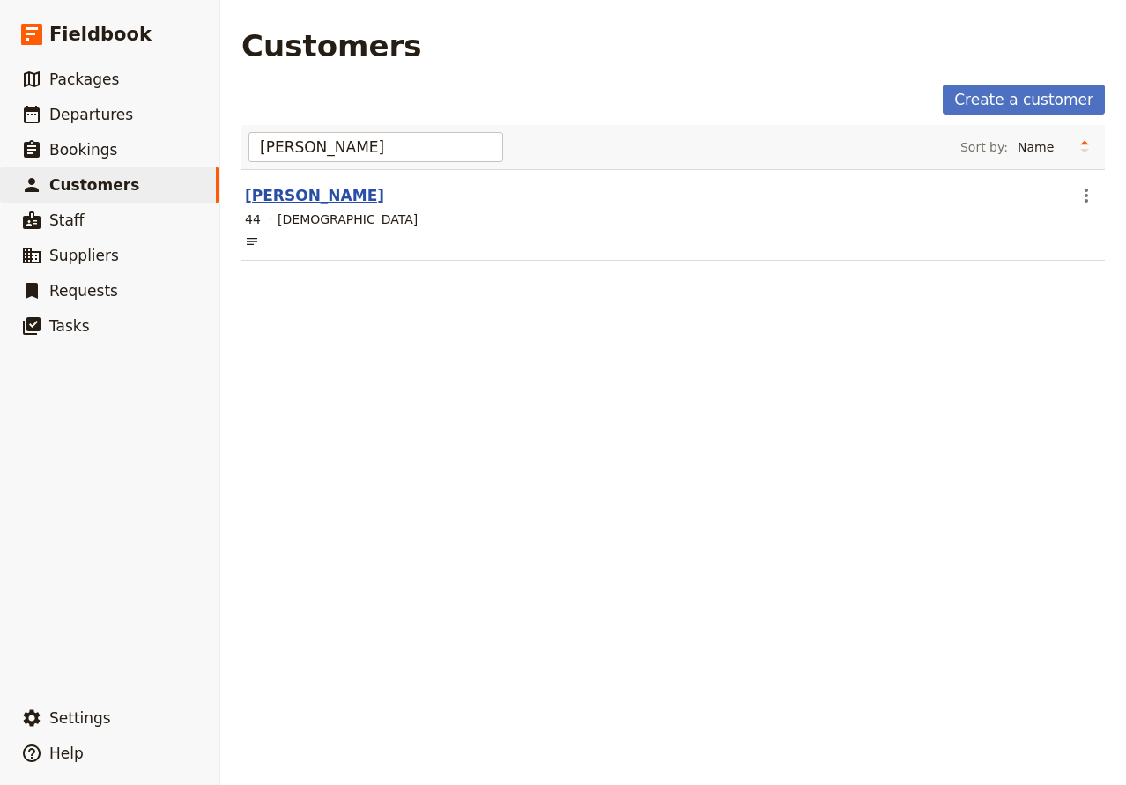
click at [376, 196] on link "[PERSON_NAME]" at bounding box center [314, 196] width 139 height 18
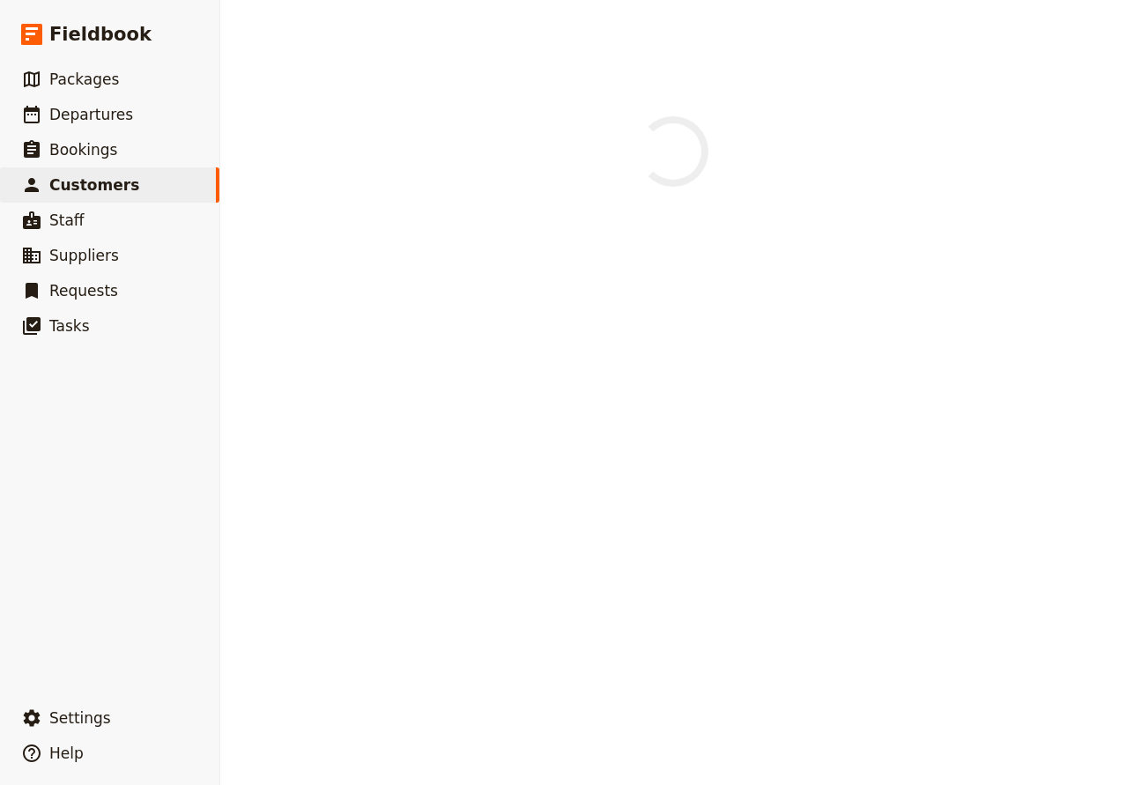
select select "[DEMOGRAPHIC_DATA]"
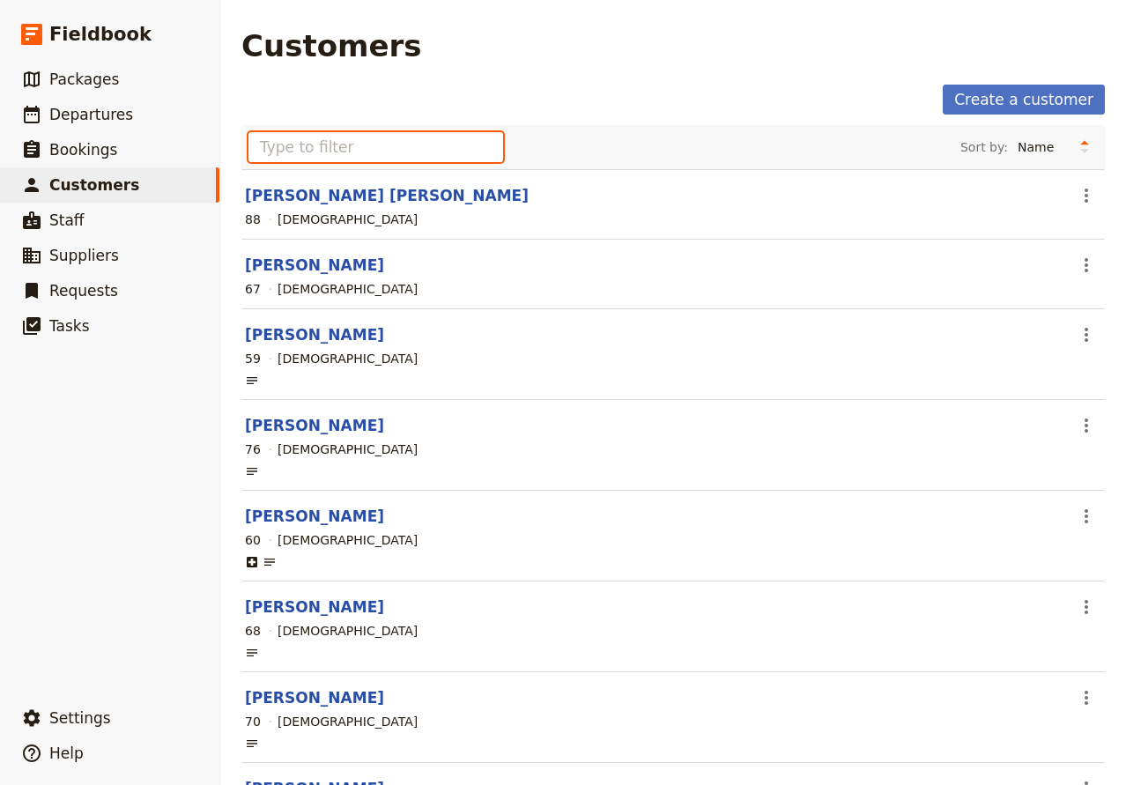
click at [373, 158] on input "text" at bounding box center [375, 147] width 255 height 30
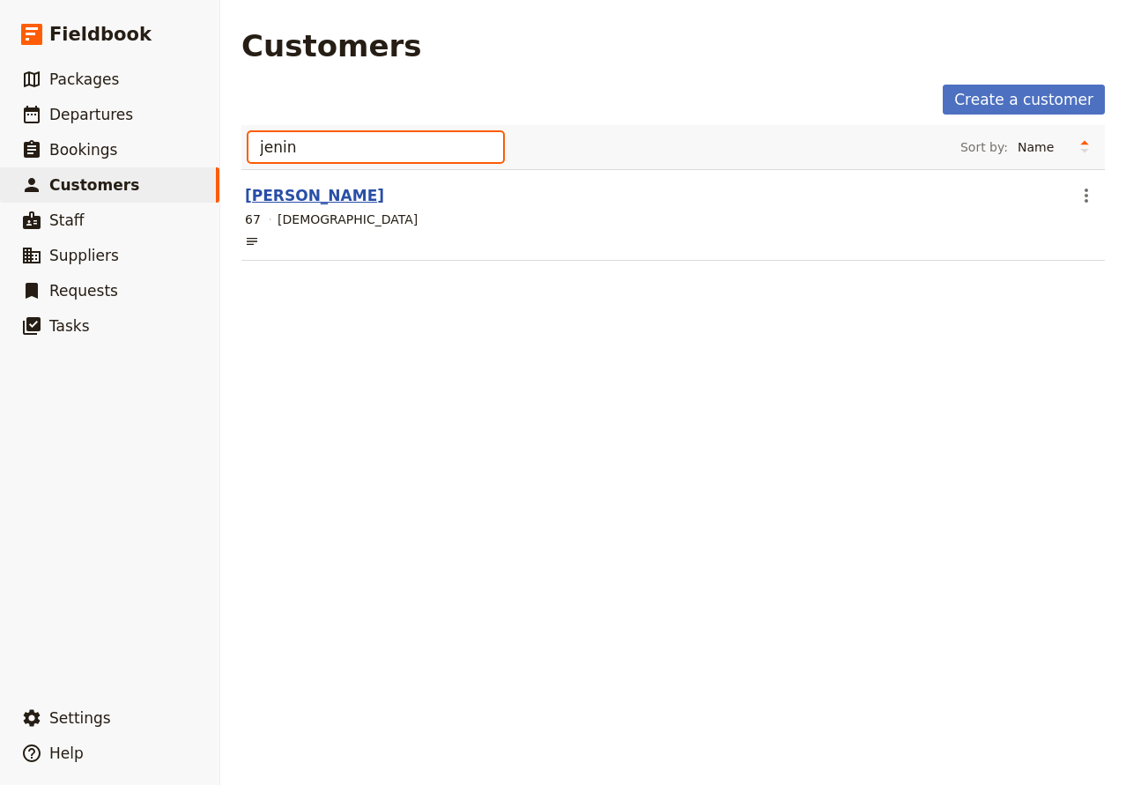
type input "jenin"
click at [384, 194] on link "[PERSON_NAME]" at bounding box center [314, 196] width 139 height 18
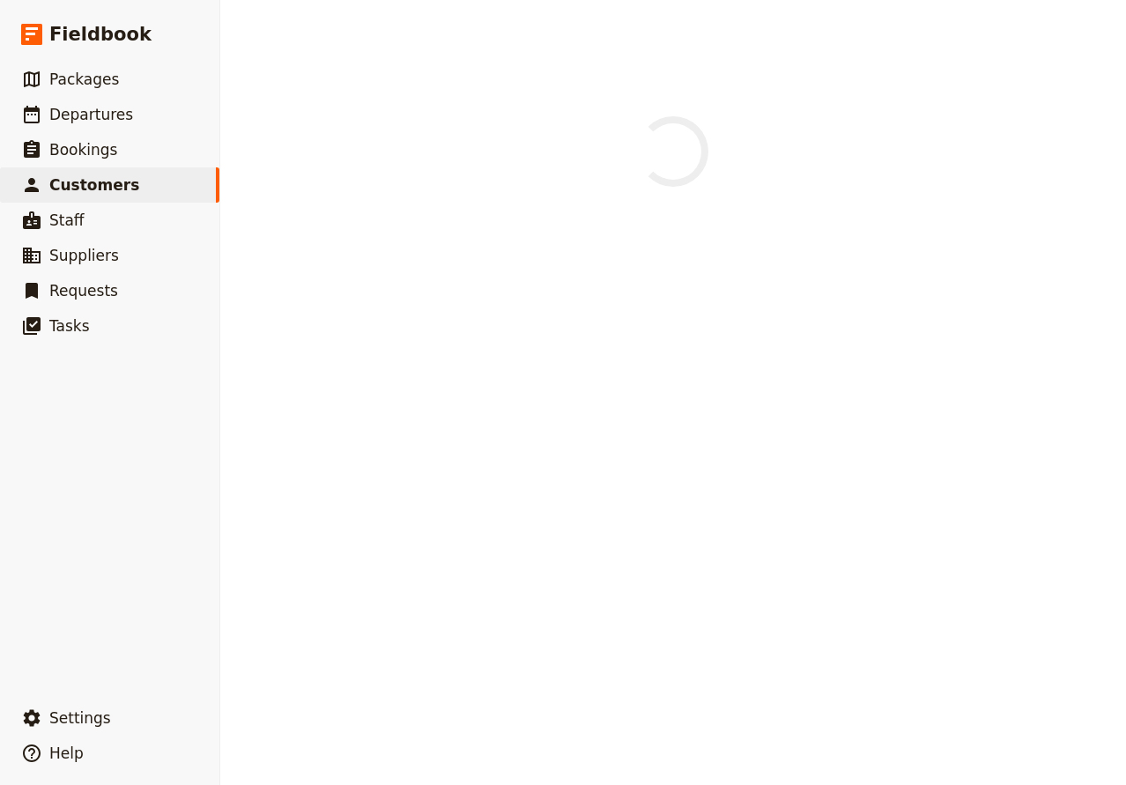
select select "[DEMOGRAPHIC_DATA]"
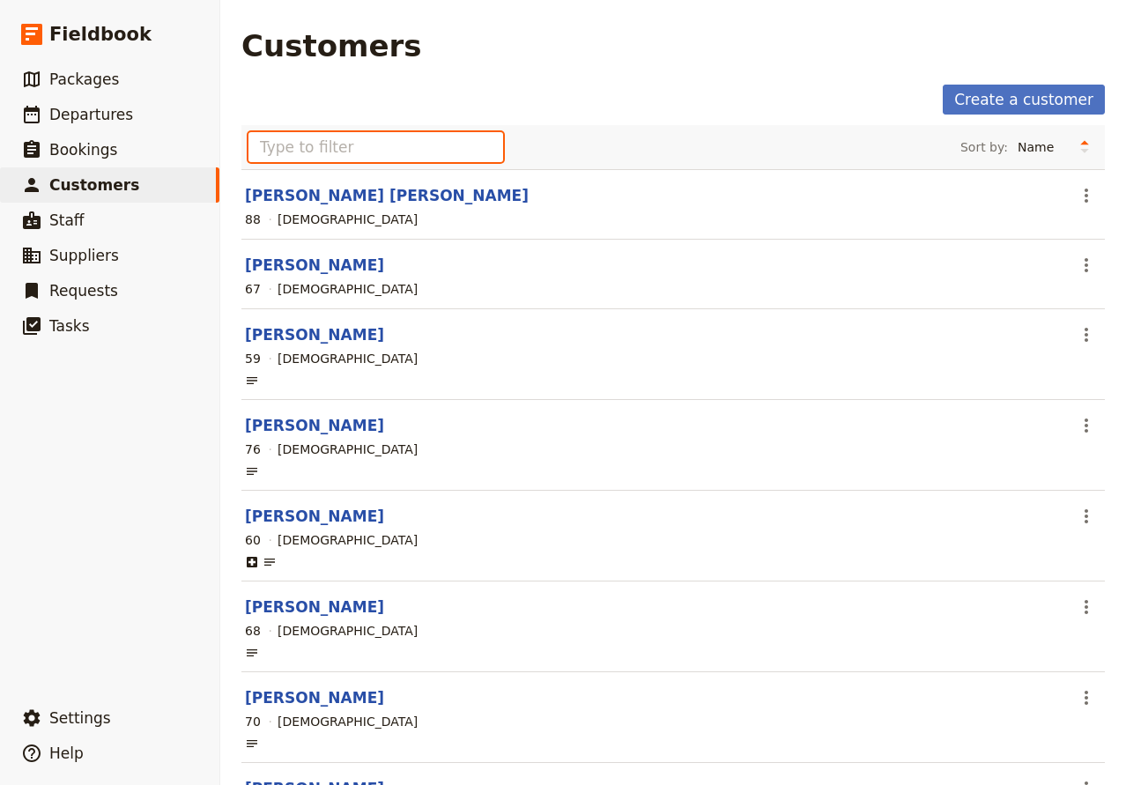
click at [303, 138] on input "text" at bounding box center [375, 147] width 255 height 30
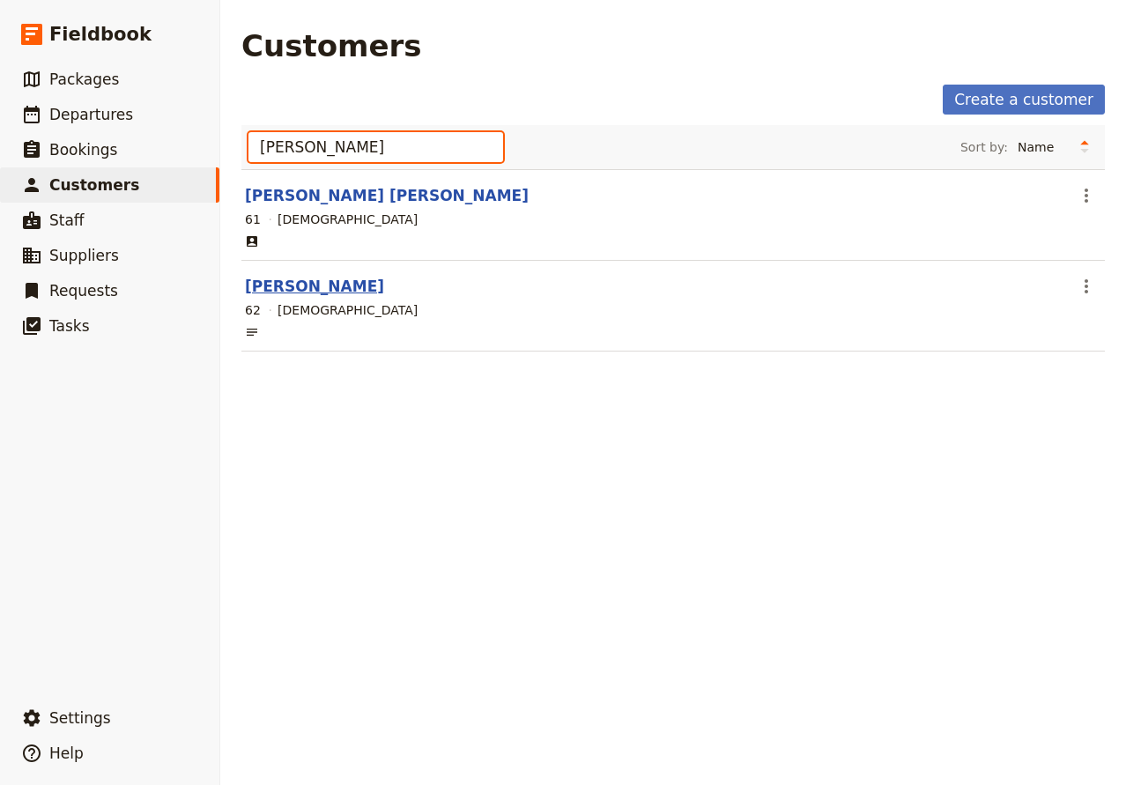
type input "[PERSON_NAME]"
click at [315, 292] on link "[PERSON_NAME]" at bounding box center [314, 286] width 139 height 18
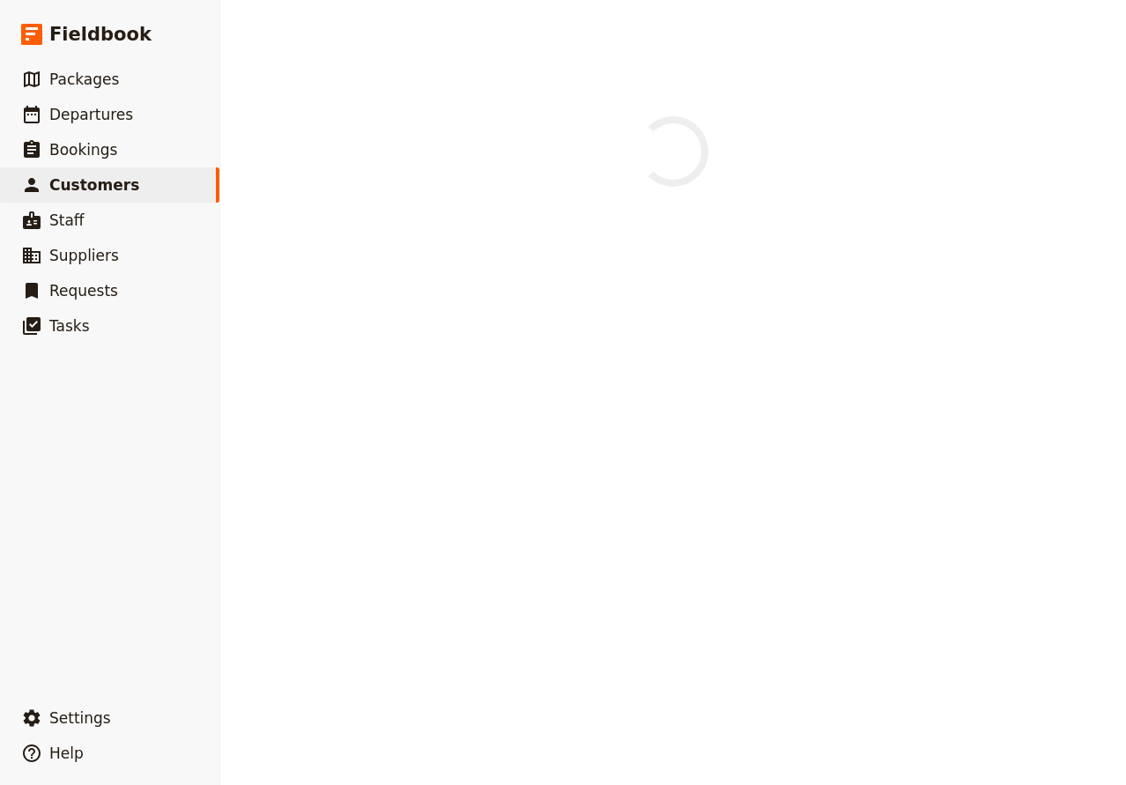
select select "[DEMOGRAPHIC_DATA]"
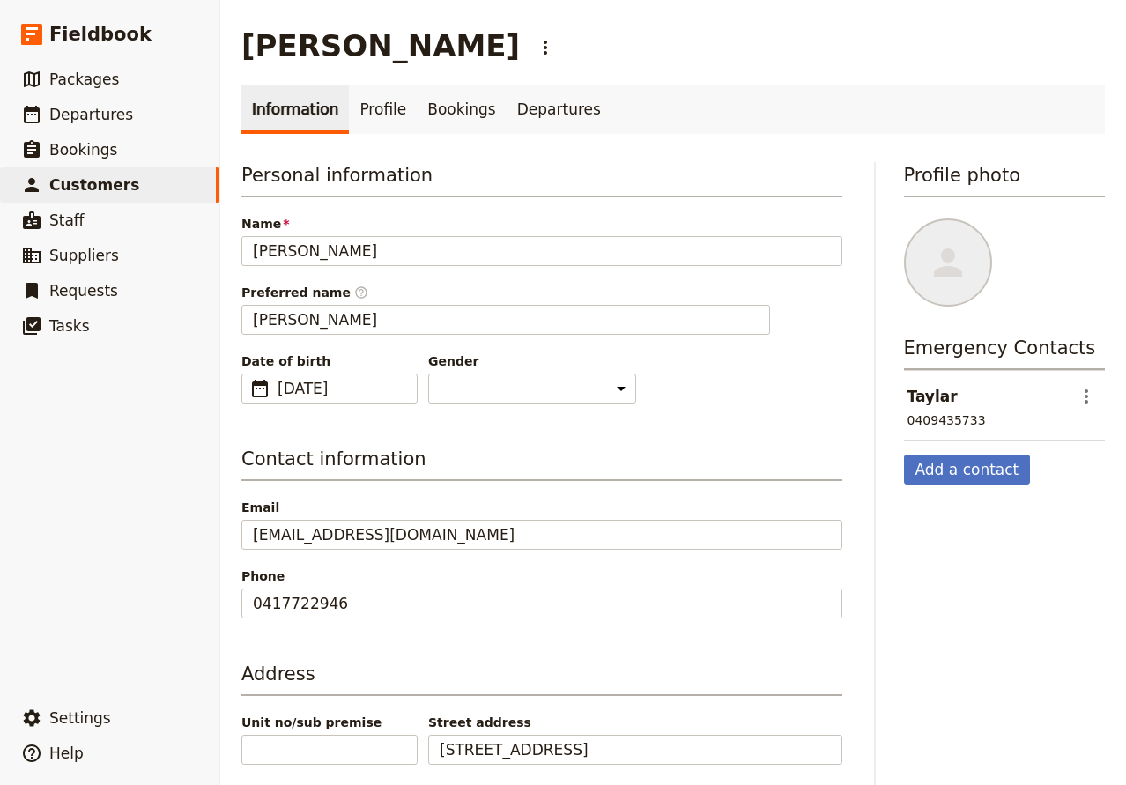
scroll to position [152, 0]
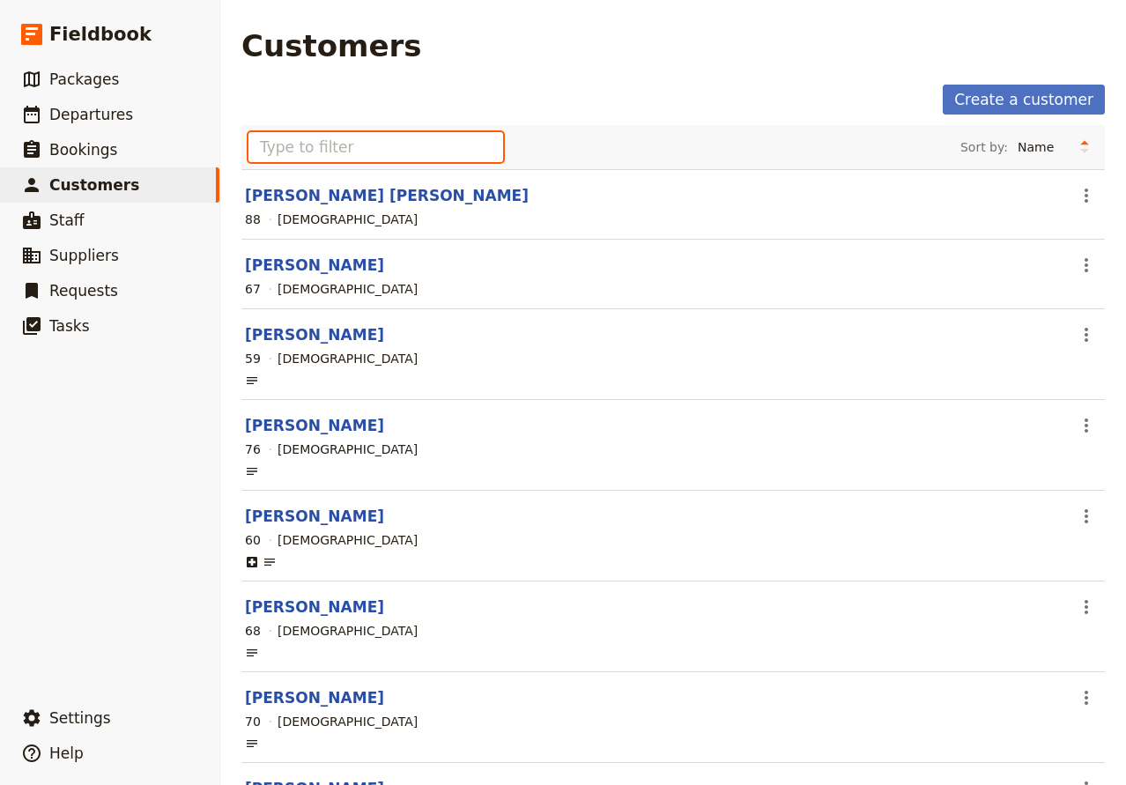
click at [292, 141] on input "text" at bounding box center [375, 147] width 255 height 30
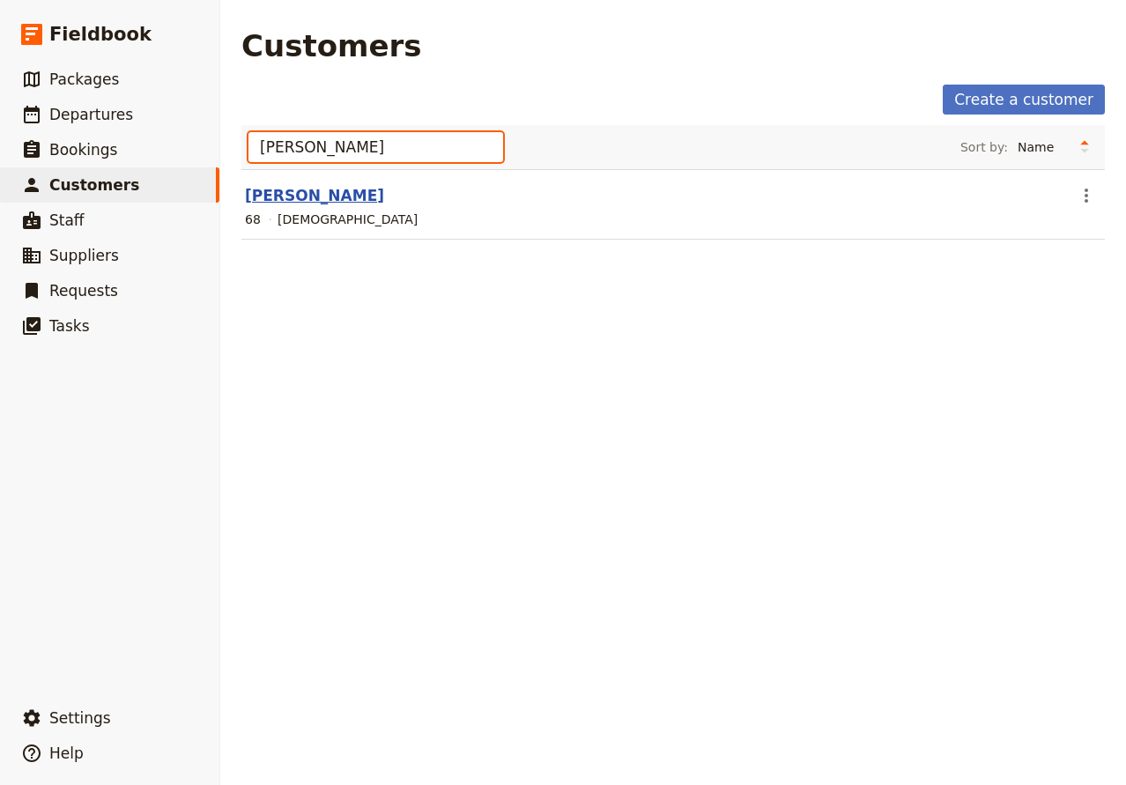
type input "[PERSON_NAME]"
click at [326, 202] on link "[PERSON_NAME]" at bounding box center [314, 196] width 139 height 18
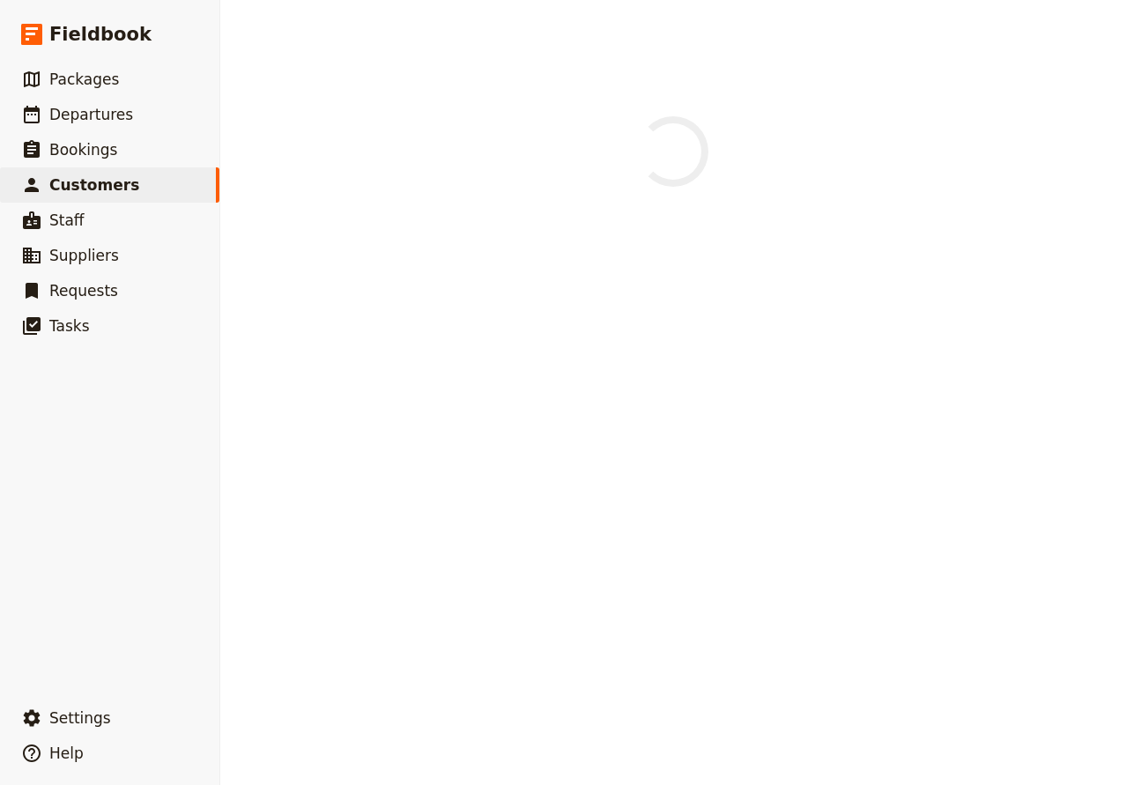
select select "[DEMOGRAPHIC_DATA]"
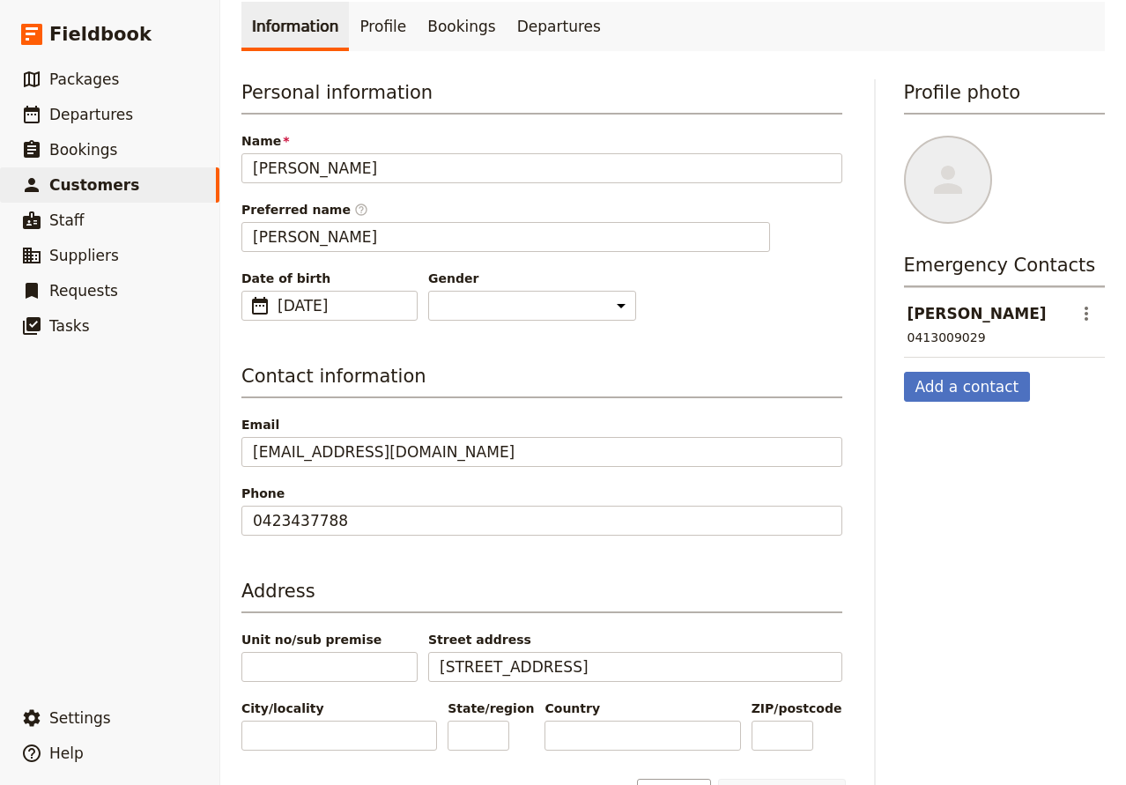
scroll to position [152, 0]
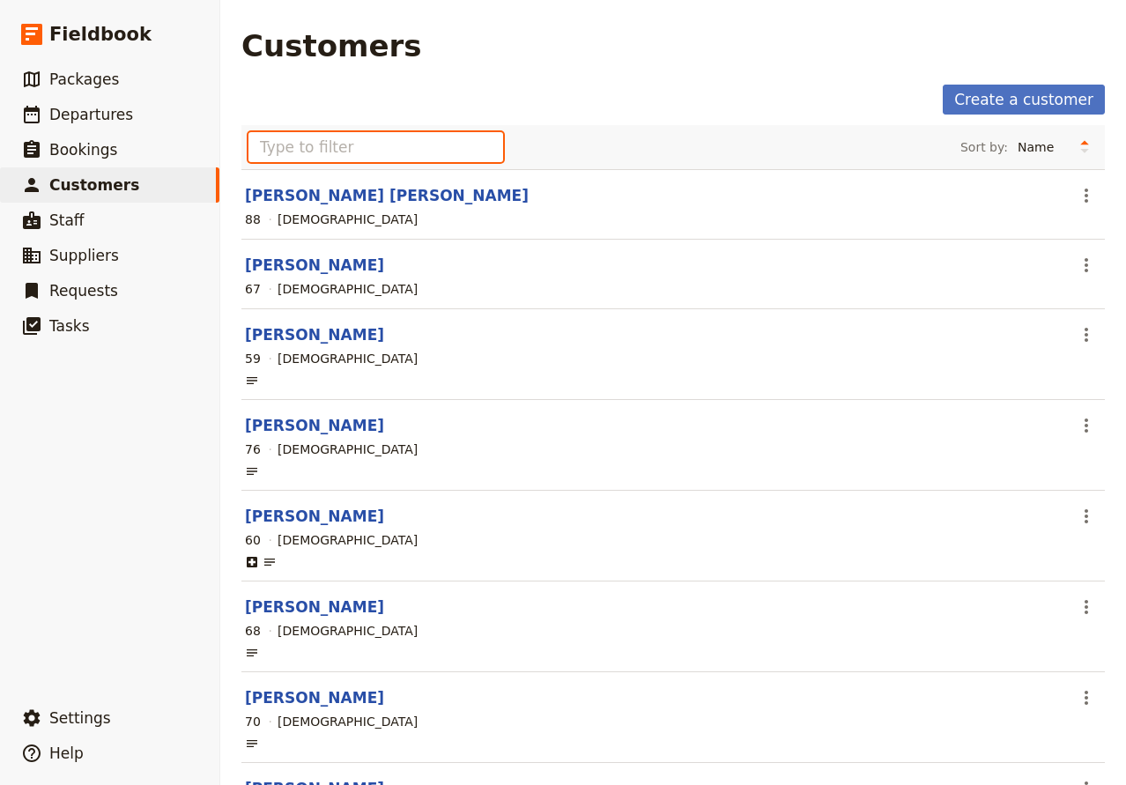
click at [323, 154] on input "text" at bounding box center [375, 147] width 255 height 30
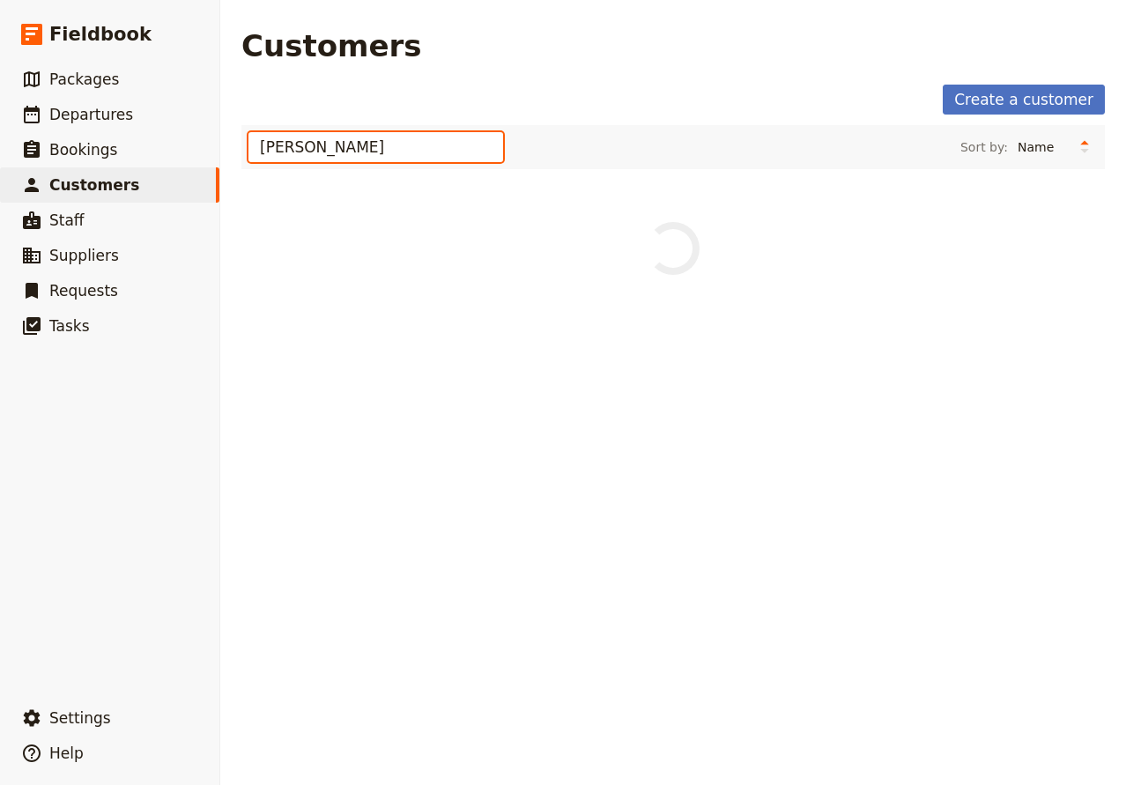
type input "[PERSON_NAME]"
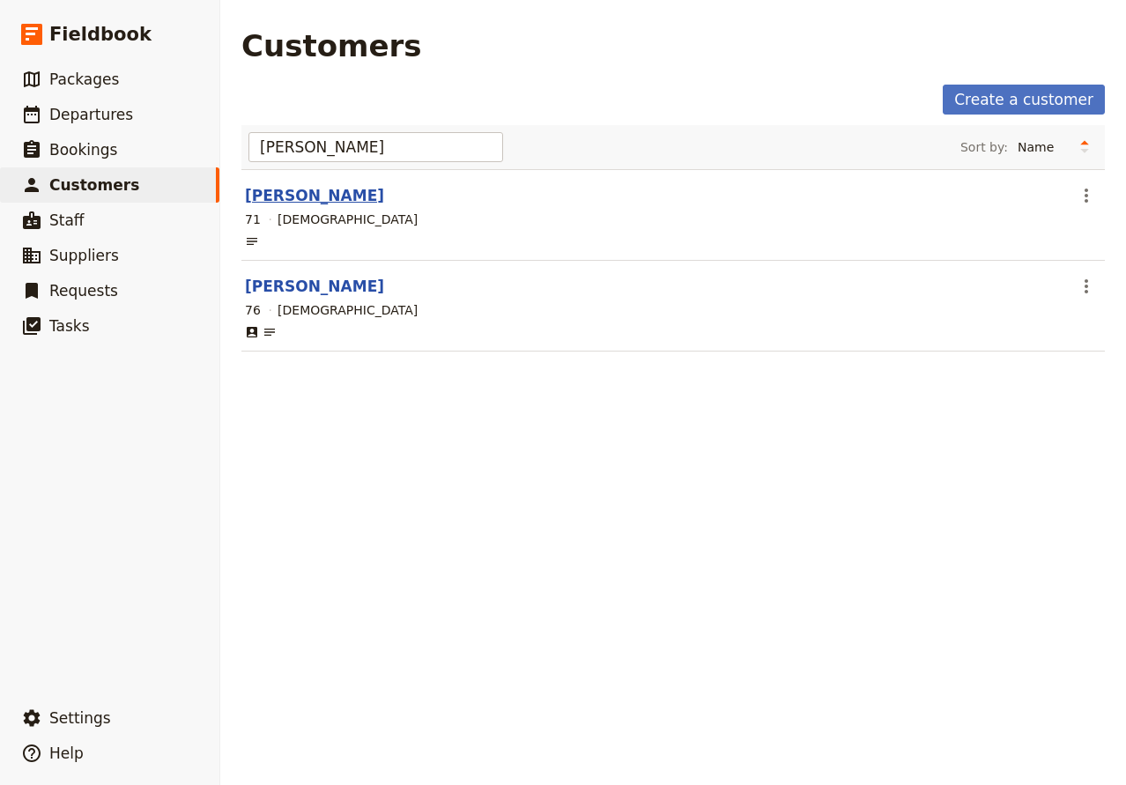
click at [336, 187] on link "[PERSON_NAME]" at bounding box center [314, 196] width 139 height 18
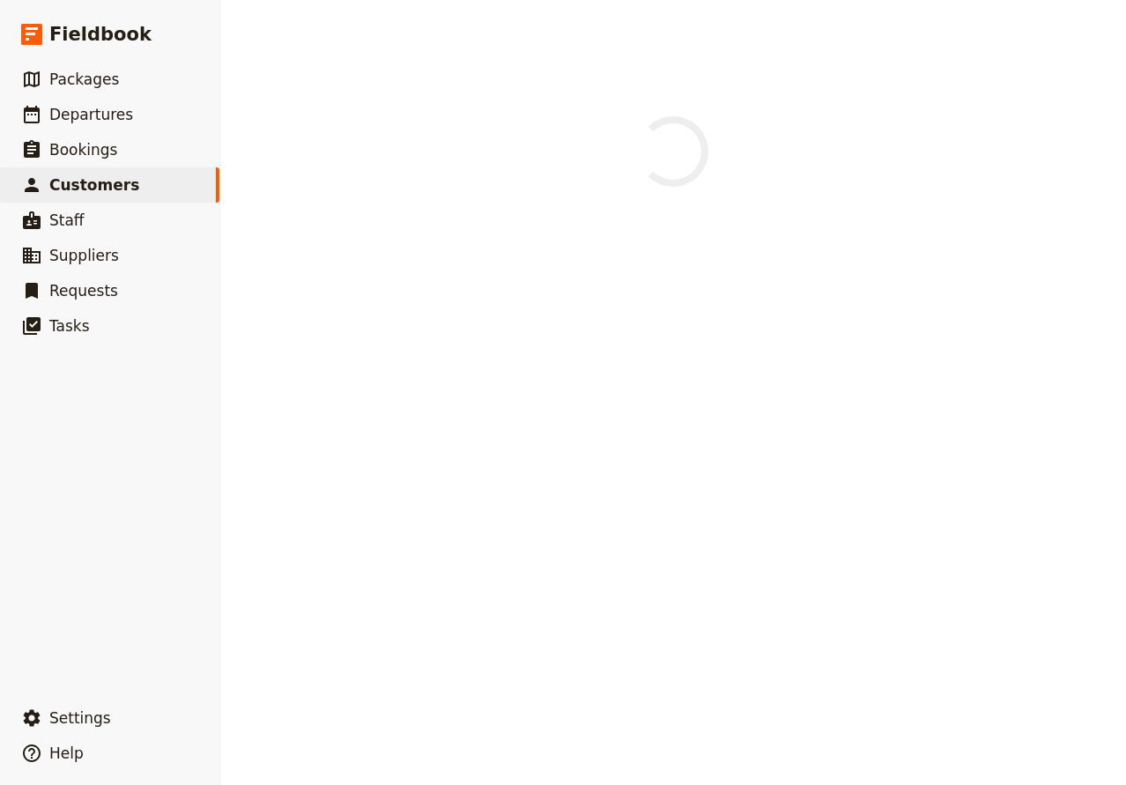
select select "[DEMOGRAPHIC_DATA]"
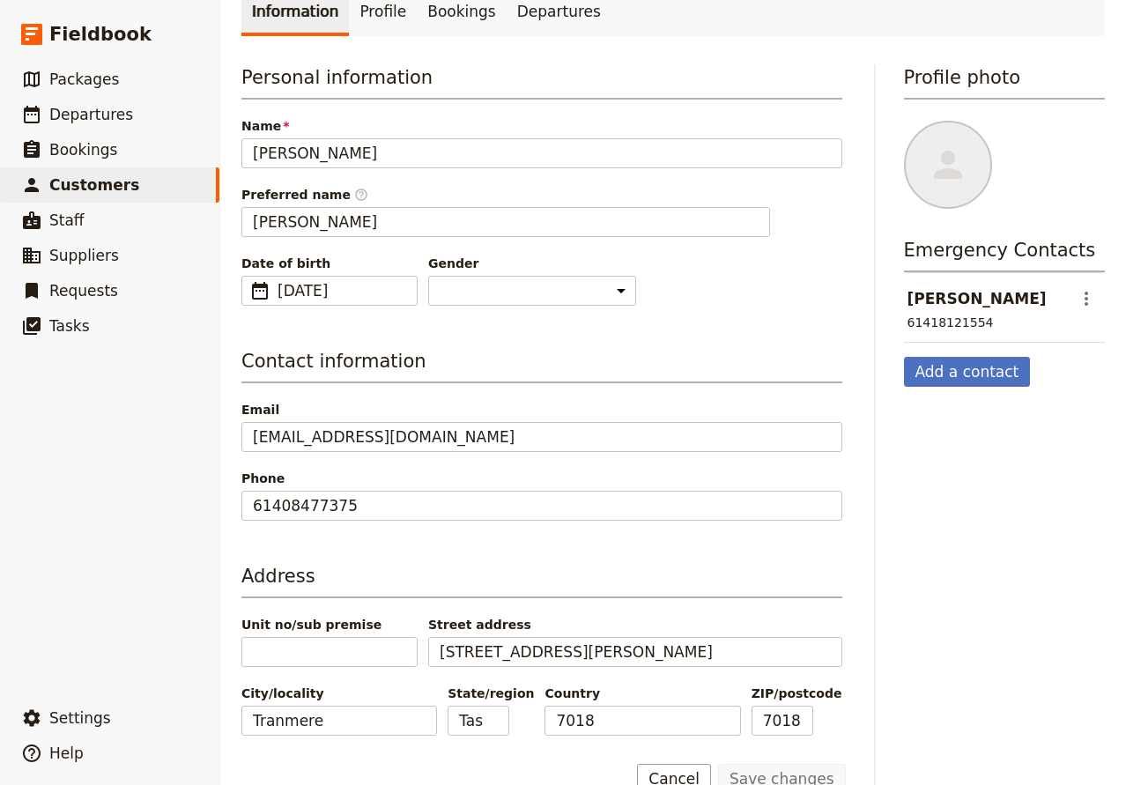
scroll to position [152, 0]
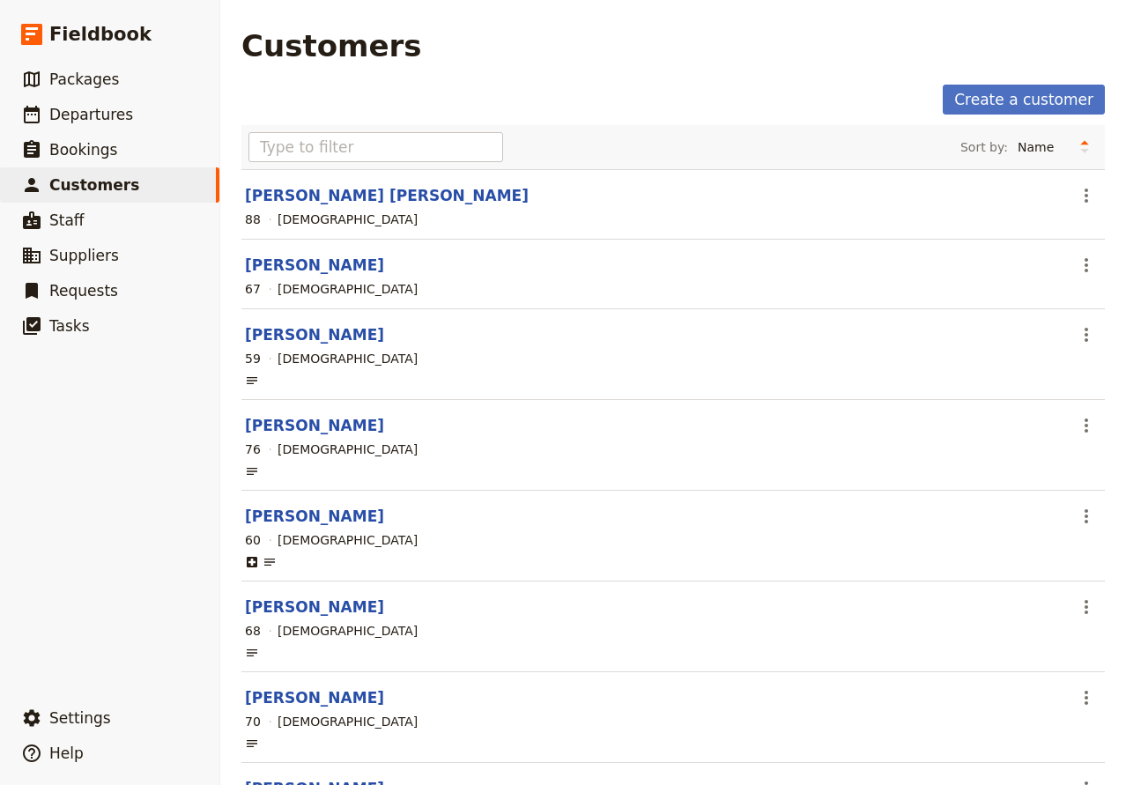
click at [382, 164] on div "Sort by: Name Age Gender" at bounding box center [672, 147] width 863 height 44
click at [396, 149] on input "text" at bounding box center [375, 147] width 255 height 30
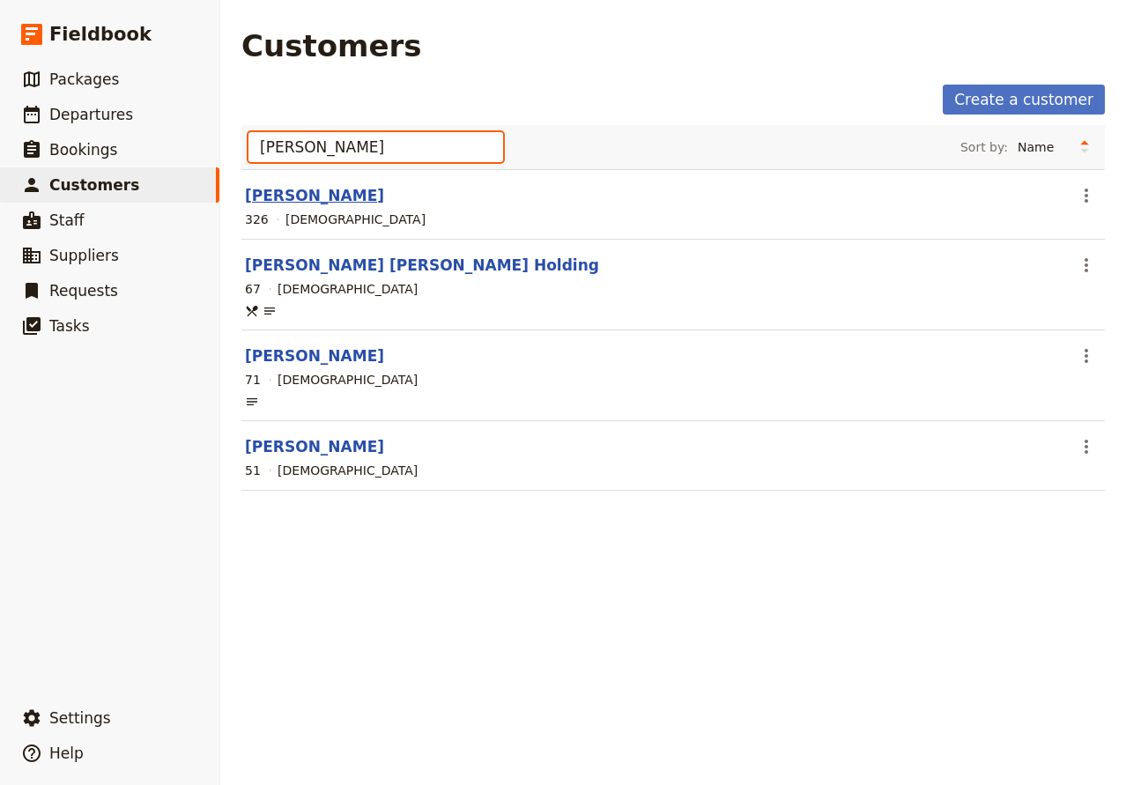
type input "[PERSON_NAME]"
click at [348, 196] on link "[PERSON_NAME]" at bounding box center [314, 196] width 139 height 18
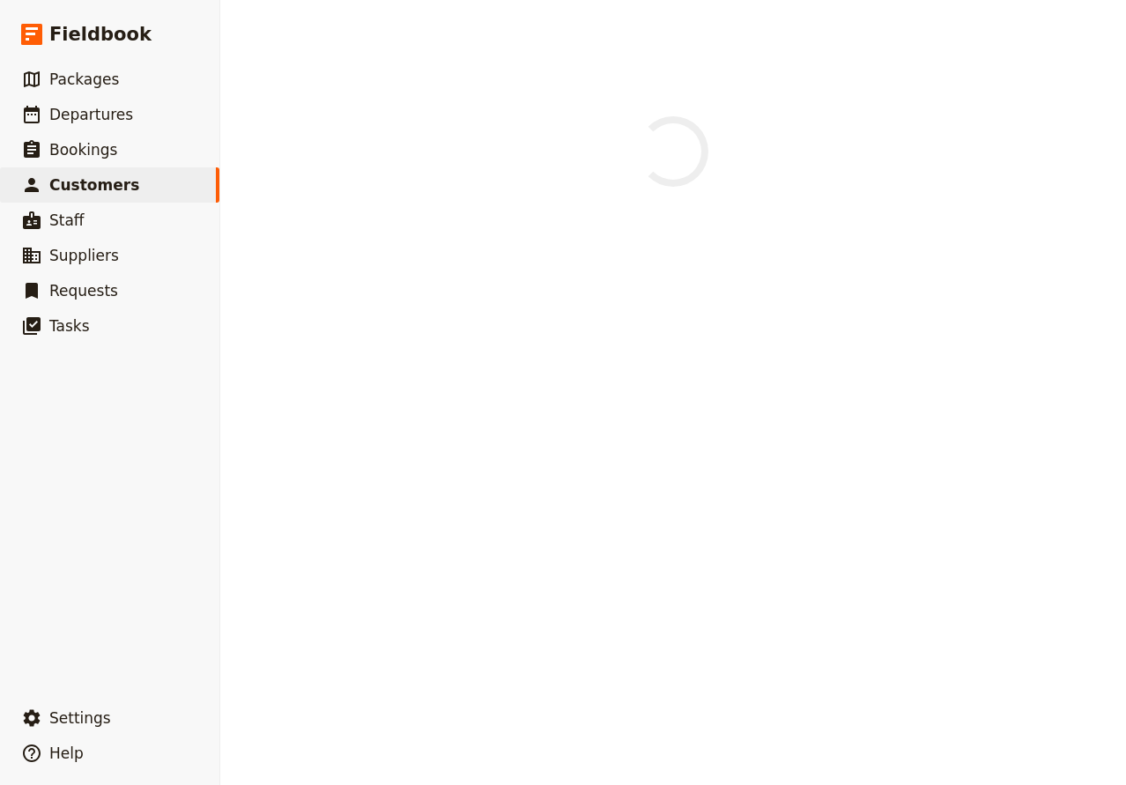
select select "[DEMOGRAPHIC_DATA]"
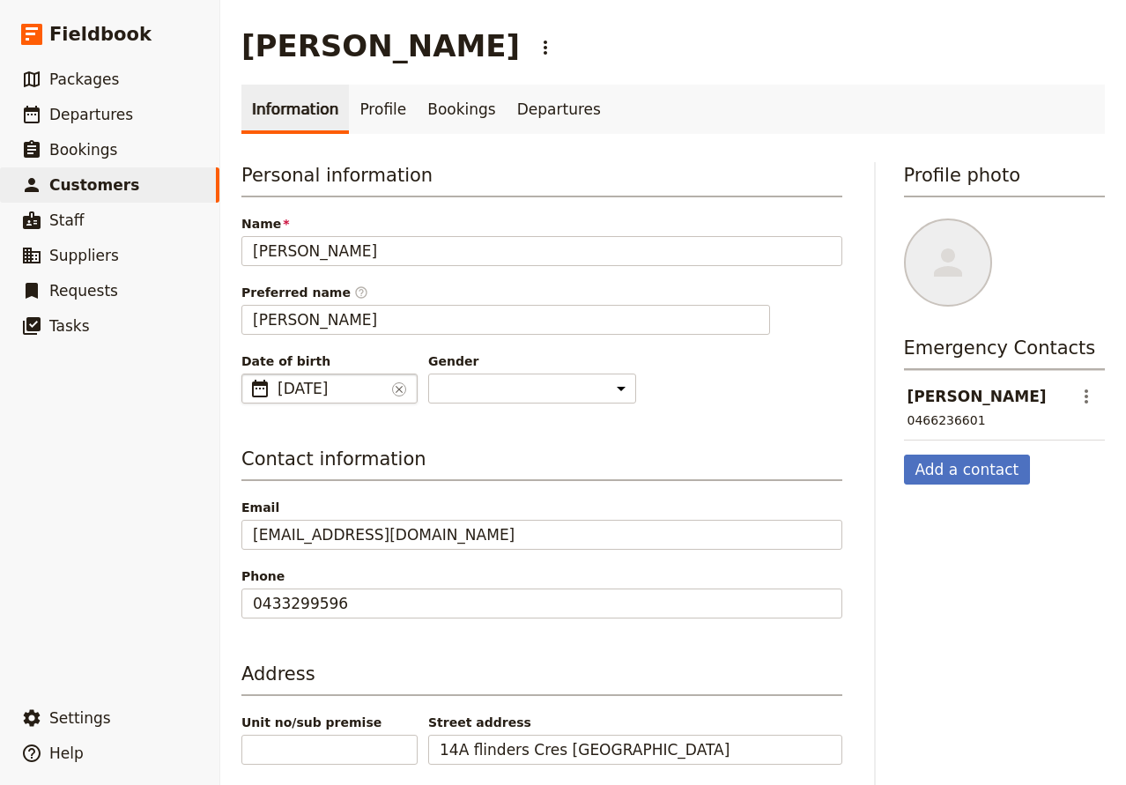
scroll to position [152, 0]
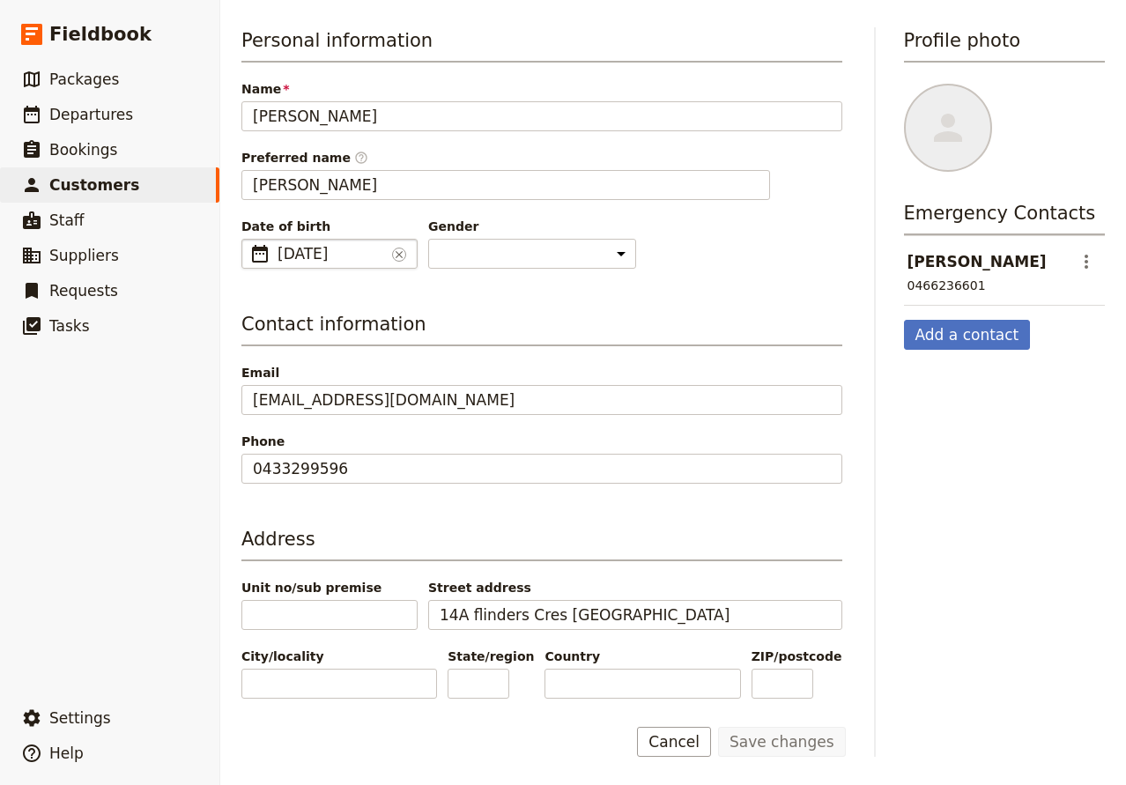
click at [338, 243] on span "[DATE]" at bounding box center [330, 253] width 107 height 21
click at [249, 239] on input "[DATE]" at bounding box center [248, 239] width 1 height 1
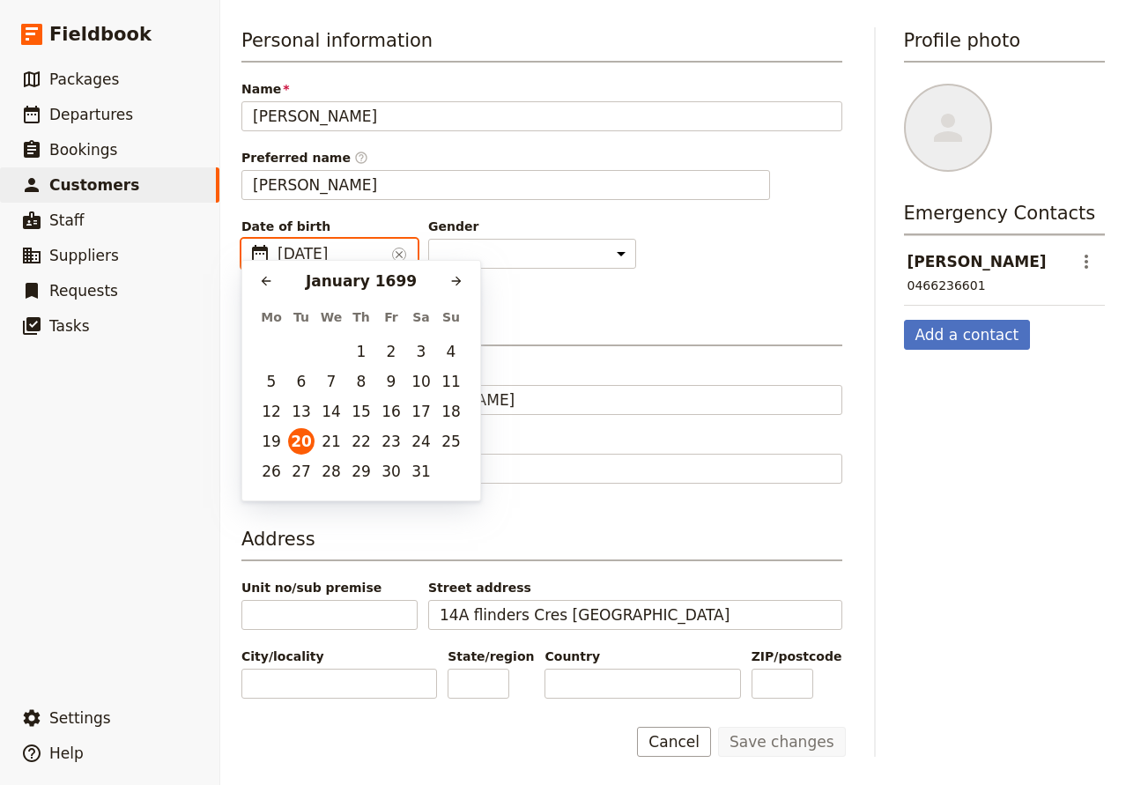
click at [347, 243] on input "[DATE]" at bounding box center [330, 253] width 107 height 21
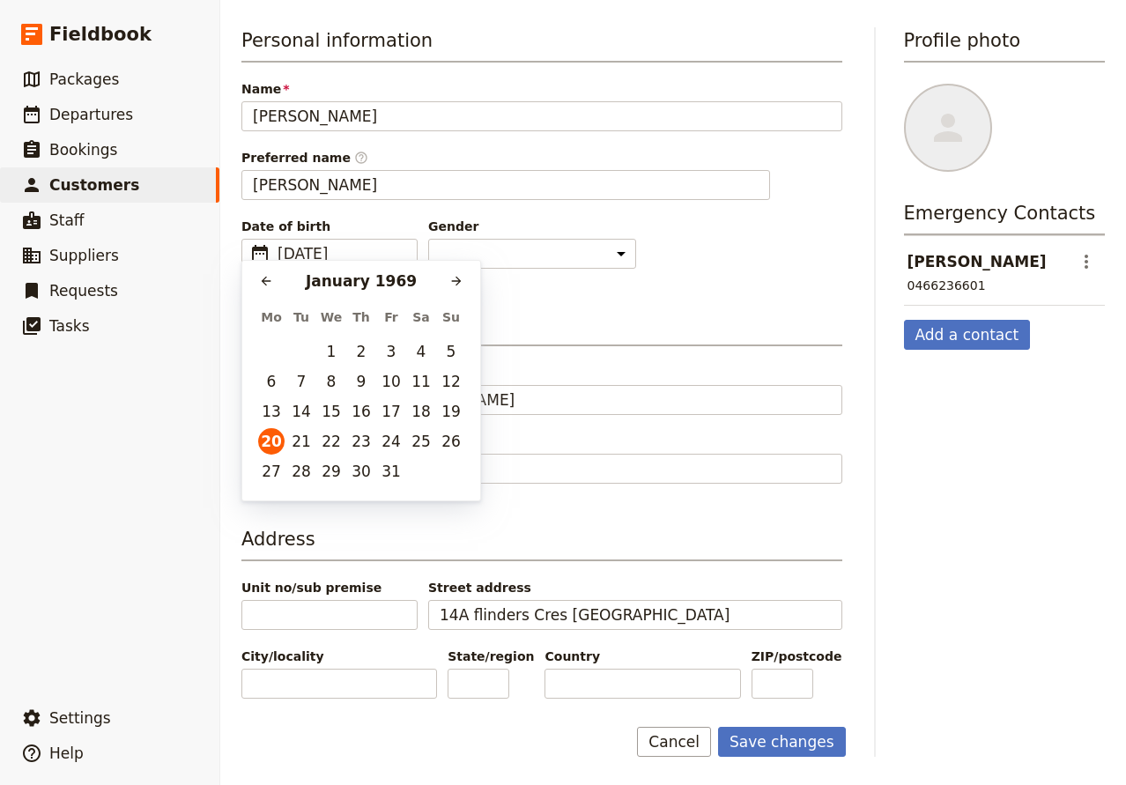
click at [613, 269] on div "Personal information Name [PERSON_NAME] Preferred name ​ [PERSON_NAME] Date of …" at bounding box center [541, 362] width 601 height 671
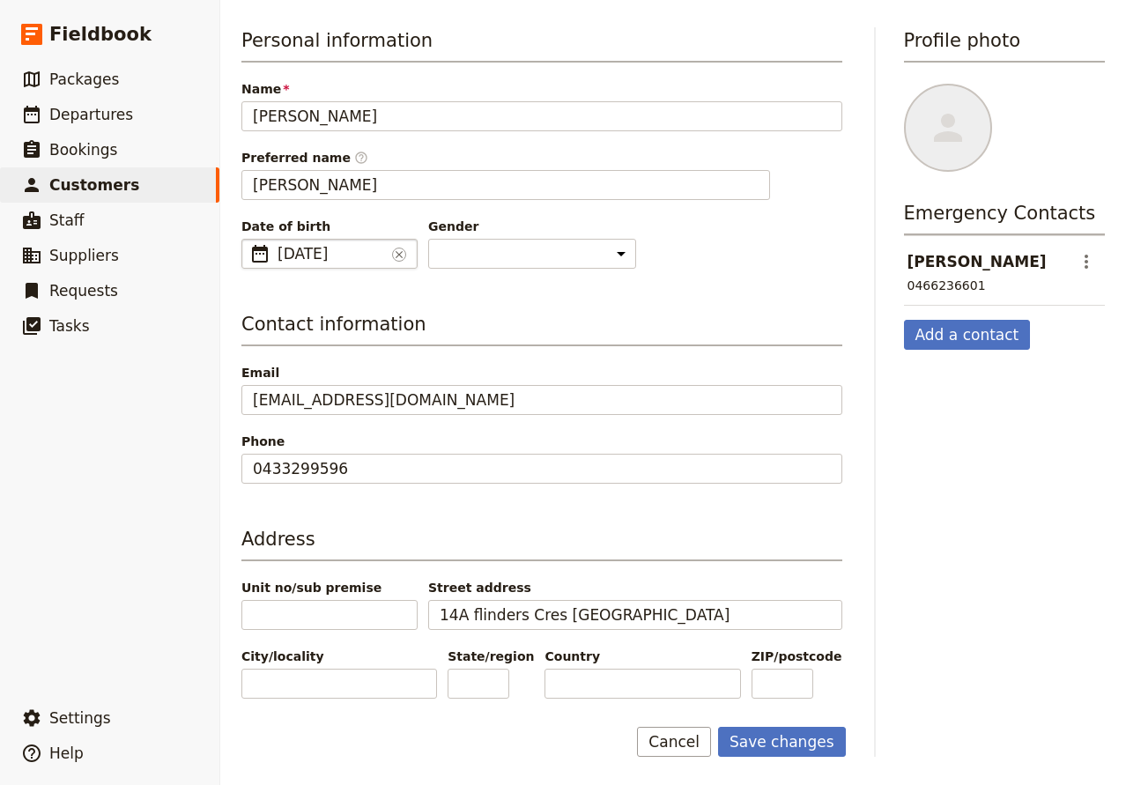
click at [343, 243] on span "[DATE]" at bounding box center [330, 253] width 107 height 21
click at [249, 240] on input "[DATE]" at bounding box center [248, 239] width 1 height 1
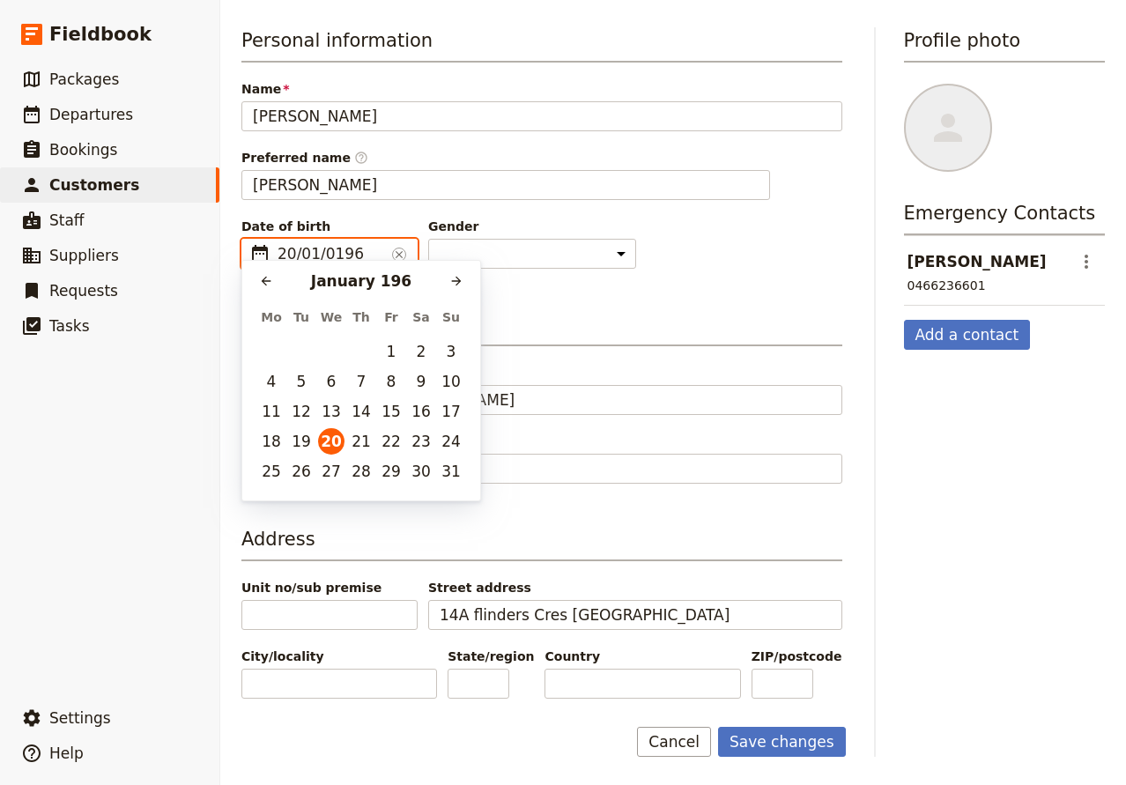
type input "[DATE]"
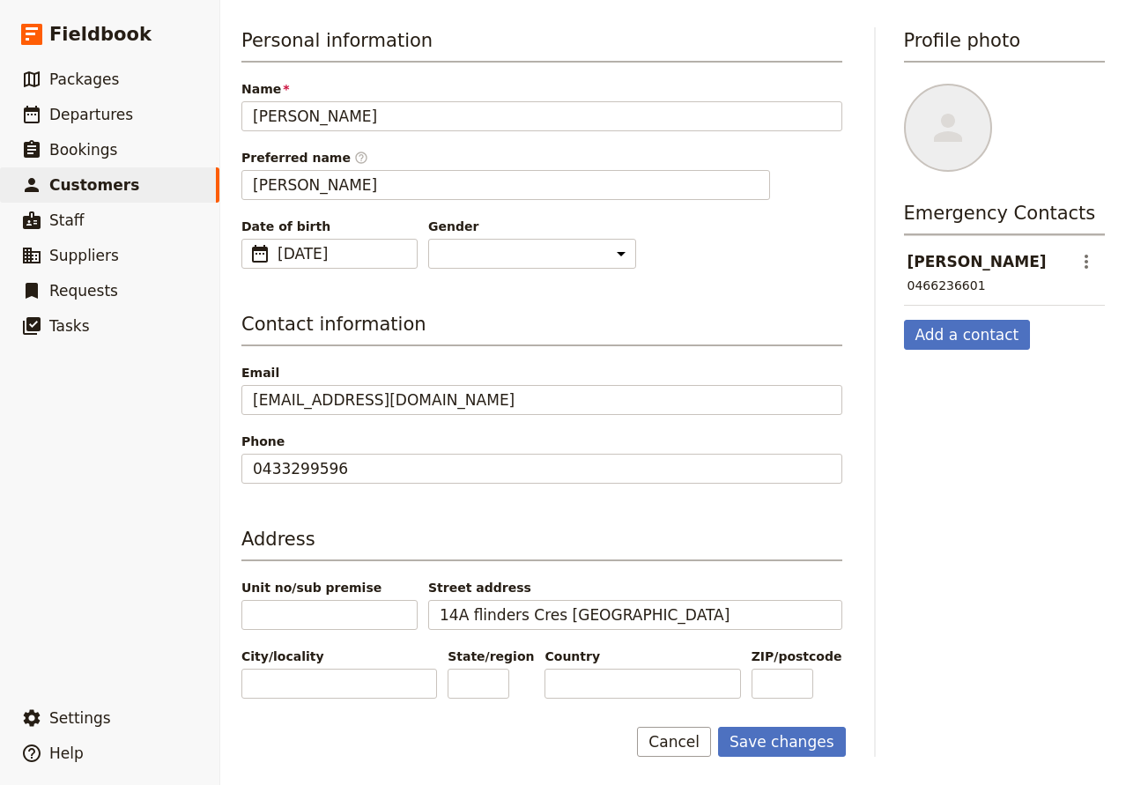
click at [607, 255] on div "Personal information Name [PERSON_NAME] Preferred name ​ [PERSON_NAME] Date of …" at bounding box center [541, 362] width 601 height 671
click at [796, 753] on button "Save changes" at bounding box center [782, 742] width 128 height 30
drag, startPoint x: 99, startPoint y: 189, endPoint x: 109, endPoint y: 189, distance: 10.6
click at [98, 189] on span "Customers" at bounding box center [94, 185] width 90 height 18
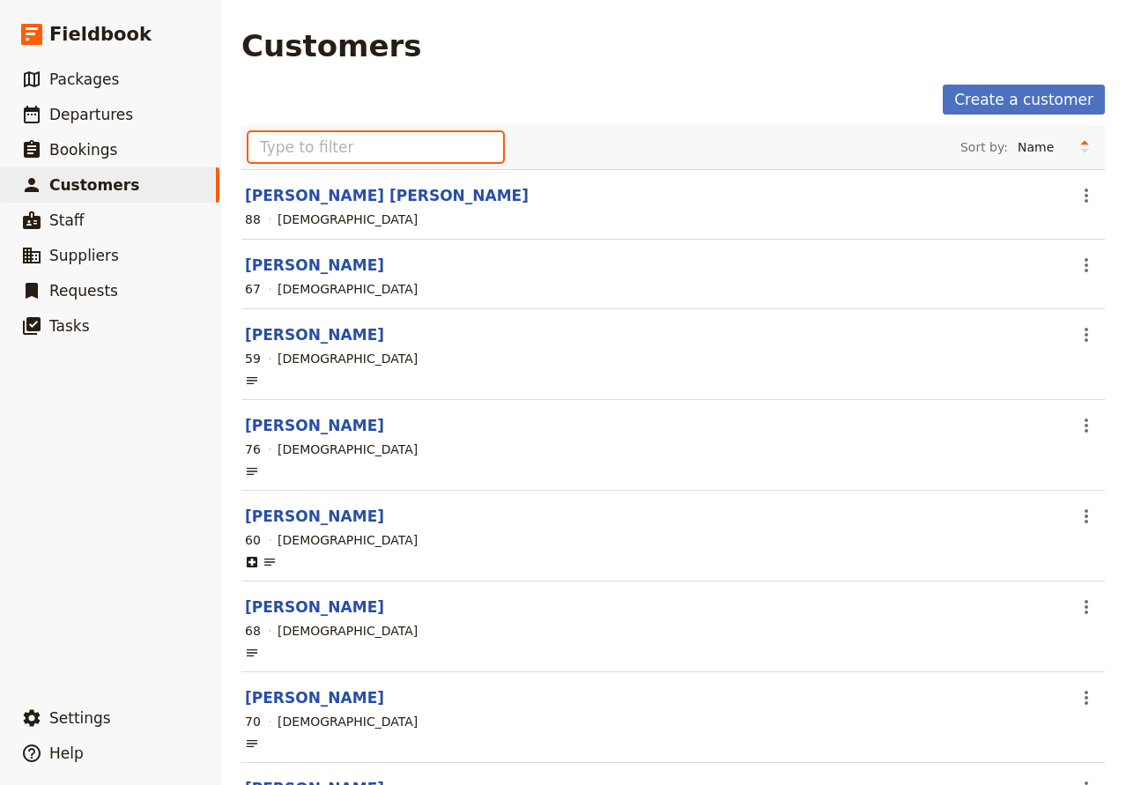
click at [301, 144] on input "text" at bounding box center [375, 147] width 255 height 30
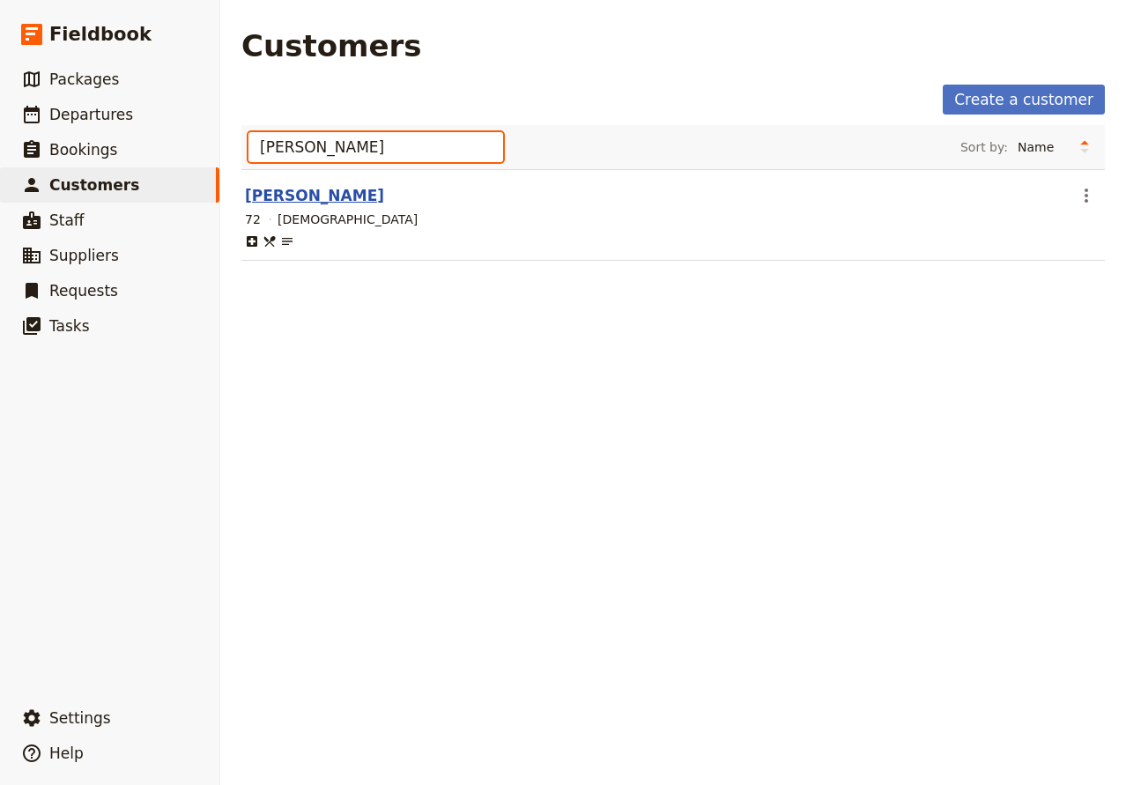
type input "[PERSON_NAME]"
click at [290, 197] on link "[PERSON_NAME]" at bounding box center [314, 196] width 139 height 18
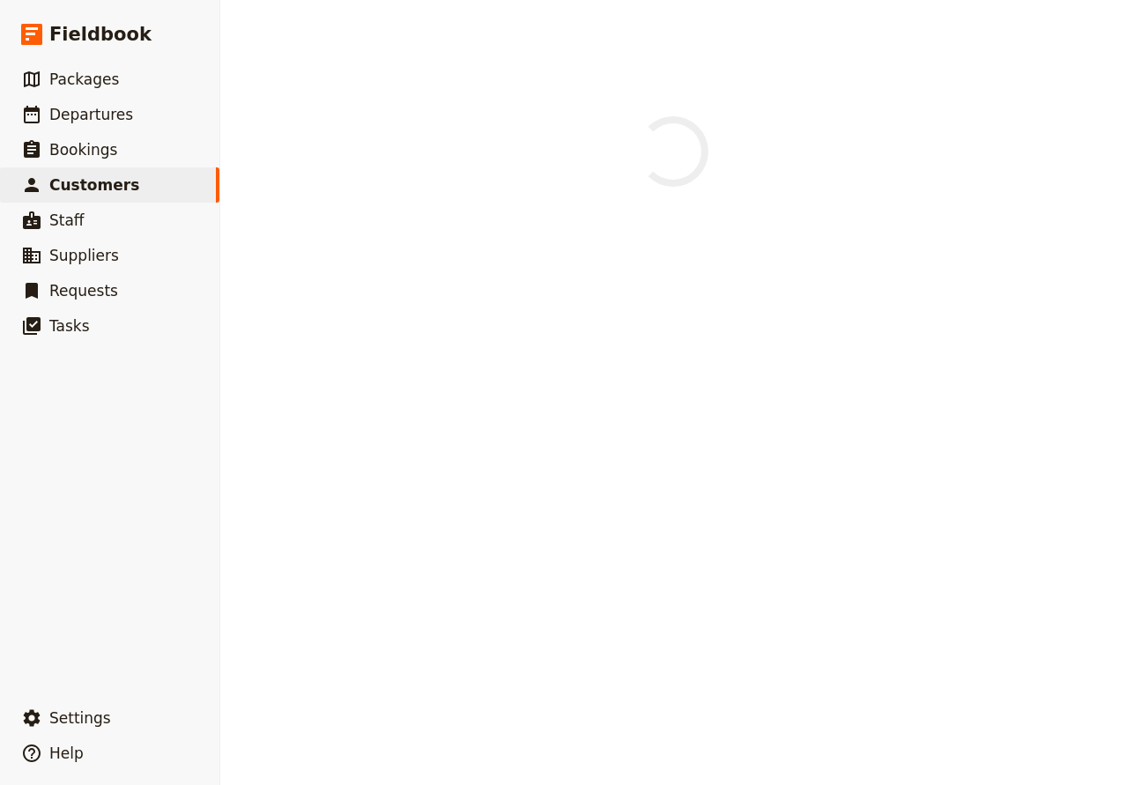
select select "[DEMOGRAPHIC_DATA]"
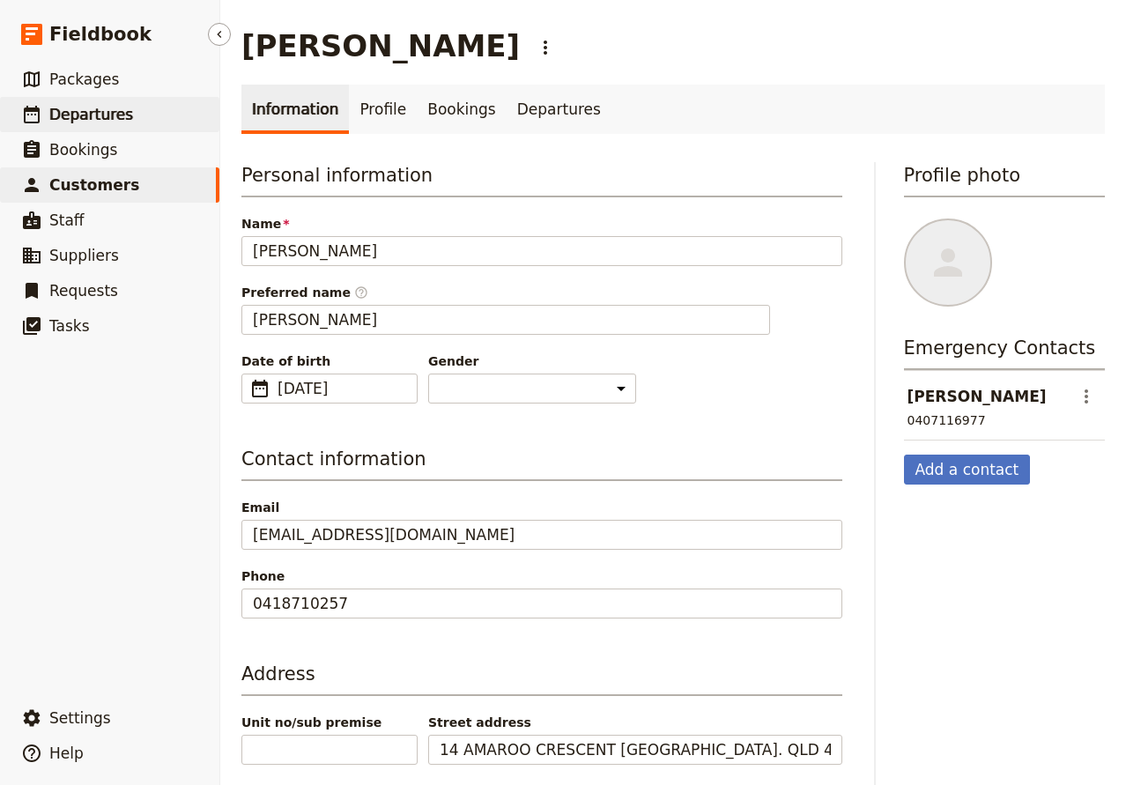
click at [92, 112] on span "Departures" at bounding box center [91, 115] width 84 height 18
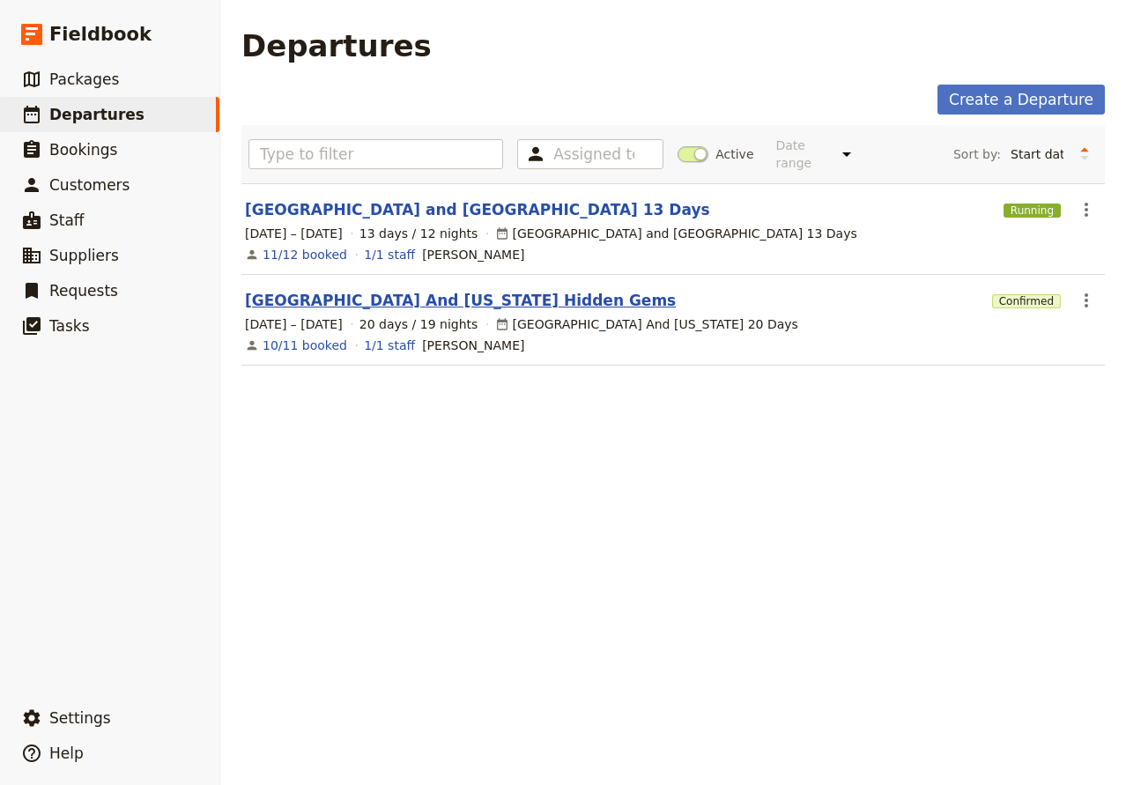
click at [290, 290] on link "[GEOGRAPHIC_DATA] And [US_STATE] Hidden Gems" at bounding box center [460, 300] width 431 height 21
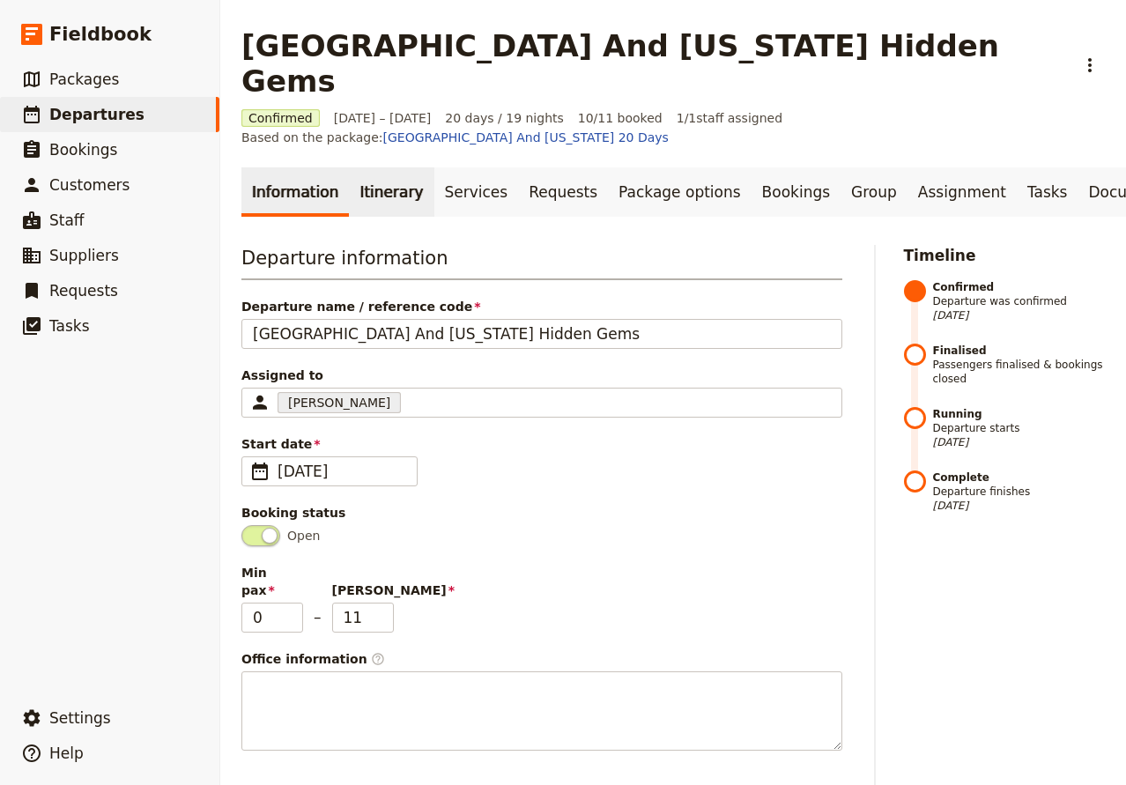
click at [390, 167] on link "Itinerary" at bounding box center [391, 191] width 85 height 49
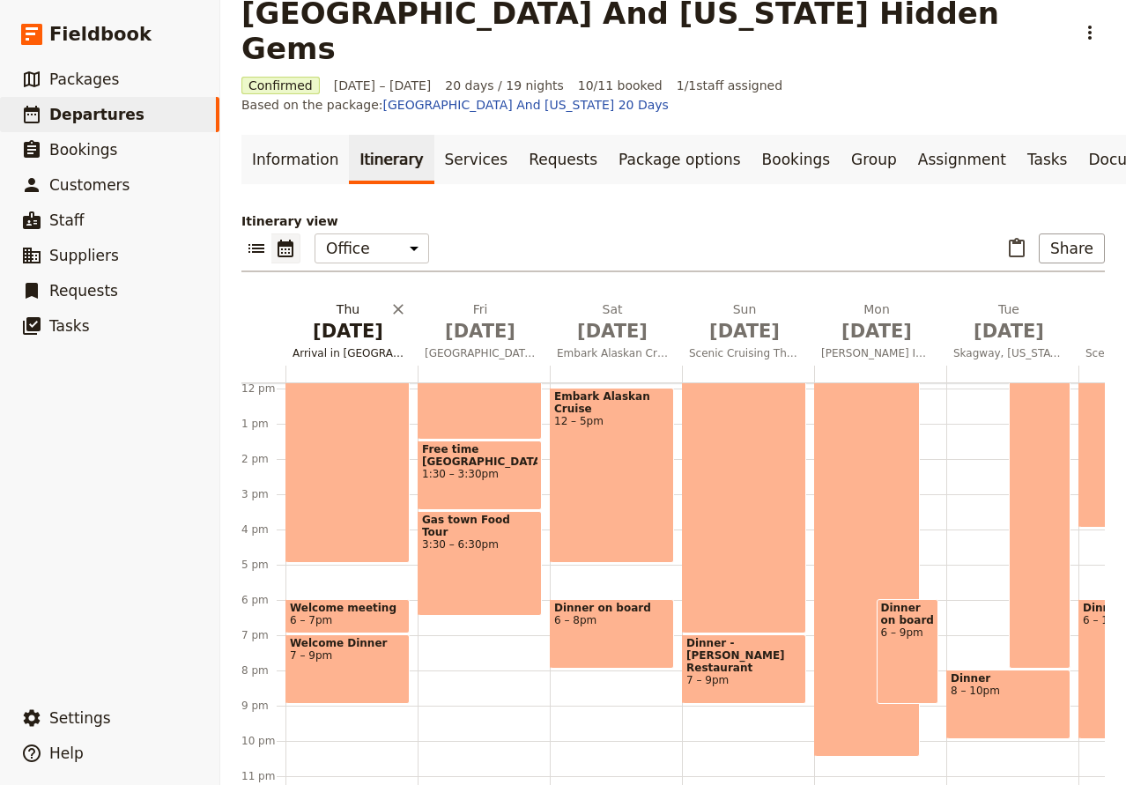
click at [349, 318] on span "[DATE]" at bounding box center [347, 331] width 111 height 26
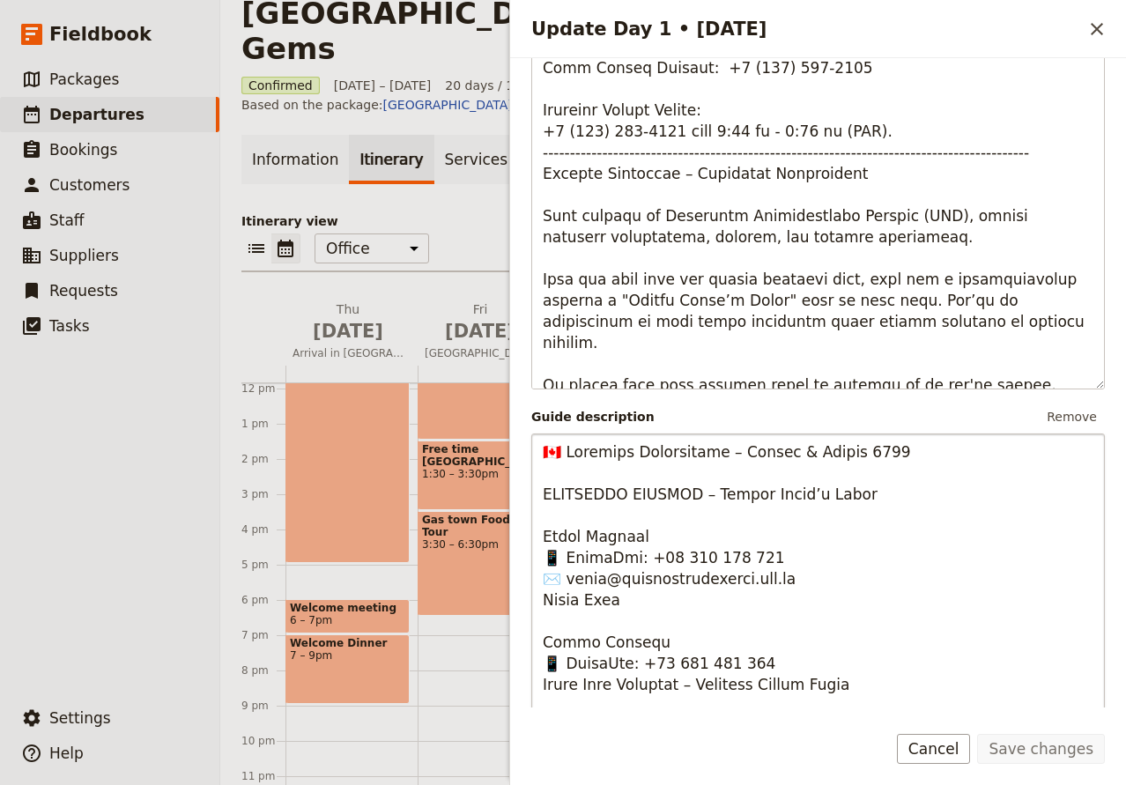
scroll to position [465, 0]
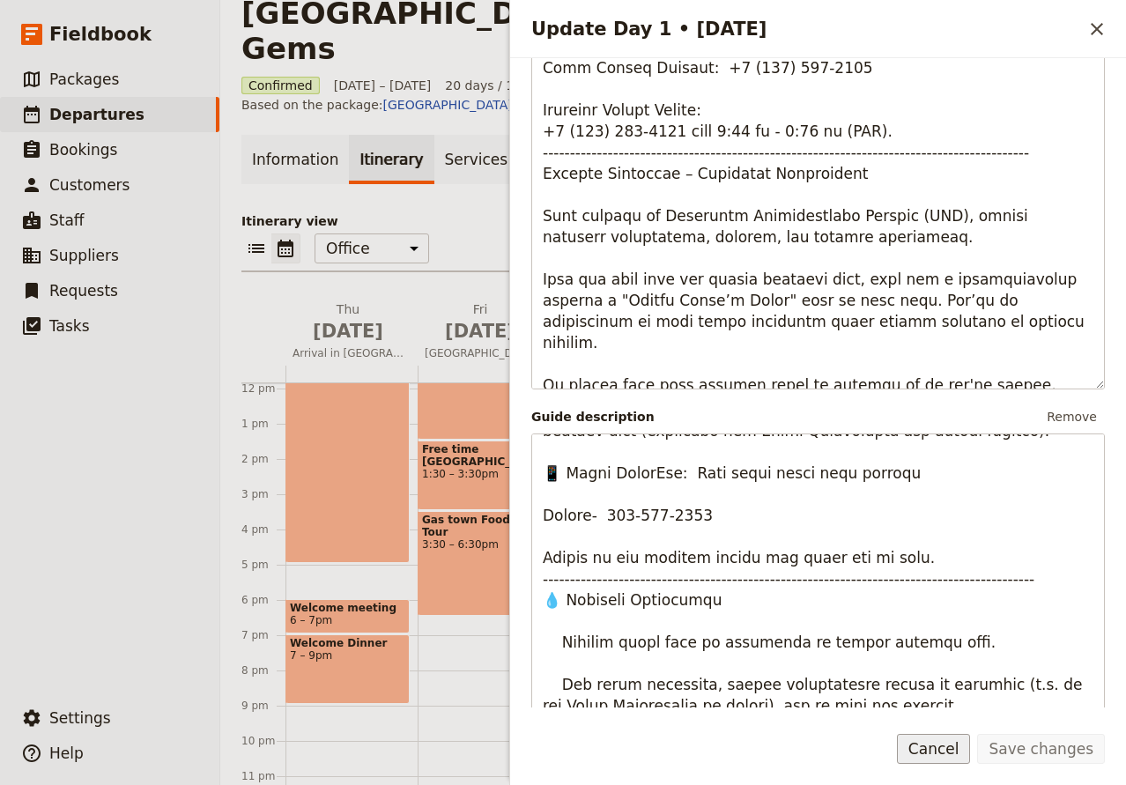
click at [947, 754] on button "Cancel" at bounding box center [934, 749] width 74 height 30
